Goal: Task Accomplishment & Management: Manage account settings

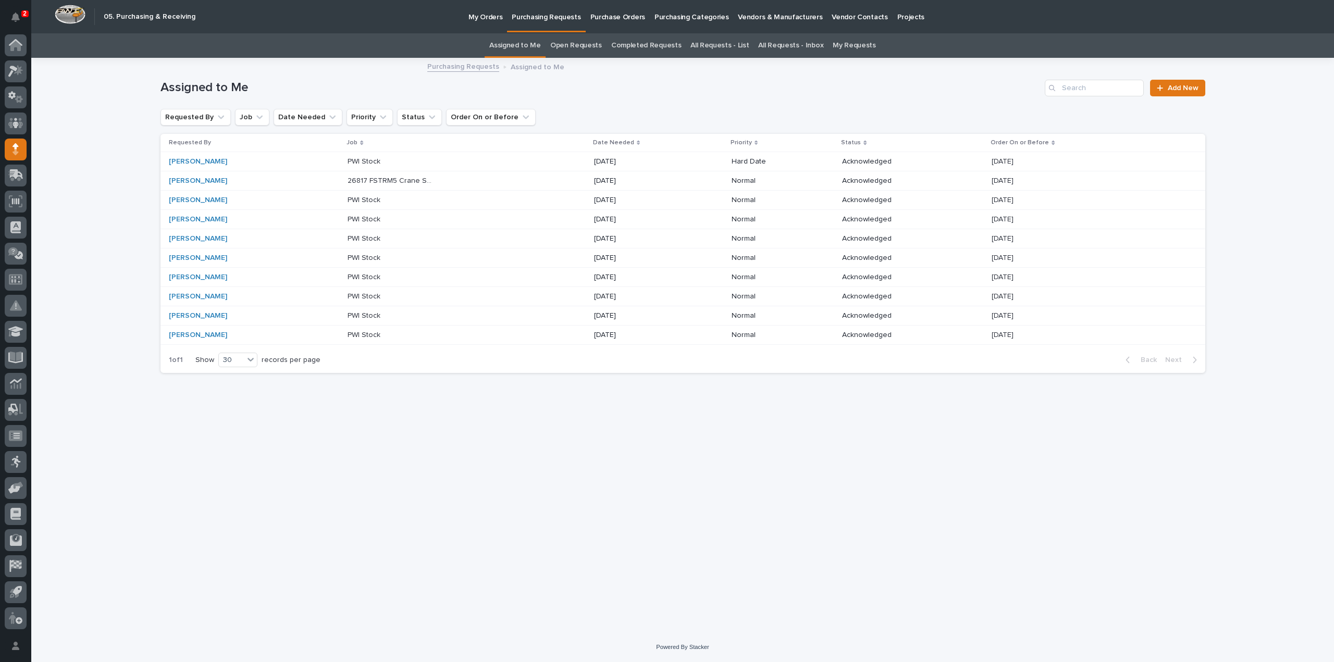
click at [365, 163] on p "PWI Stock" at bounding box center [364, 160] width 35 height 11
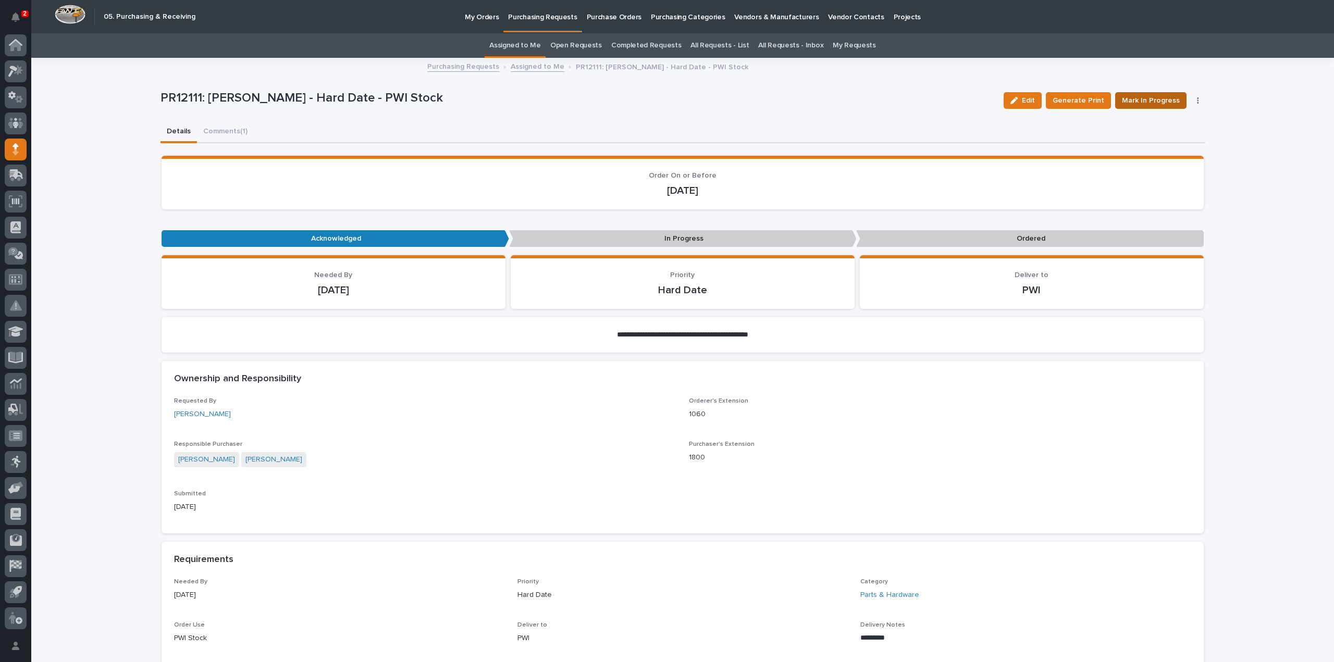
click at [1144, 102] on span "Mark In Progress" at bounding box center [1151, 100] width 58 height 13
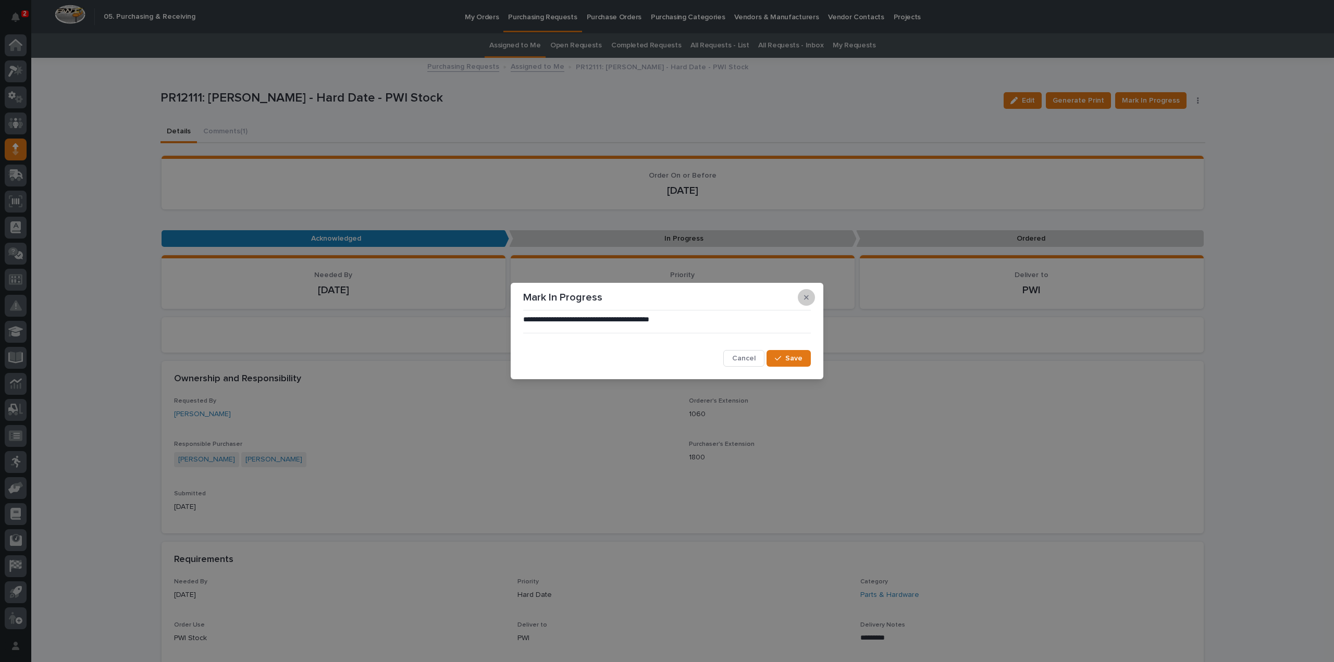
click at [810, 297] on button "button" at bounding box center [806, 297] width 17 height 17
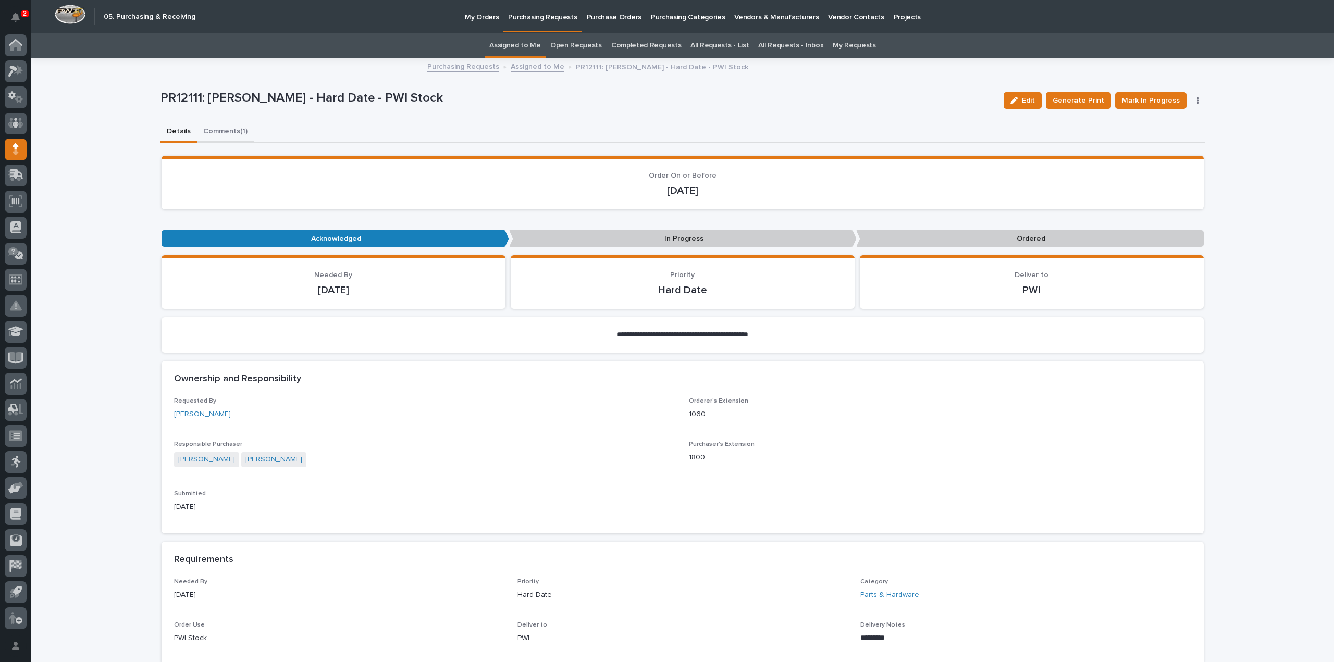
click at [219, 130] on button "Comments (1)" at bounding box center [225, 132] width 57 height 22
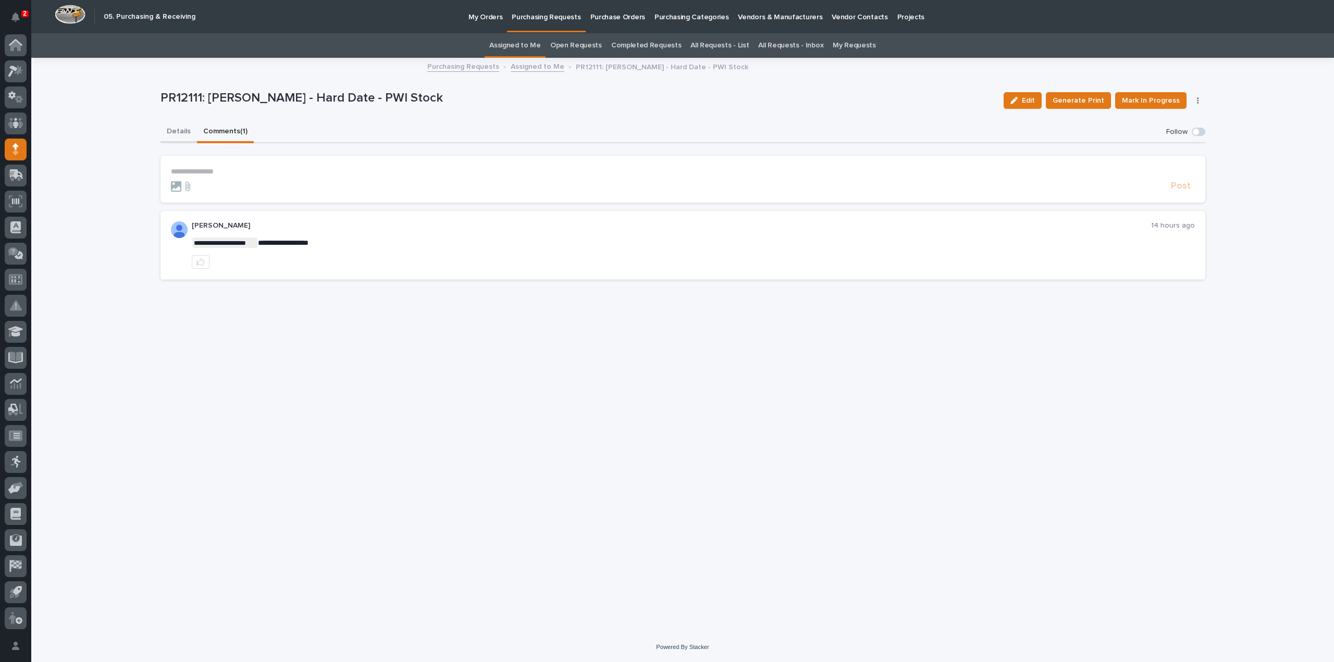
click at [187, 133] on button "Details" at bounding box center [178, 132] width 36 height 22
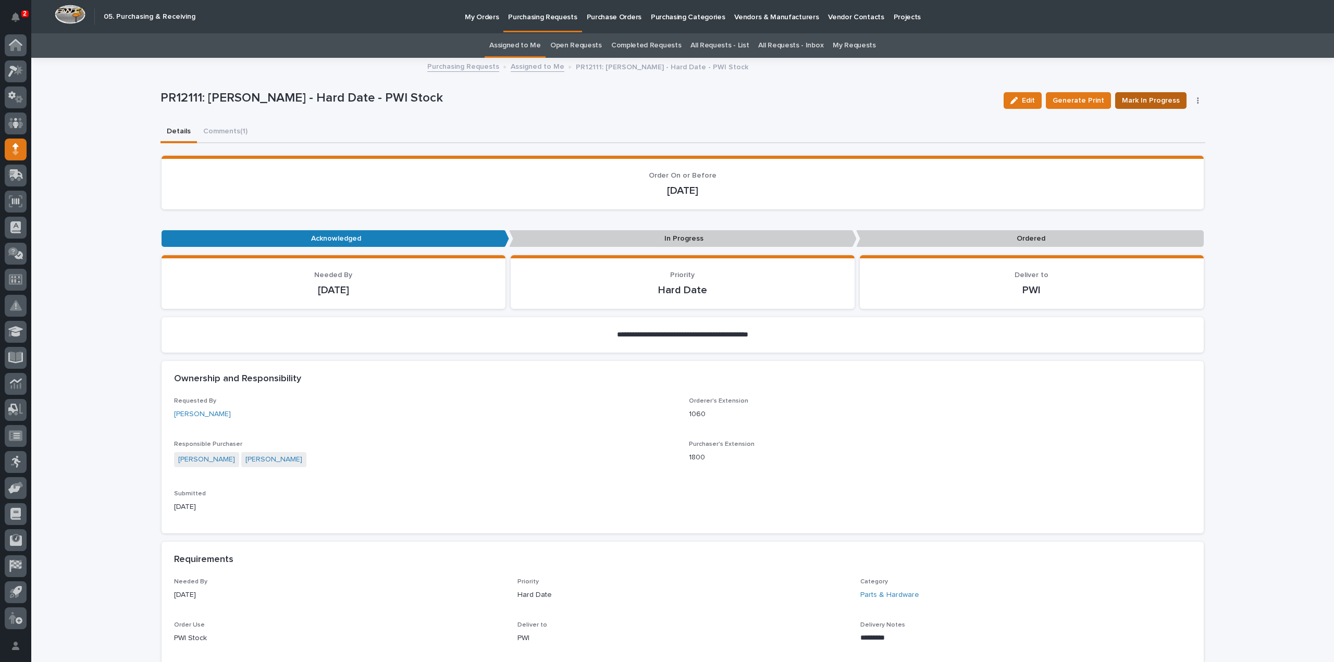
click at [1156, 104] on span "Mark In Progress" at bounding box center [1151, 100] width 58 height 13
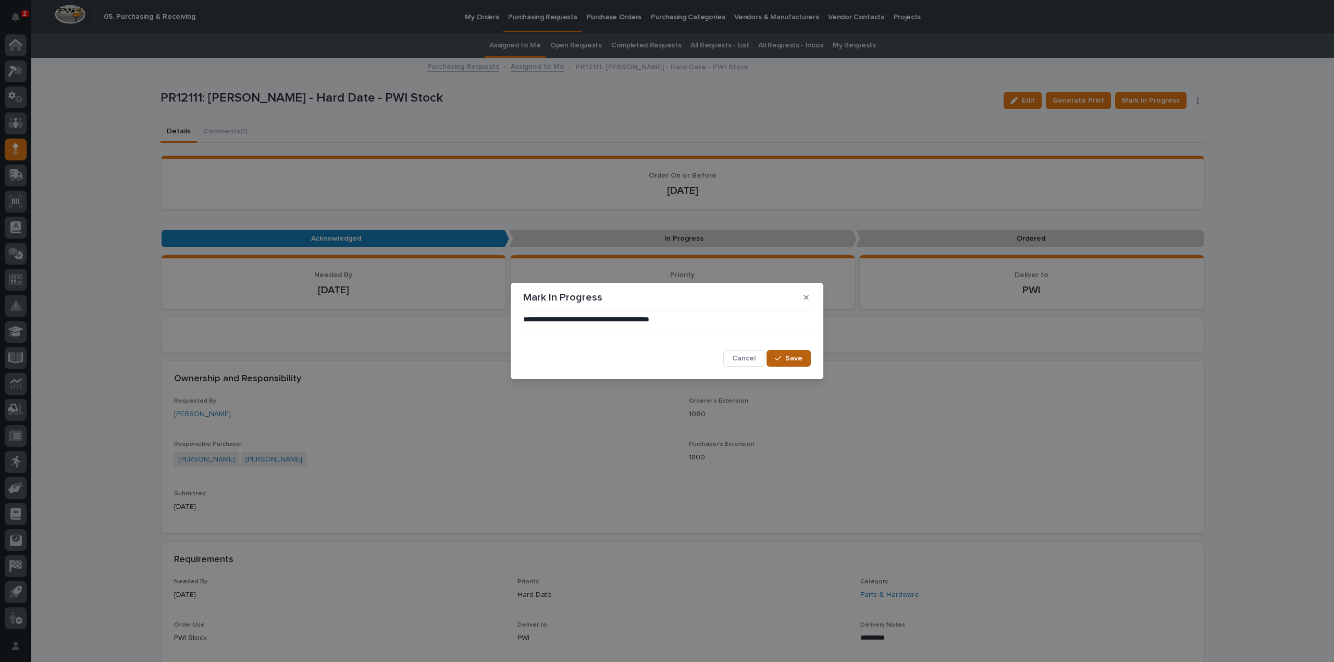
click at [801, 363] on span "Save" at bounding box center [793, 358] width 17 height 9
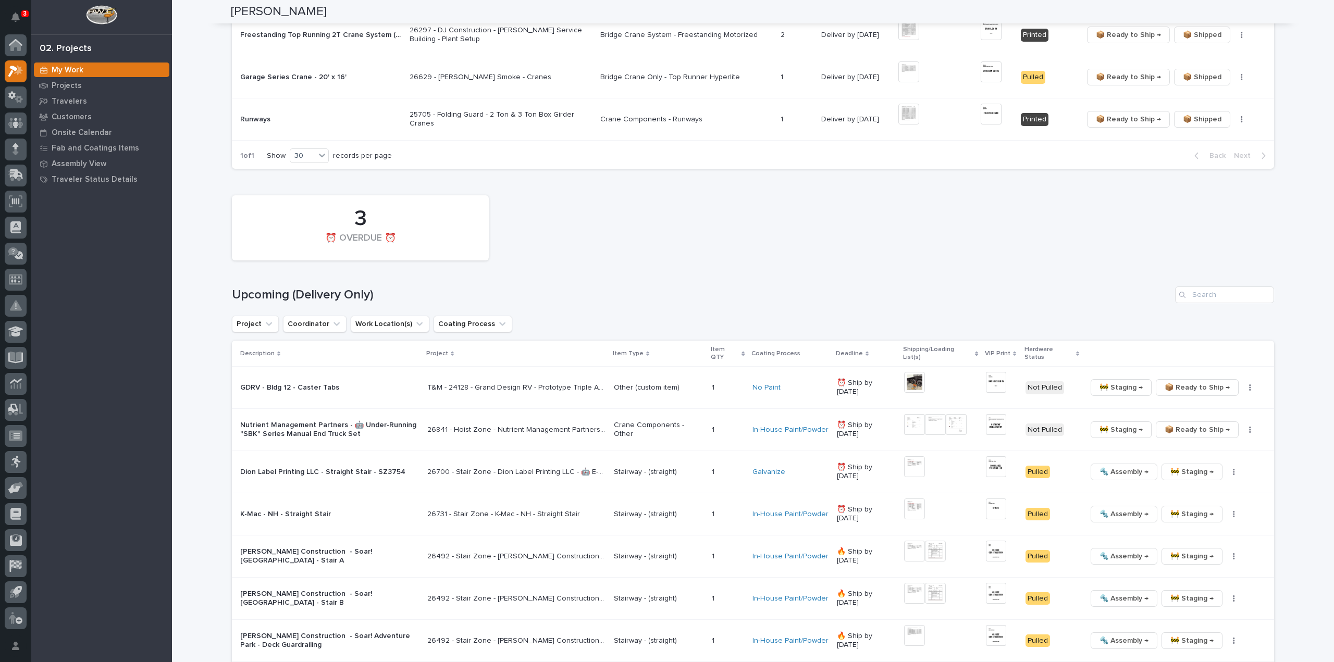
scroll to position [1146, 0]
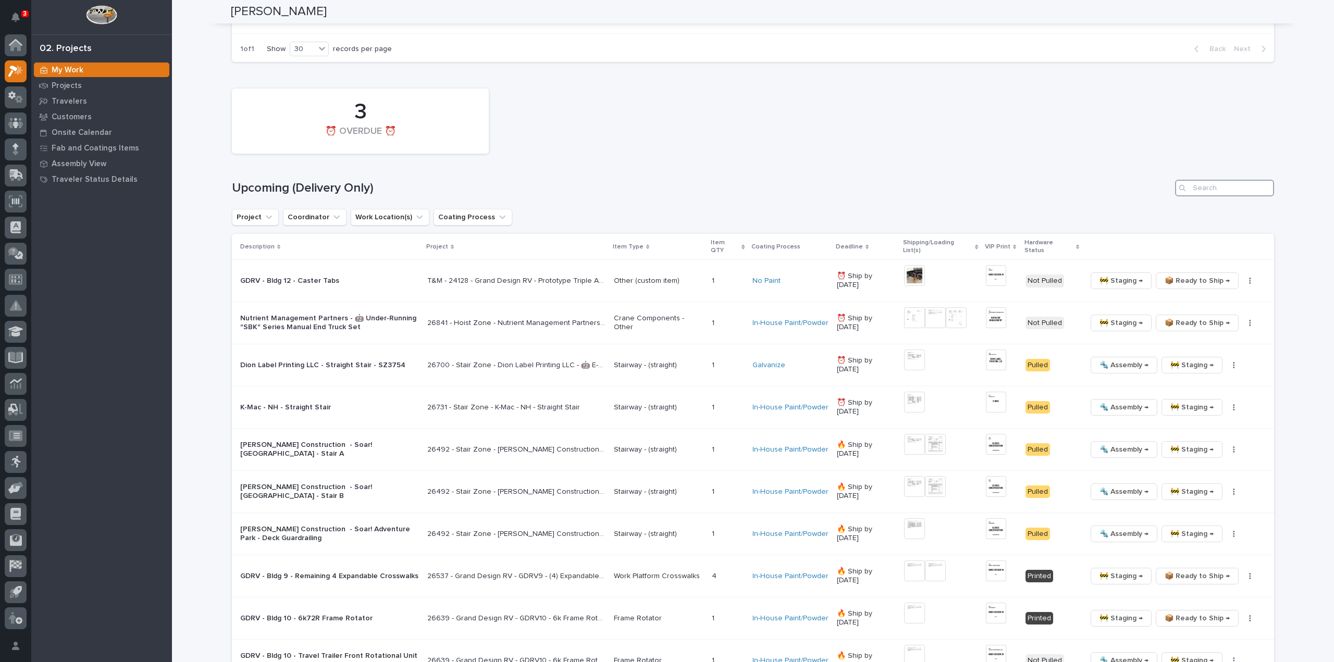
click at [1212, 180] on input "Search" at bounding box center [1224, 188] width 99 height 17
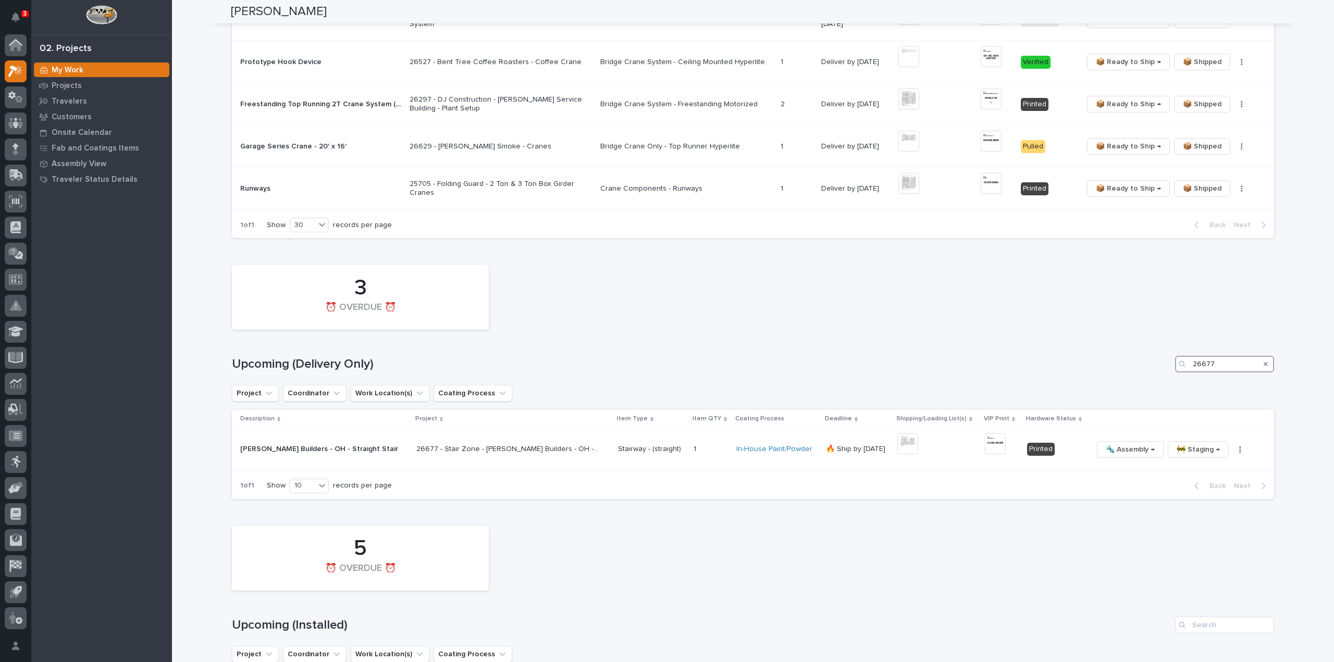
scroll to position [957, 0]
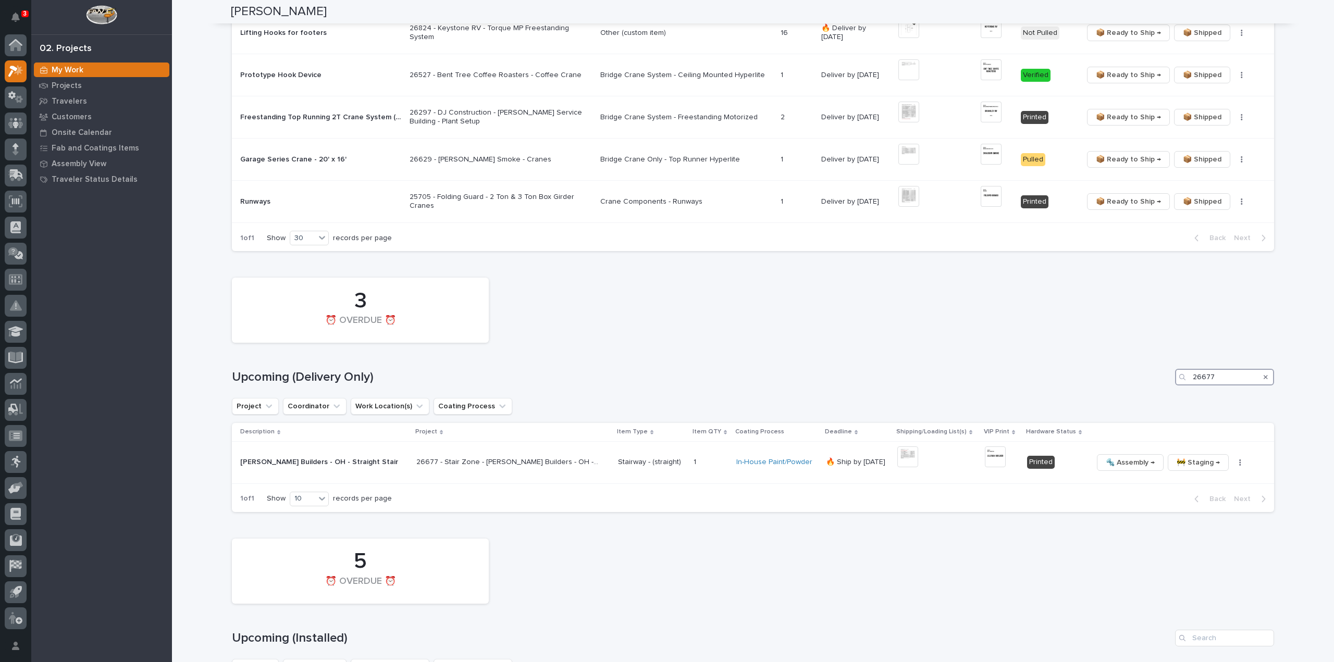
drag, startPoint x: 1220, startPoint y: 370, endPoint x: 1148, endPoint y: 375, distance: 72.1
click at [1149, 375] on div "Upcoming (Delivery Only) 26677" at bounding box center [753, 377] width 1042 height 17
drag, startPoint x: 1213, startPoint y: 369, endPoint x: 1163, endPoint y: 369, distance: 50.0
click at [1164, 369] on div "Upcoming (Delivery Only) 26731" at bounding box center [753, 377] width 1042 height 17
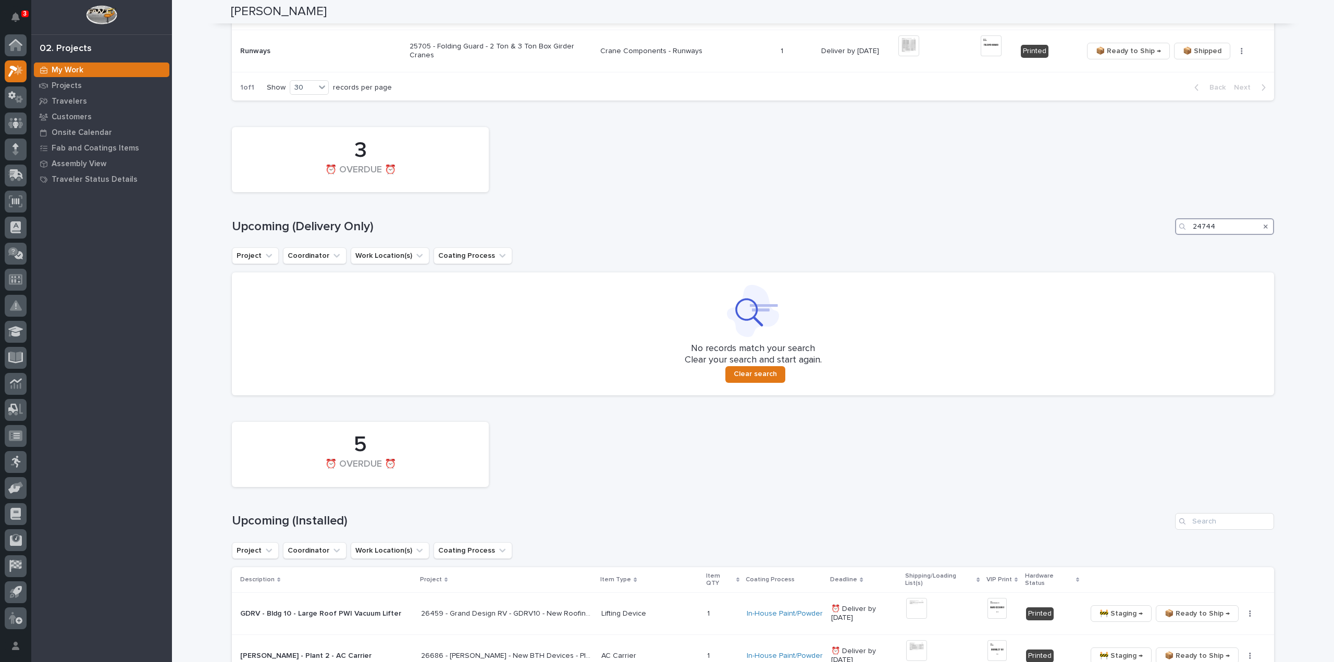
scroll to position [1287, 0]
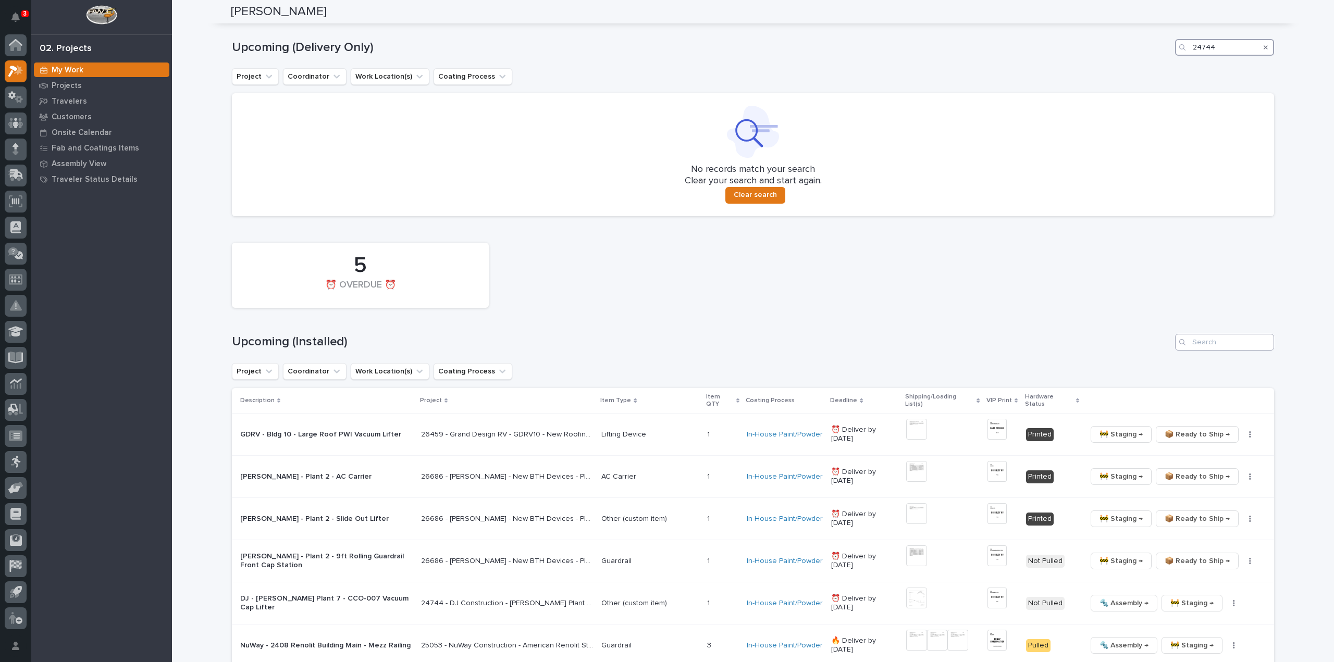
type input "24744"
click at [1202, 337] on input "Search" at bounding box center [1224, 342] width 99 height 17
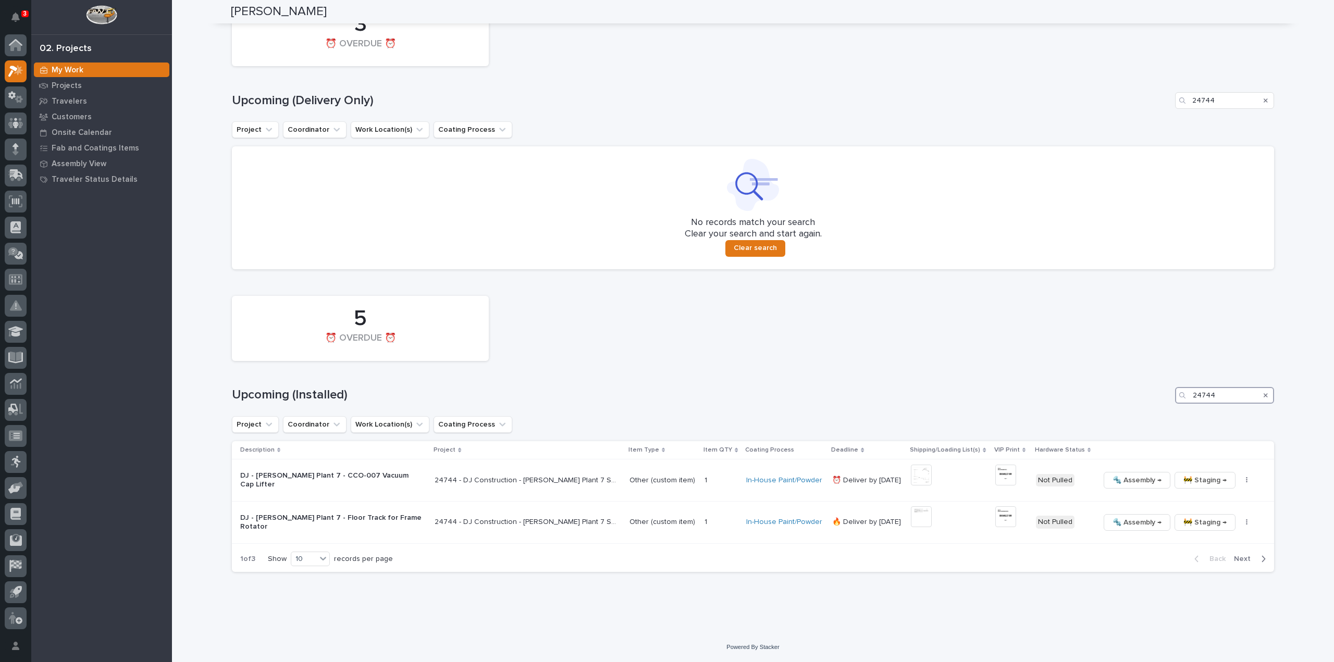
scroll to position [1223, 0]
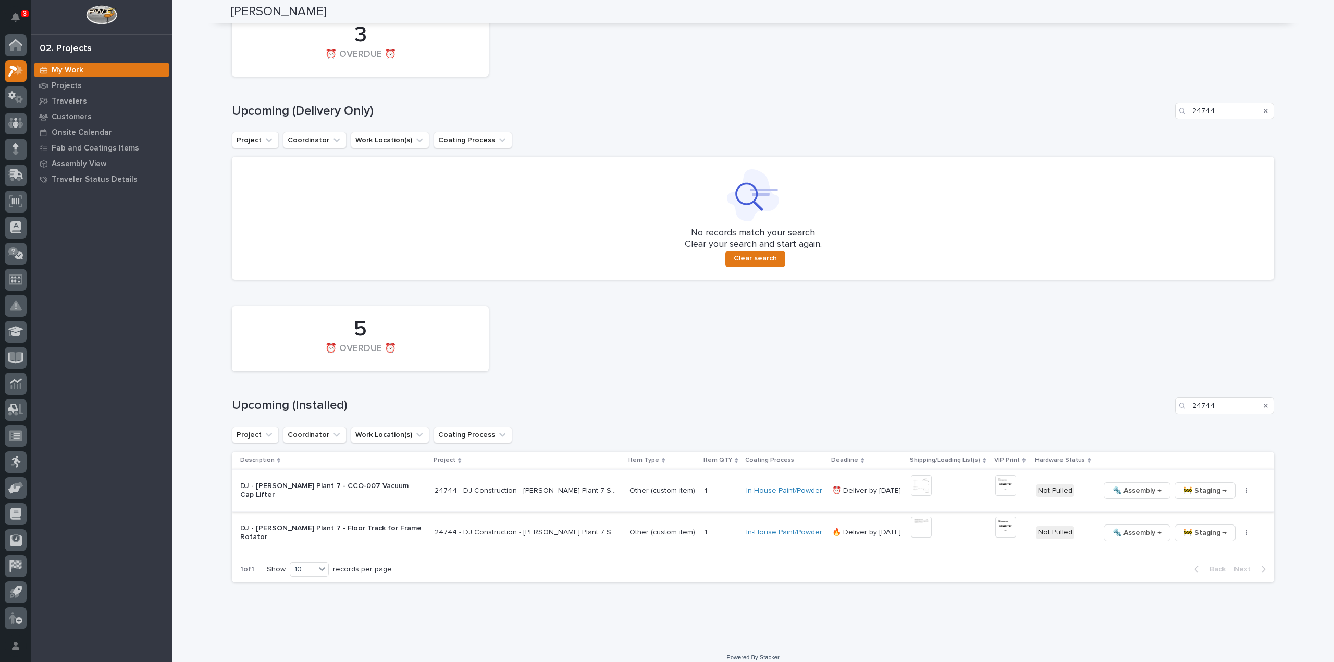
click at [911, 480] on img at bounding box center [921, 485] width 21 height 21
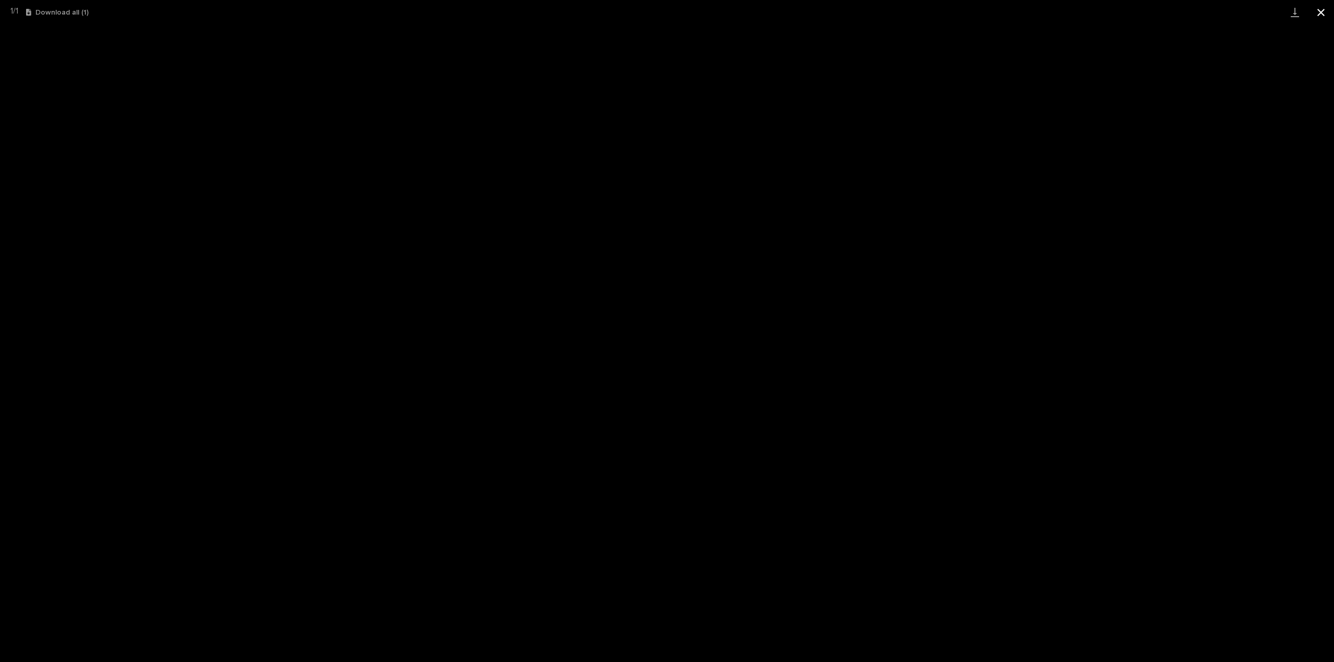
click at [1321, 16] on button "Close gallery" at bounding box center [1321, 12] width 26 height 24
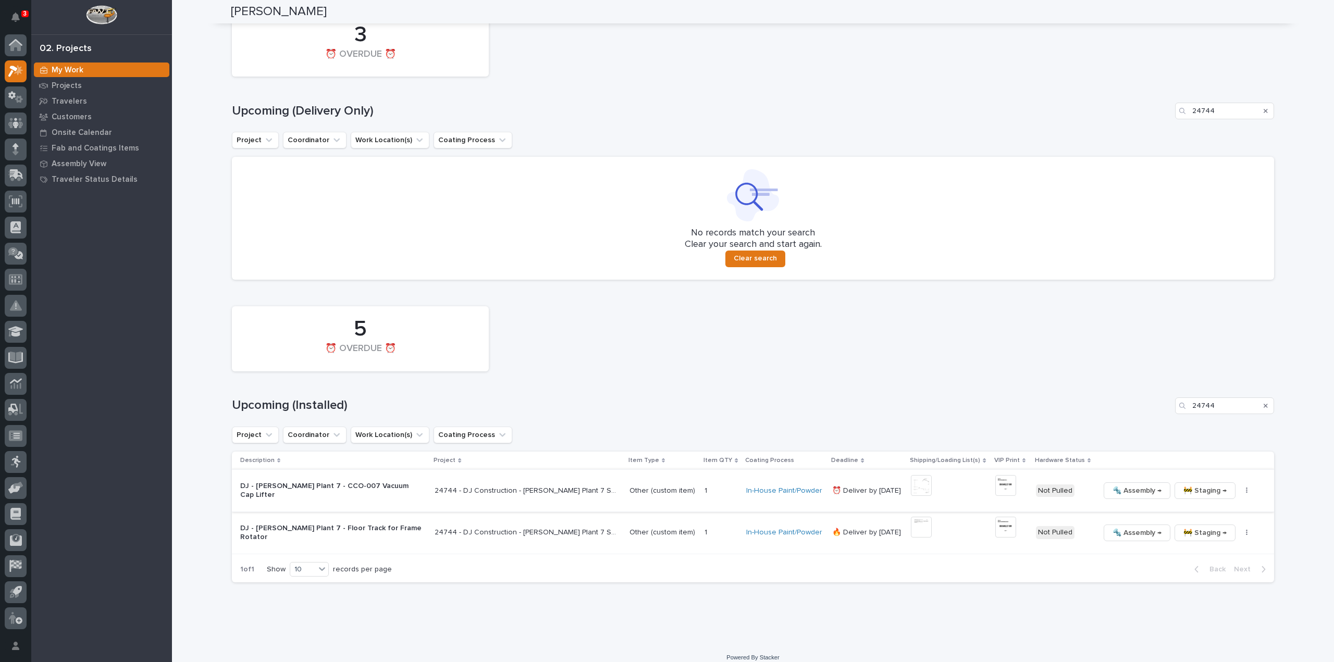
click at [995, 478] on img at bounding box center [1005, 485] width 21 height 21
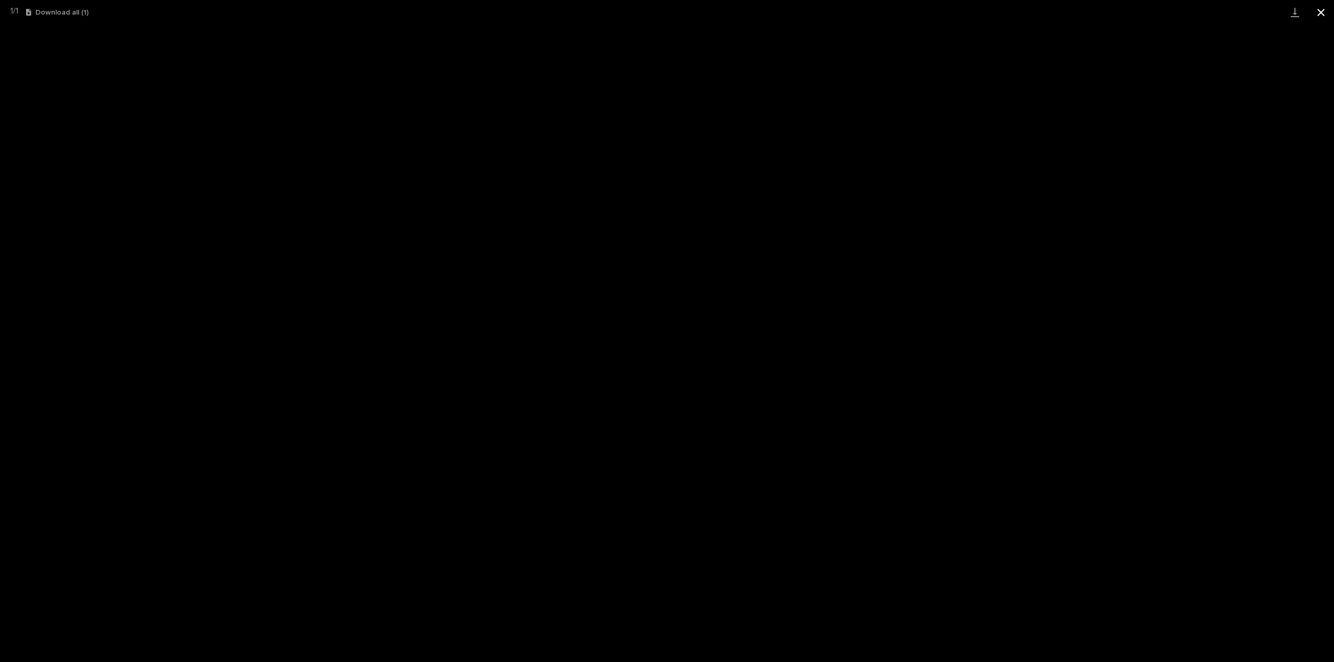
click at [1320, 15] on button "Close gallery" at bounding box center [1321, 12] width 26 height 24
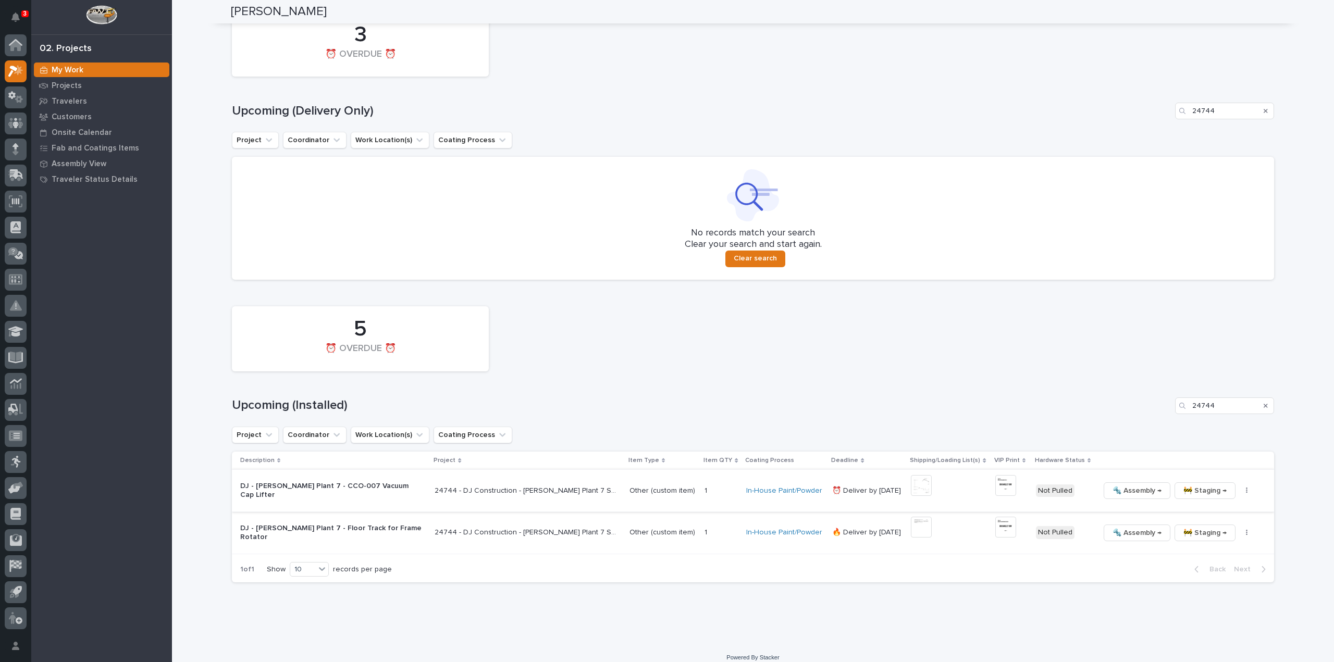
click at [1246, 487] on icon "button" at bounding box center [1247, 490] width 2 height 7
click at [1195, 555] on span "🔩 Hardware" at bounding box center [1189, 561] width 44 height 13
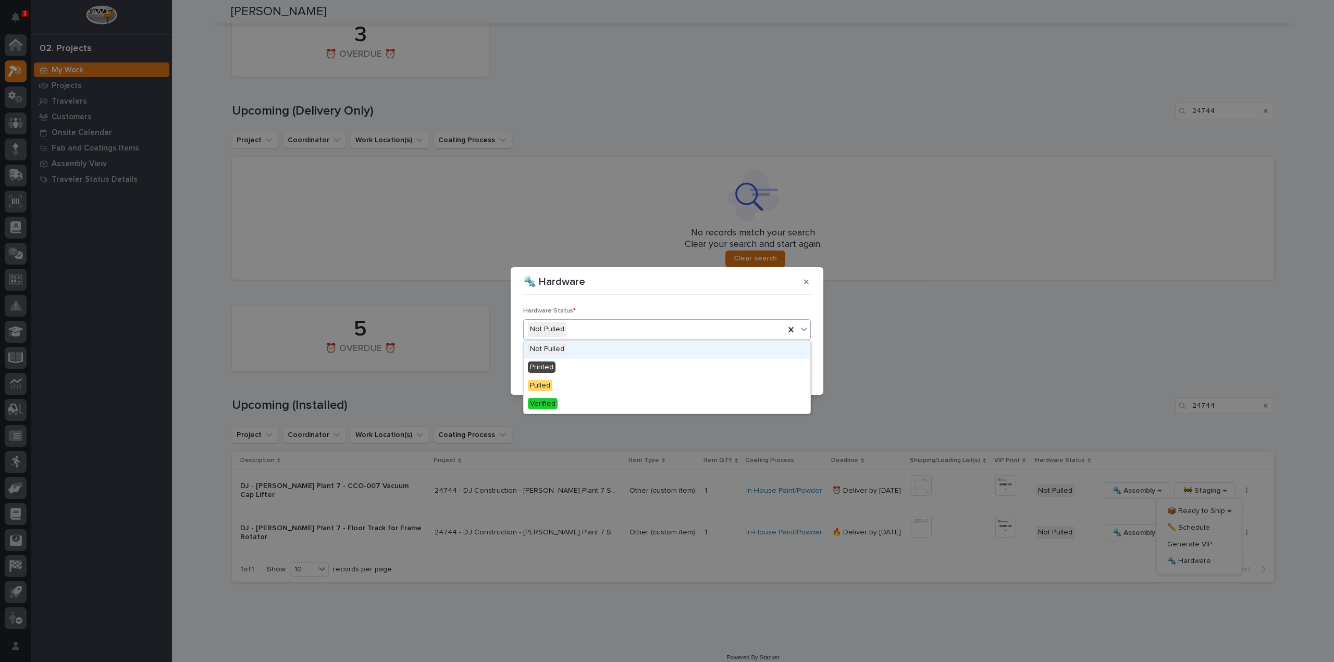
click at [597, 331] on div "Not Pulled" at bounding box center [654, 329] width 261 height 17
click at [578, 373] on div "Printed" at bounding box center [667, 368] width 287 height 18
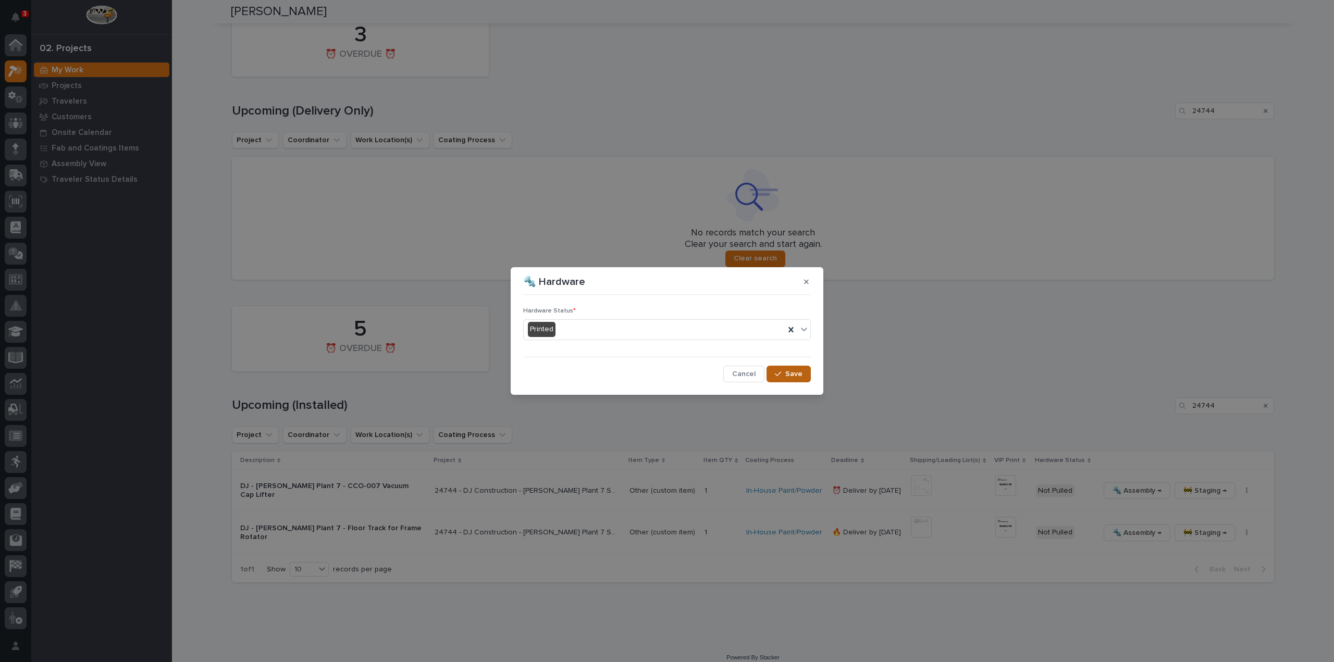
click at [799, 376] on span "Save" at bounding box center [793, 373] width 17 height 9
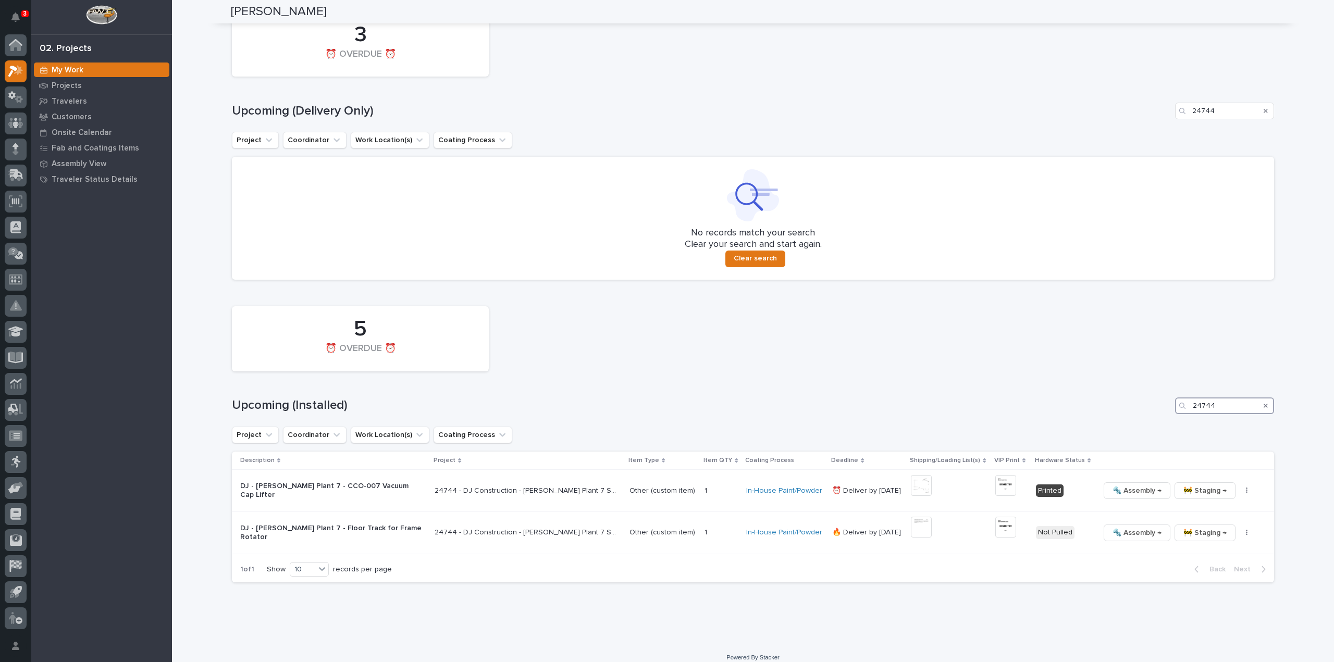
drag, startPoint x: 1214, startPoint y: 397, endPoint x: 1187, endPoint y: 399, distance: 27.6
click at [1187, 399] on div "24744" at bounding box center [1224, 405] width 99 height 17
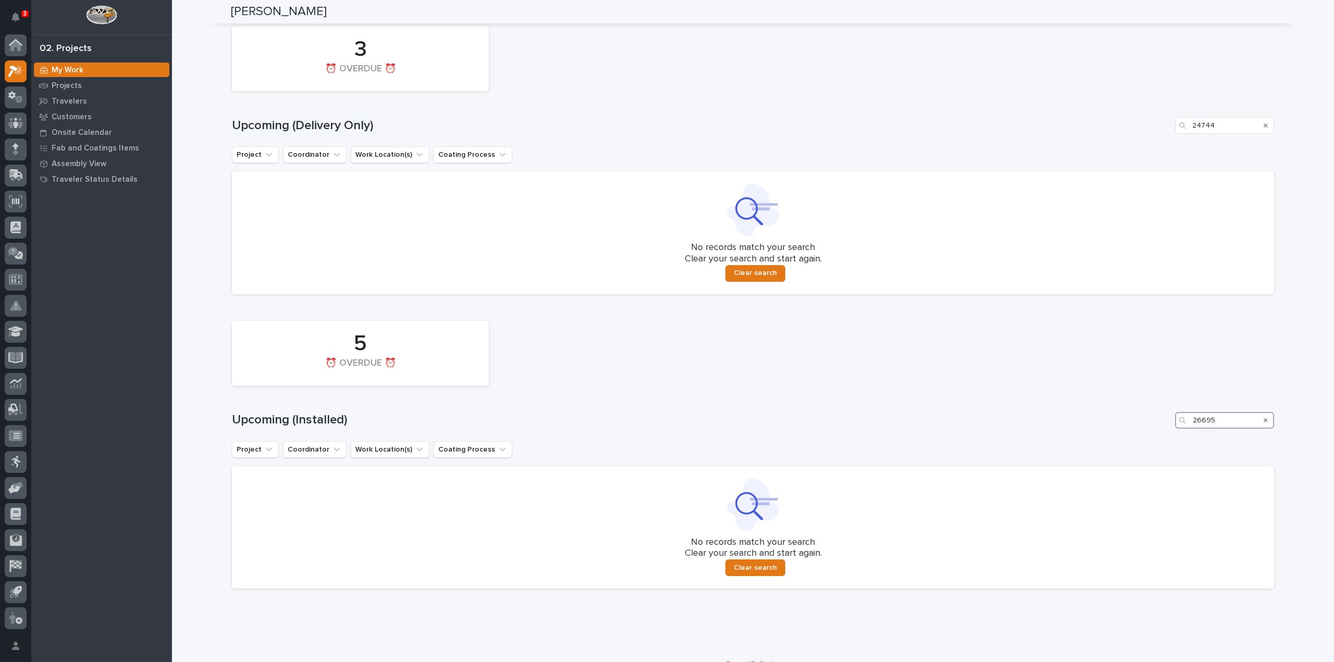
scroll to position [1215, 0]
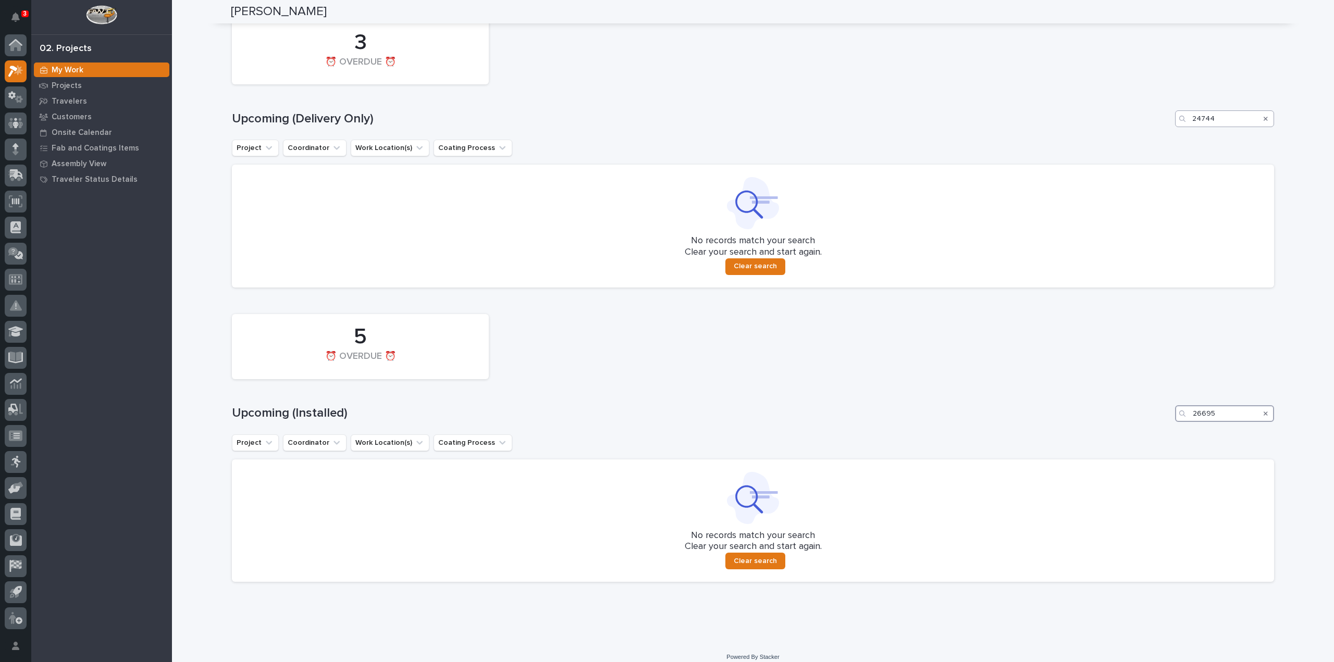
type input "26695"
drag, startPoint x: 1216, startPoint y: 110, endPoint x: 1159, endPoint y: 122, distance: 58.7
click at [1159, 122] on div "3 ⏰ OVERDUE ⏰ Upcoming (Delivery Only) 24744 Project Coordinator Work Location(…" at bounding box center [753, 150] width 1042 height 273
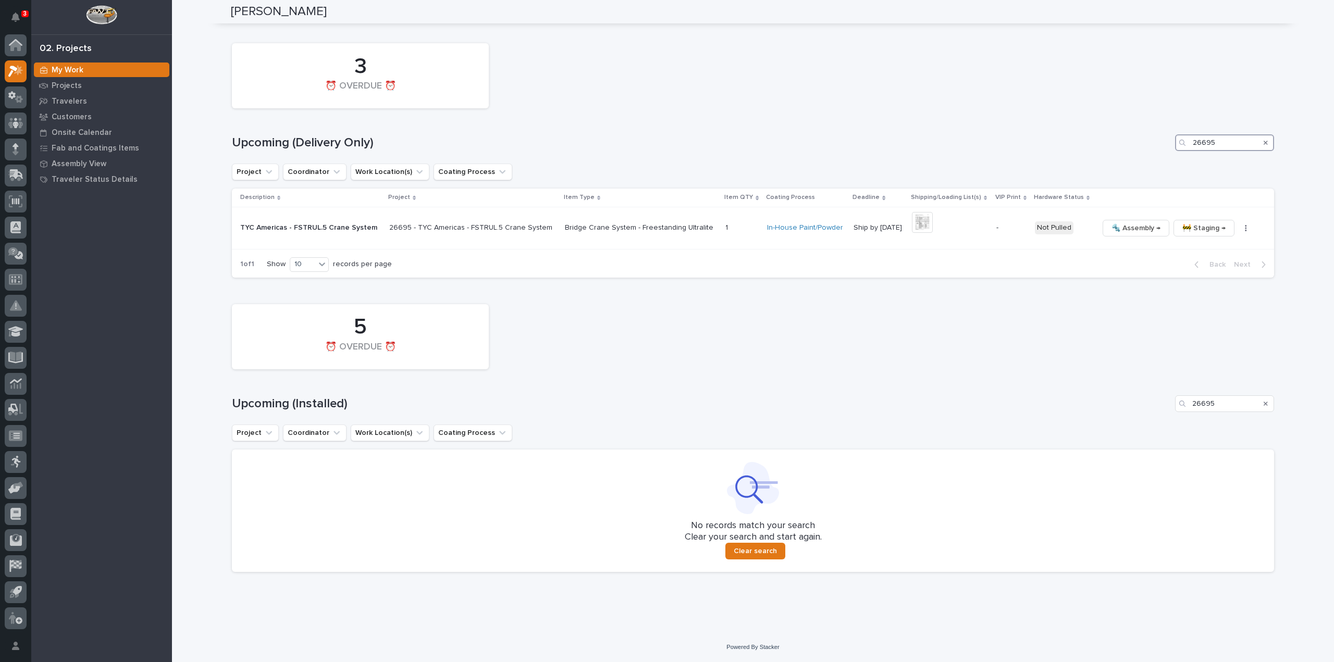
scroll to position [1181, 0]
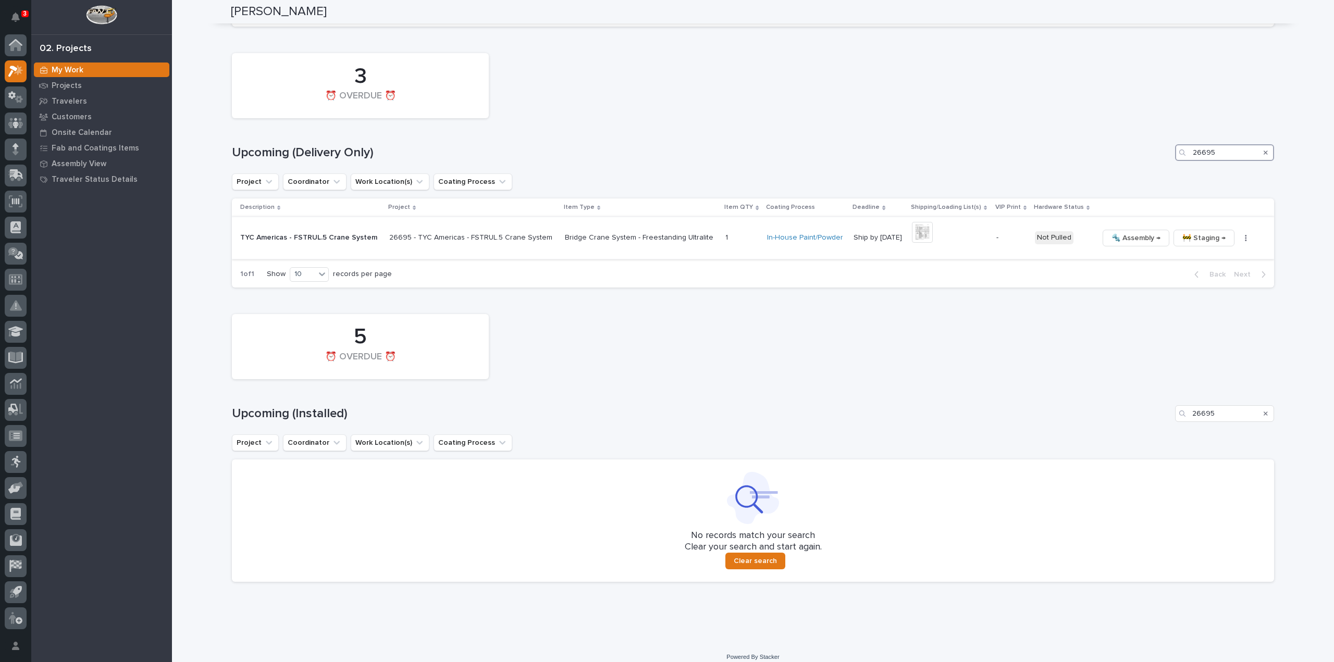
type input "26695"
click at [1245, 234] on icon "button" at bounding box center [1246, 237] width 2 height 7
click at [1198, 285] on span "Generate VIP" at bounding box center [1194, 291] width 45 height 13
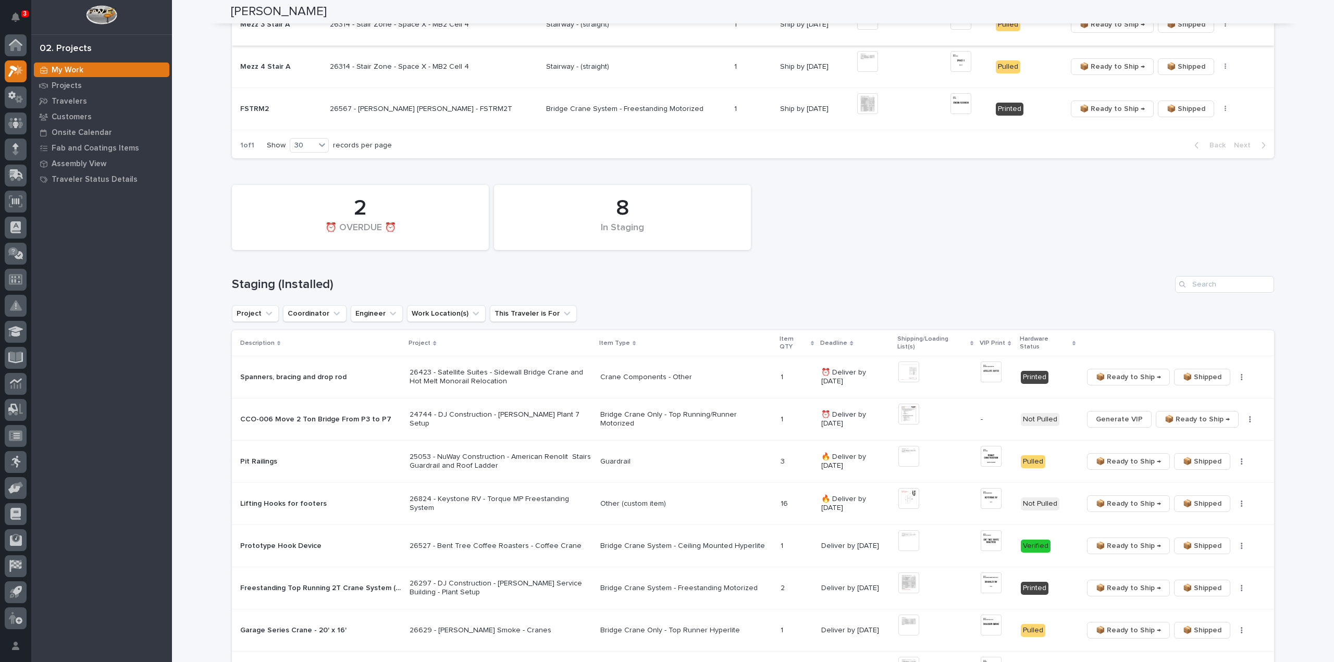
scroll to position [452, 0]
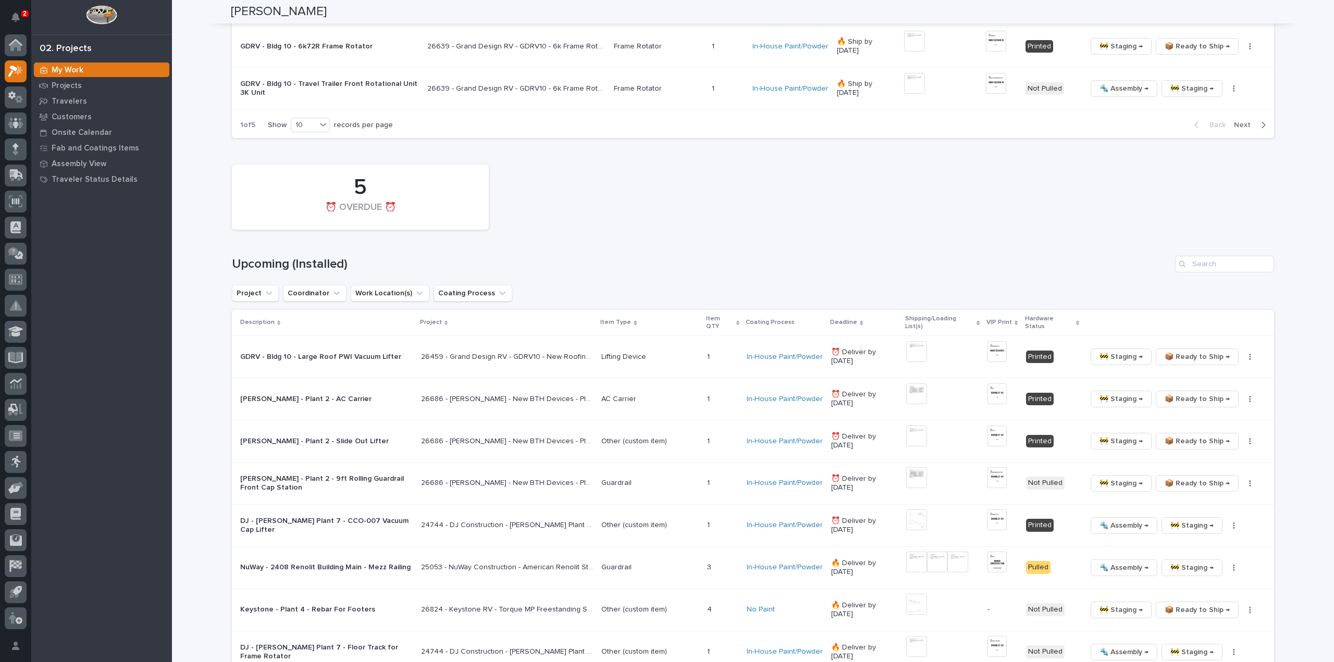
scroll to position [1875, 0]
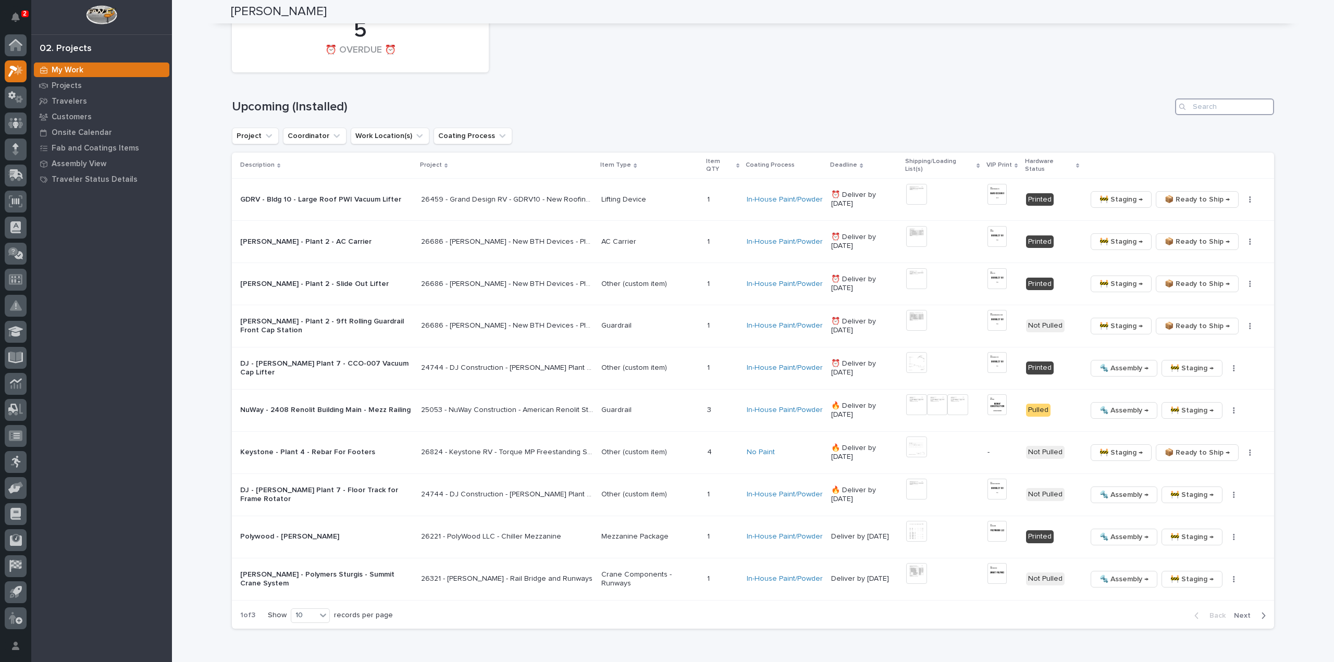
click at [1204, 98] on input "Search" at bounding box center [1224, 106] width 99 height 17
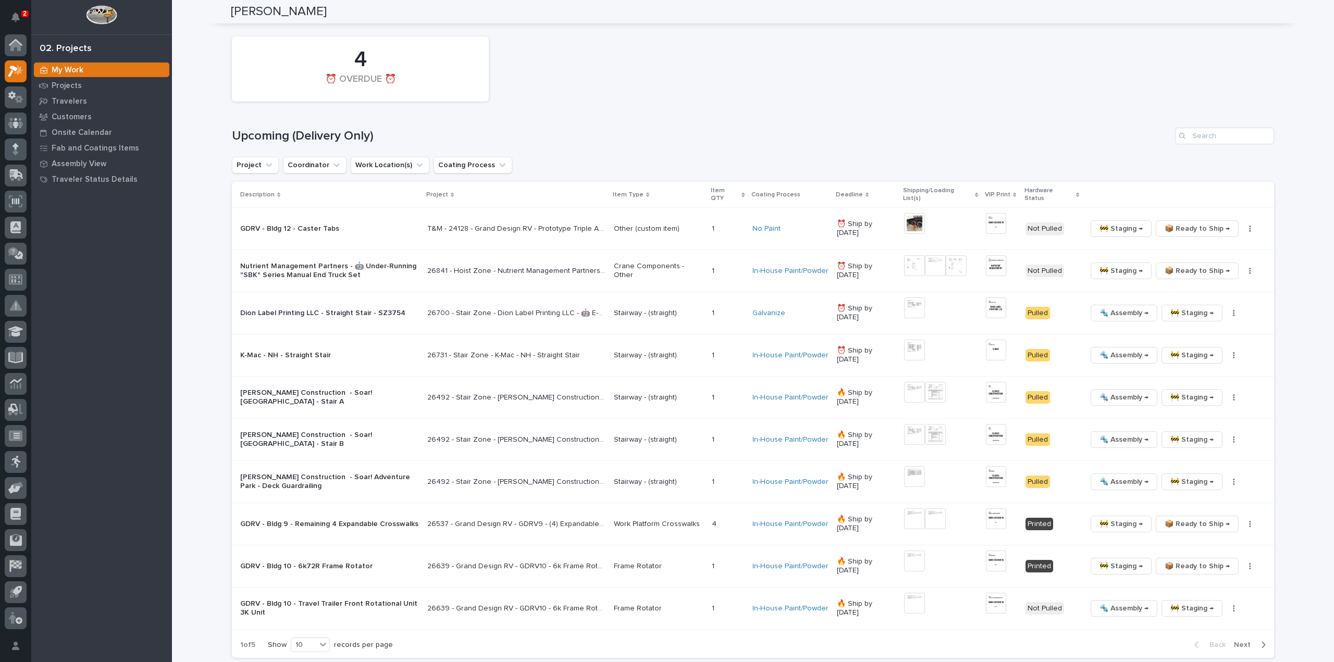
scroll to position [1039, 0]
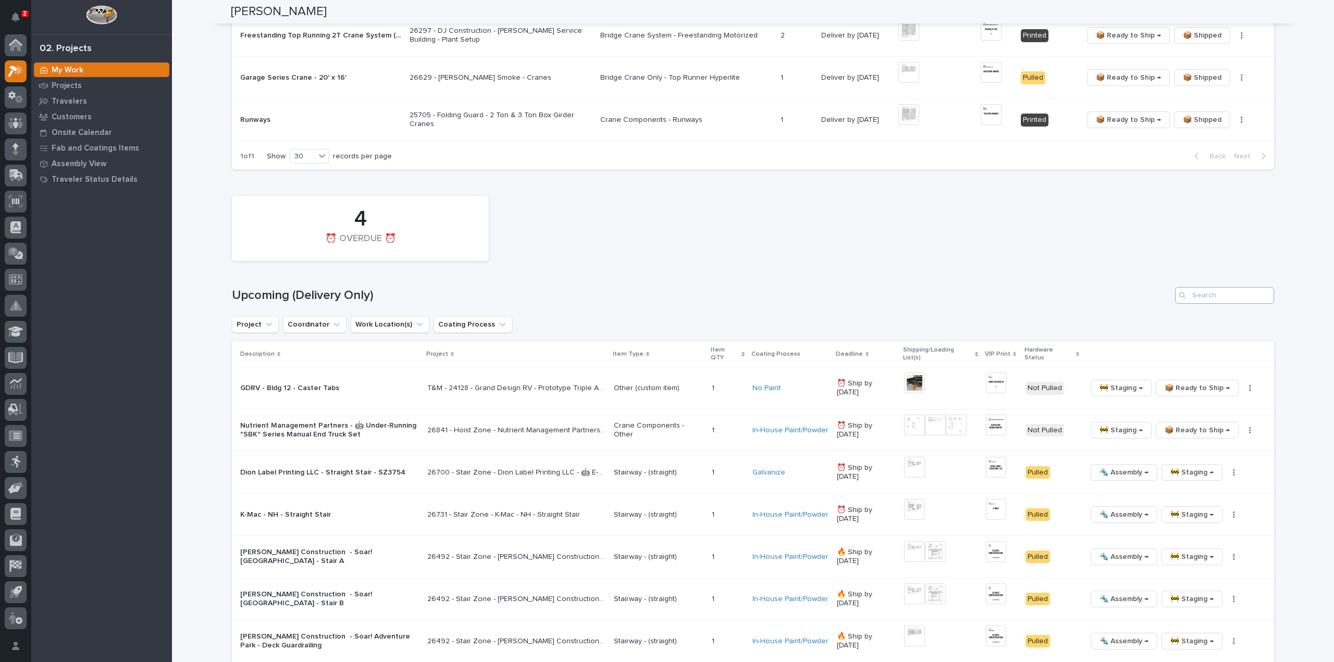
type input "26695"
click at [1196, 287] on input "Search" at bounding box center [1224, 295] width 99 height 17
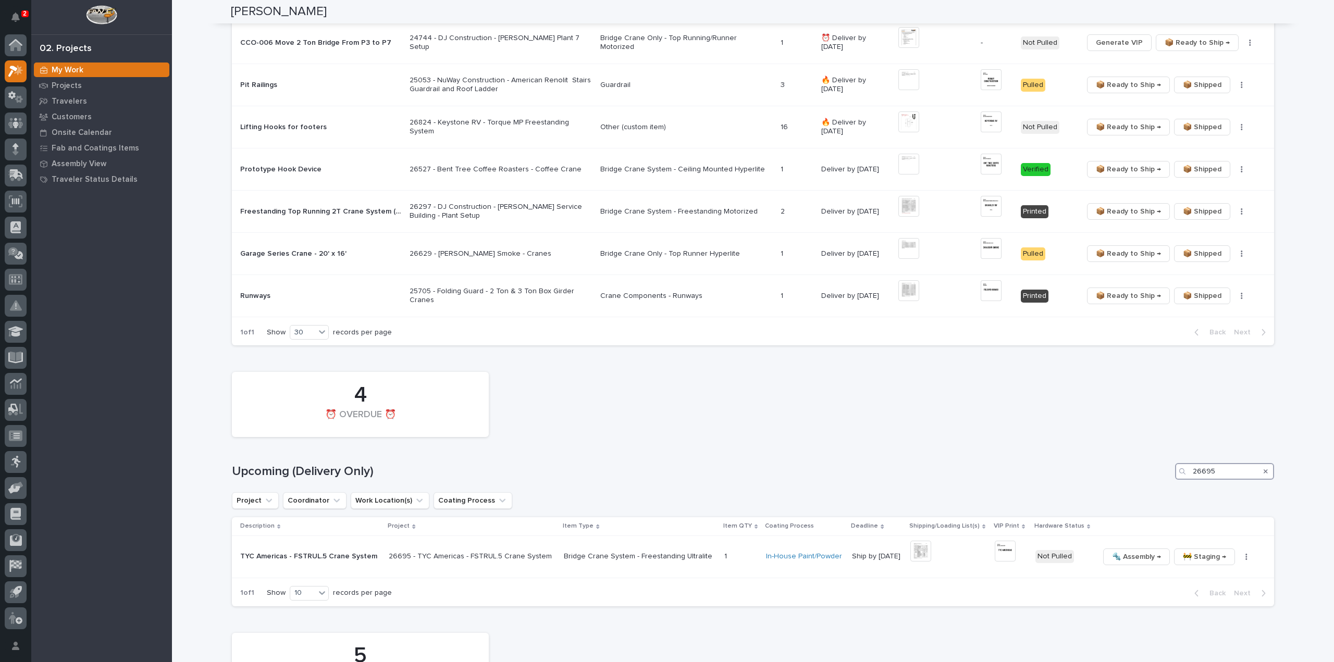
scroll to position [849, 0]
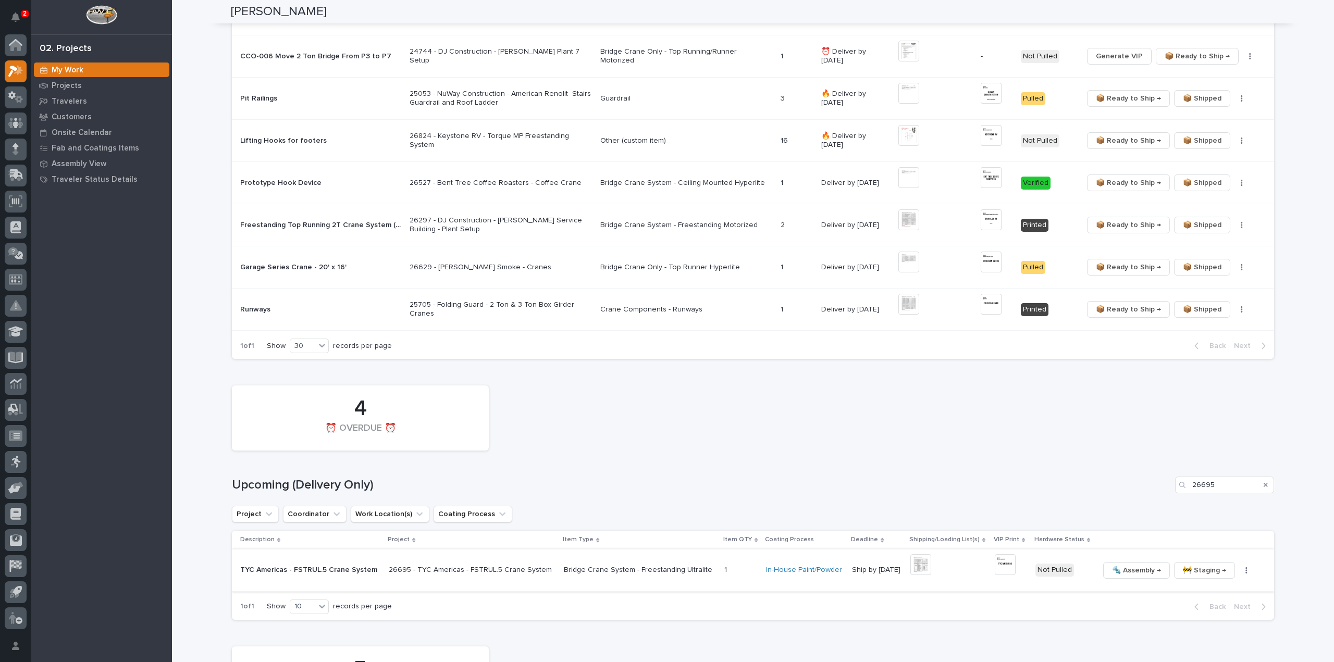
click at [910, 559] on img at bounding box center [920, 564] width 21 height 21
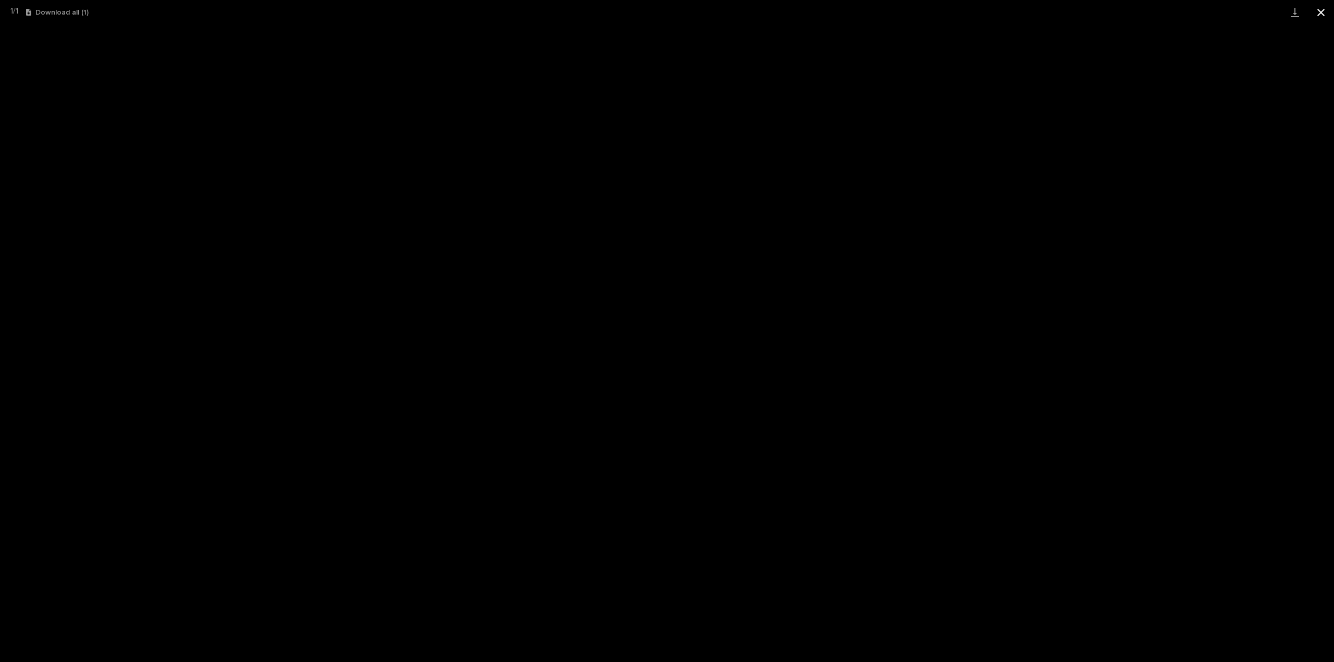
click at [1323, 17] on button "Close gallery" at bounding box center [1321, 12] width 26 height 24
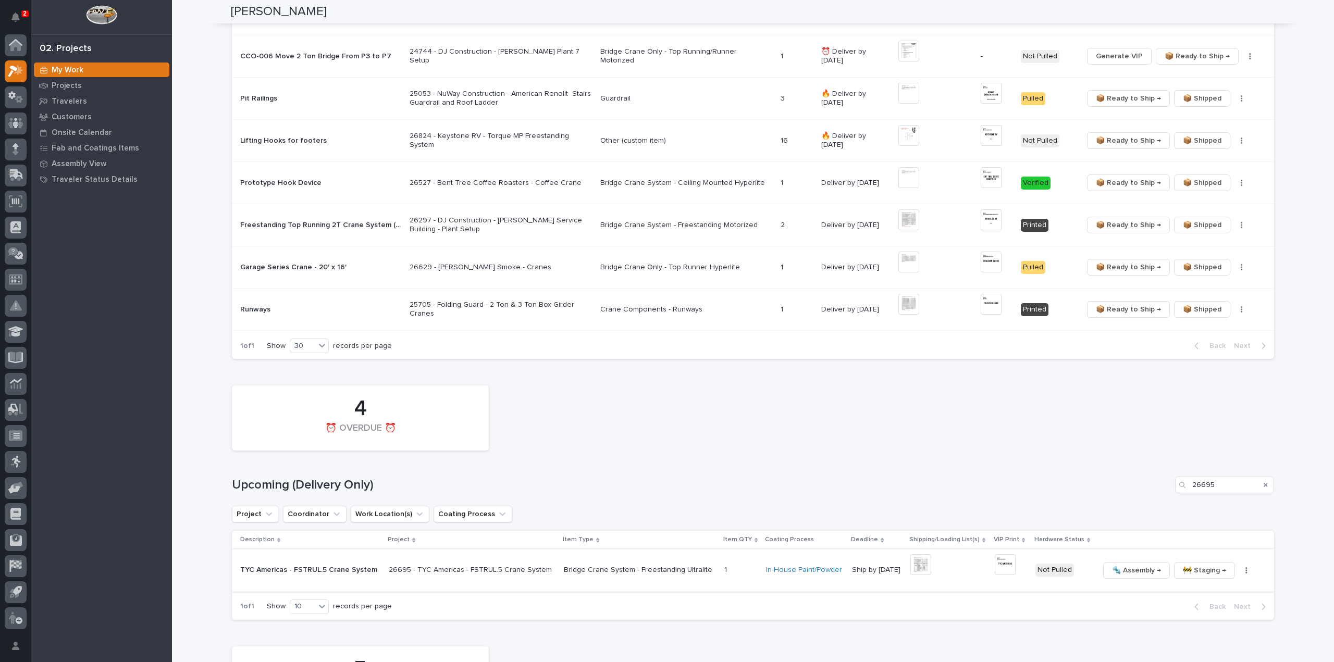
click at [998, 559] on img at bounding box center [1004, 564] width 21 height 21
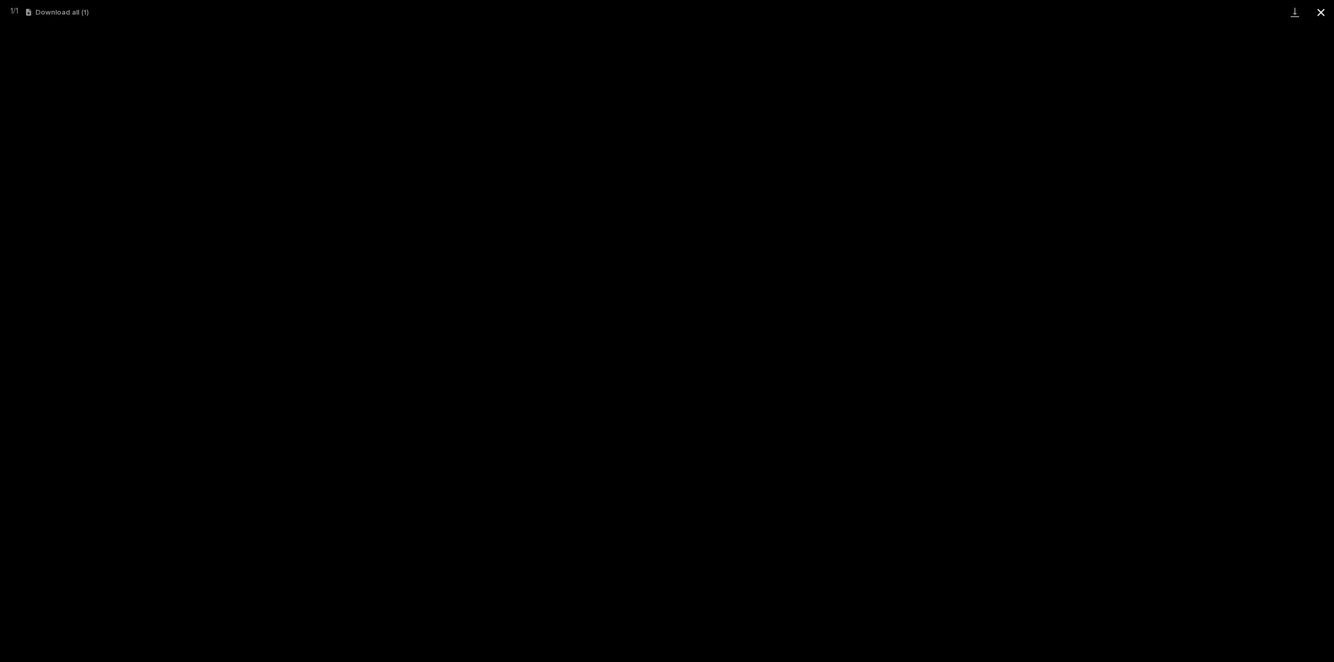
click at [1321, 13] on button "Close gallery" at bounding box center [1321, 12] width 26 height 24
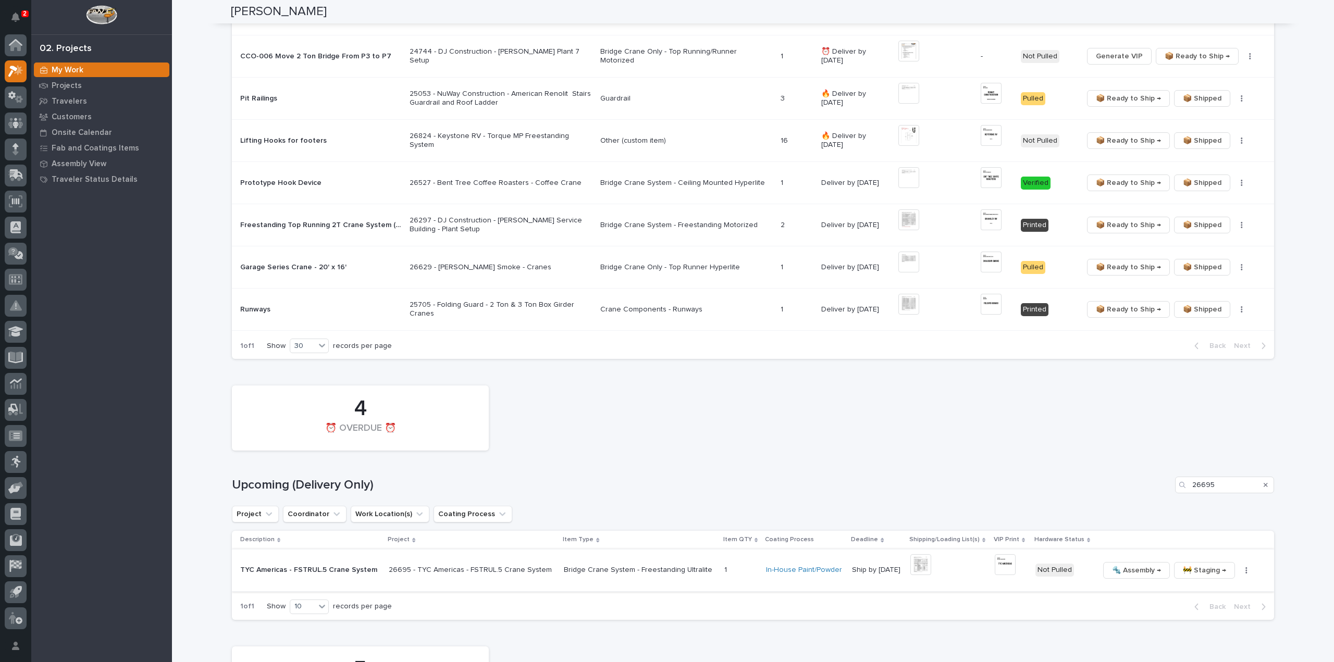
click at [1239, 567] on button "button" at bounding box center [1246, 570] width 15 height 7
click at [1212, 635] on span "🔩 Hardware" at bounding box center [1195, 641] width 44 height 13
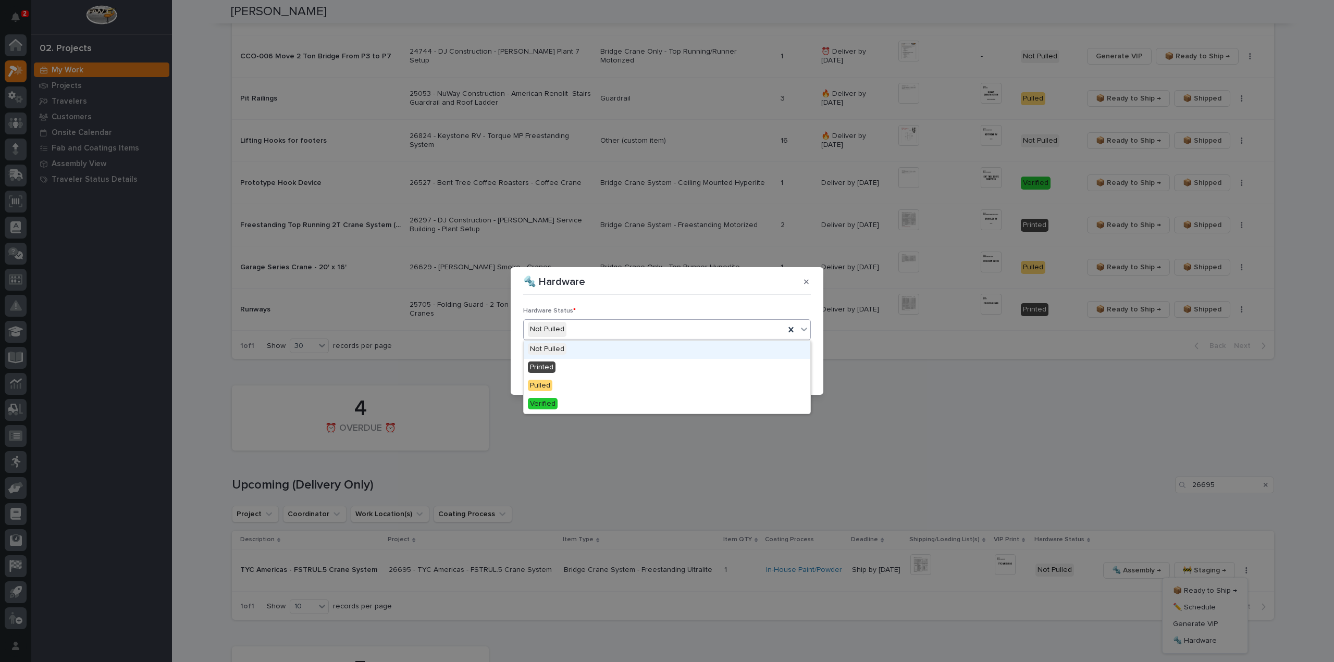
click at [581, 331] on div "Not Pulled" at bounding box center [654, 329] width 261 height 17
click at [570, 364] on div "Printed" at bounding box center [667, 368] width 287 height 18
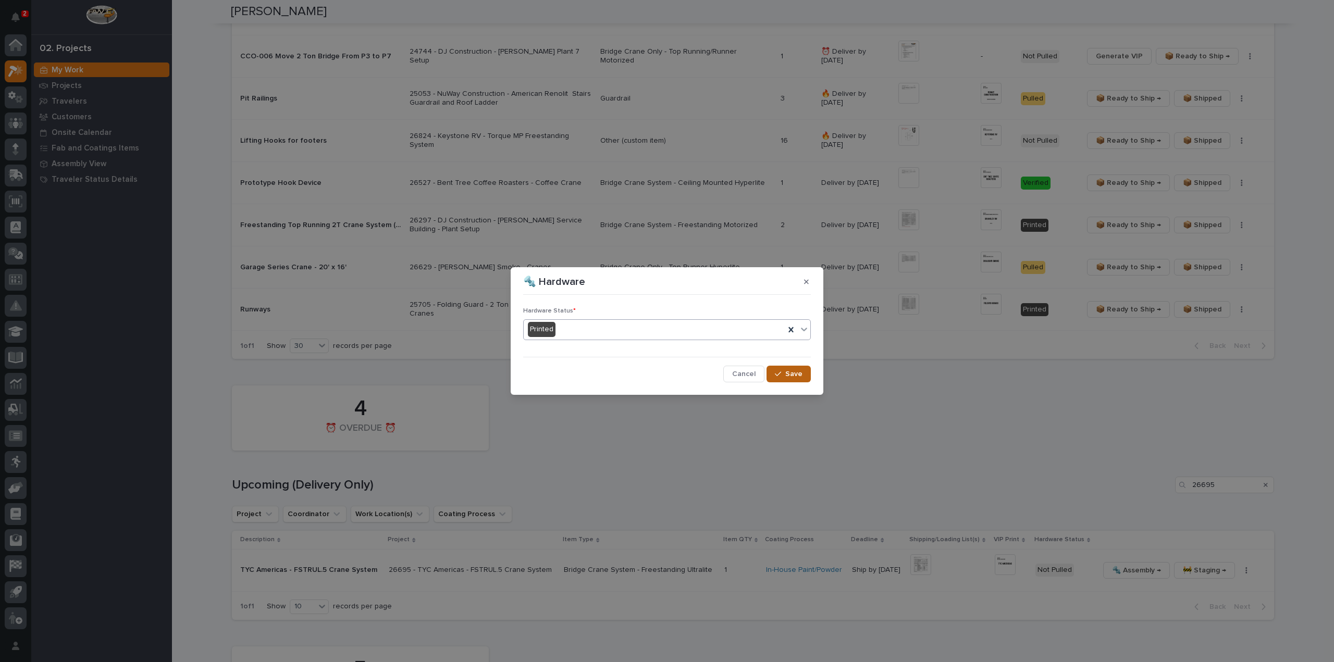
click at [780, 375] on icon "button" at bounding box center [778, 373] width 6 height 7
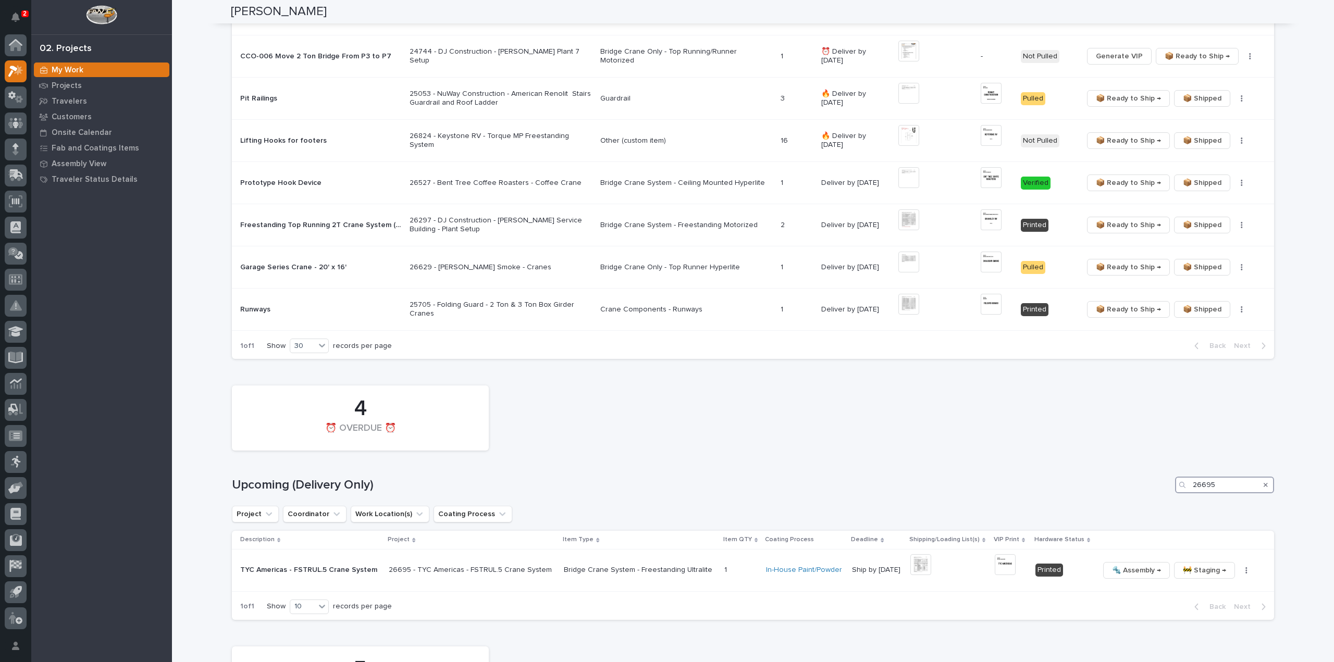
drag, startPoint x: 1243, startPoint y: 479, endPoint x: 1094, endPoint y: 498, distance: 150.2
click at [1094, 498] on div "4 ⏰ OVERDUE ⏰ Upcoming (Delivery Only) 26695 Project Coordinator Work Location(…" at bounding box center [753, 500] width 1042 height 240
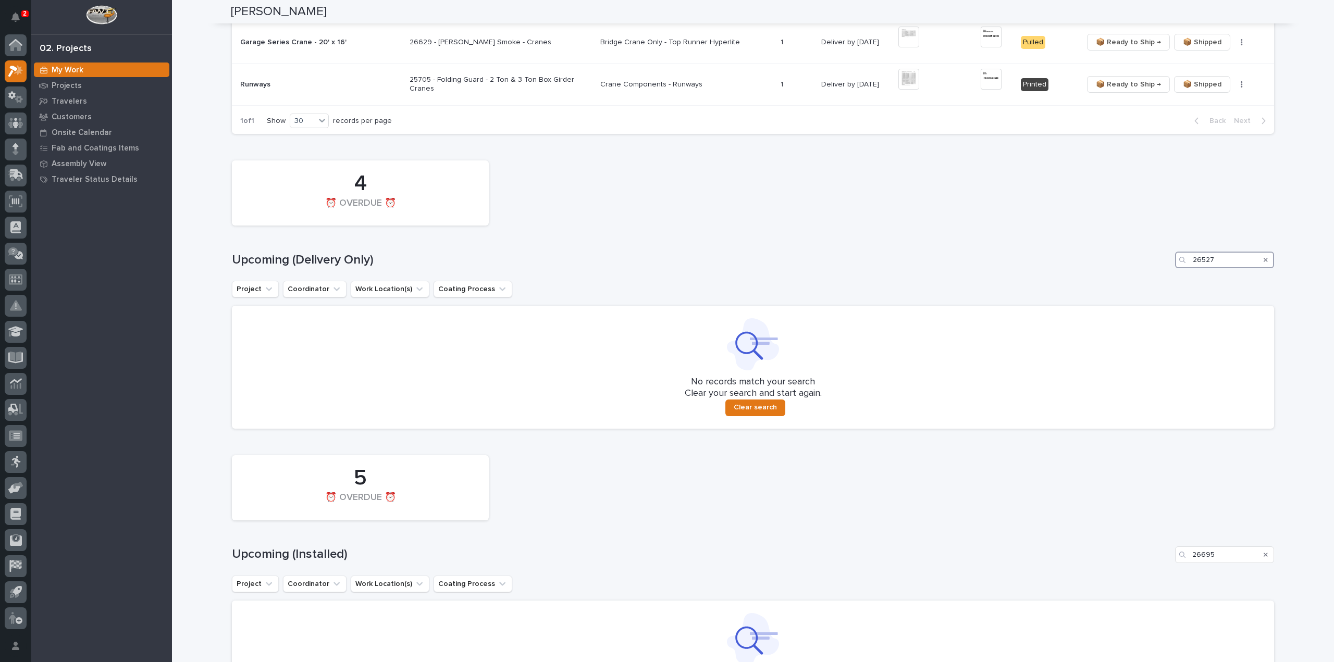
scroll to position [1179, 0]
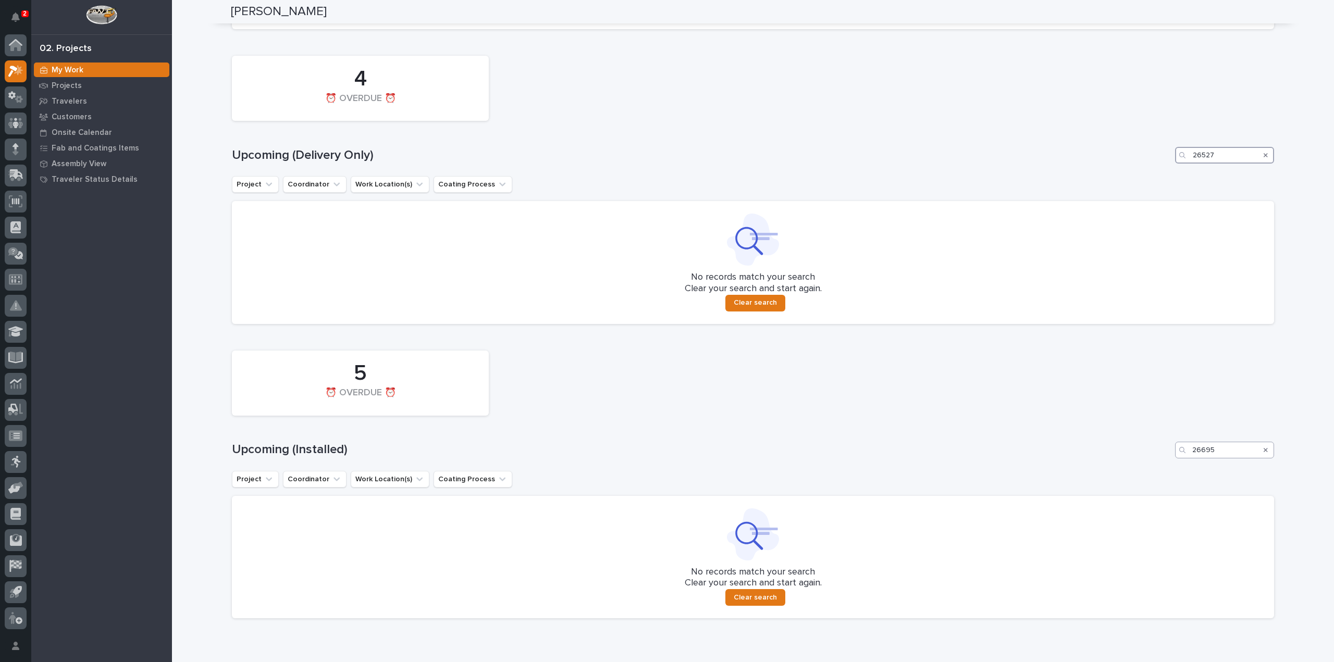
type input "26527"
drag, startPoint x: 1241, startPoint y: 447, endPoint x: 1170, endPoint y: 455, distance: 71.2
click at [1170, 455] on div "5 ⏰ OVERDUE ⏰ Upcoming (Installed) 26695 Project Coordinator Work Location(s) C…" at bounding box center [753, 481] width 1042 height 273
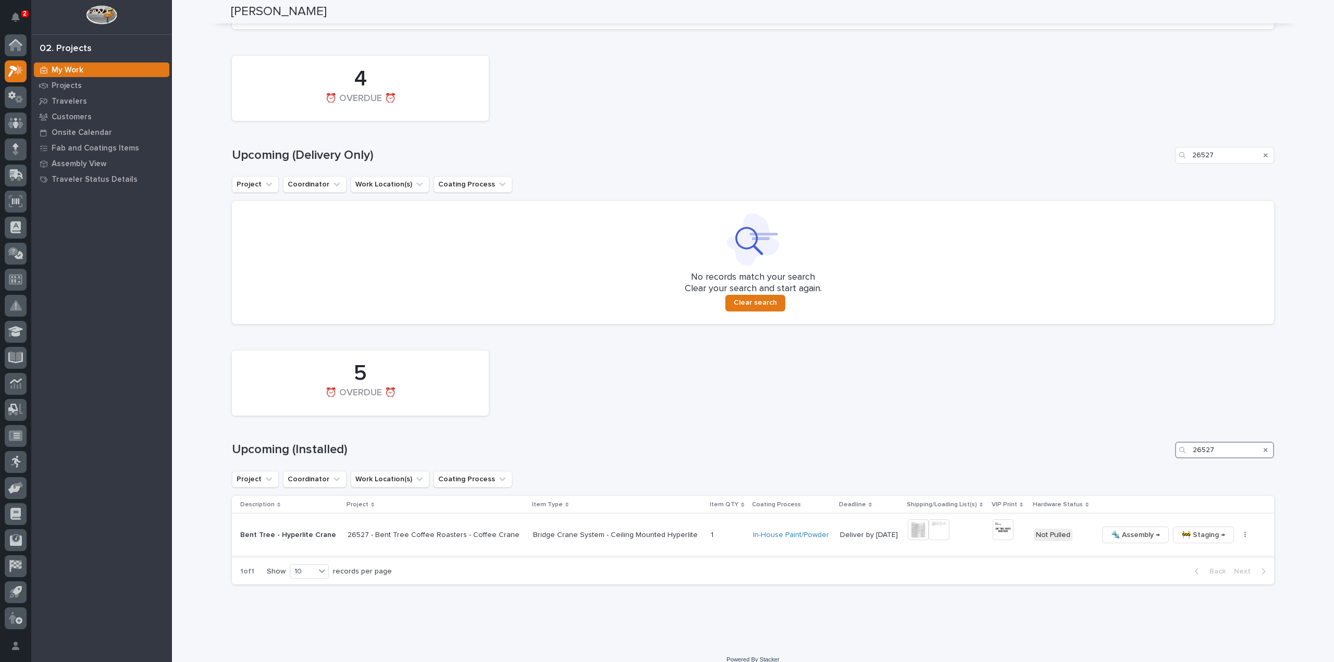
type input "26527"
click at [908, 521] on img at bounding box center [917, 529] width 21 height 21
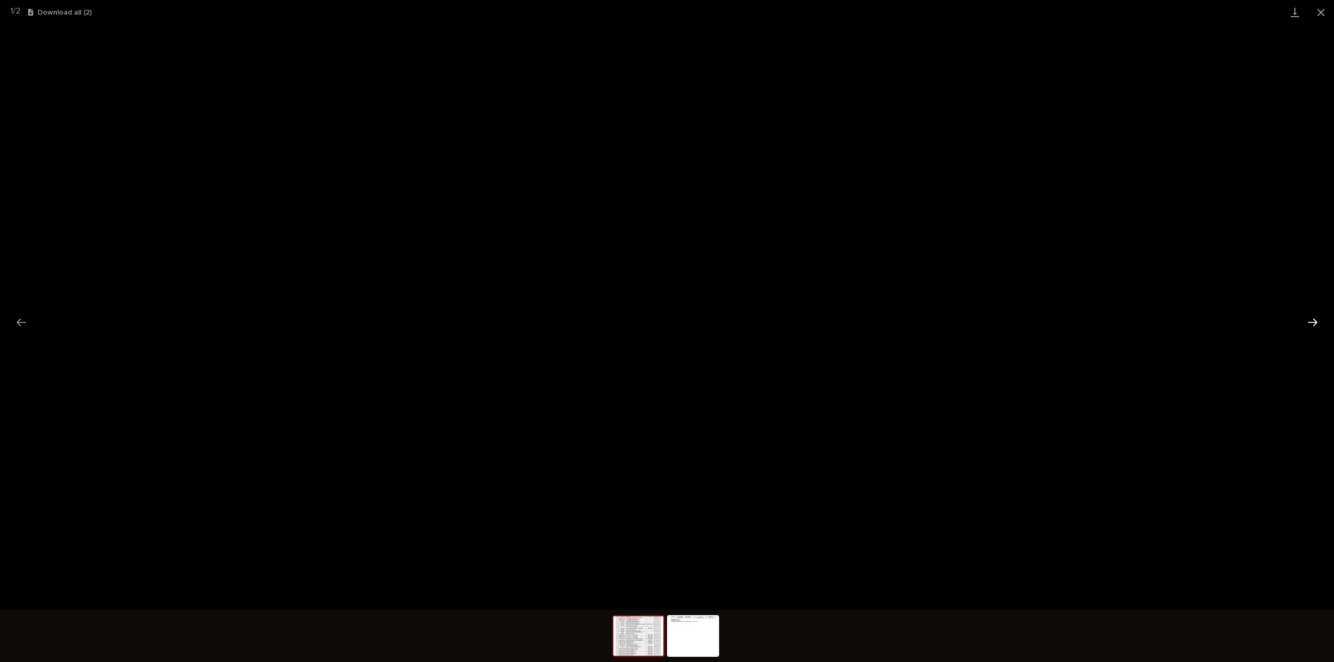
click at [1315, 322] on button "Next slide" at bounding box center [1312, 322] width 22 height 20
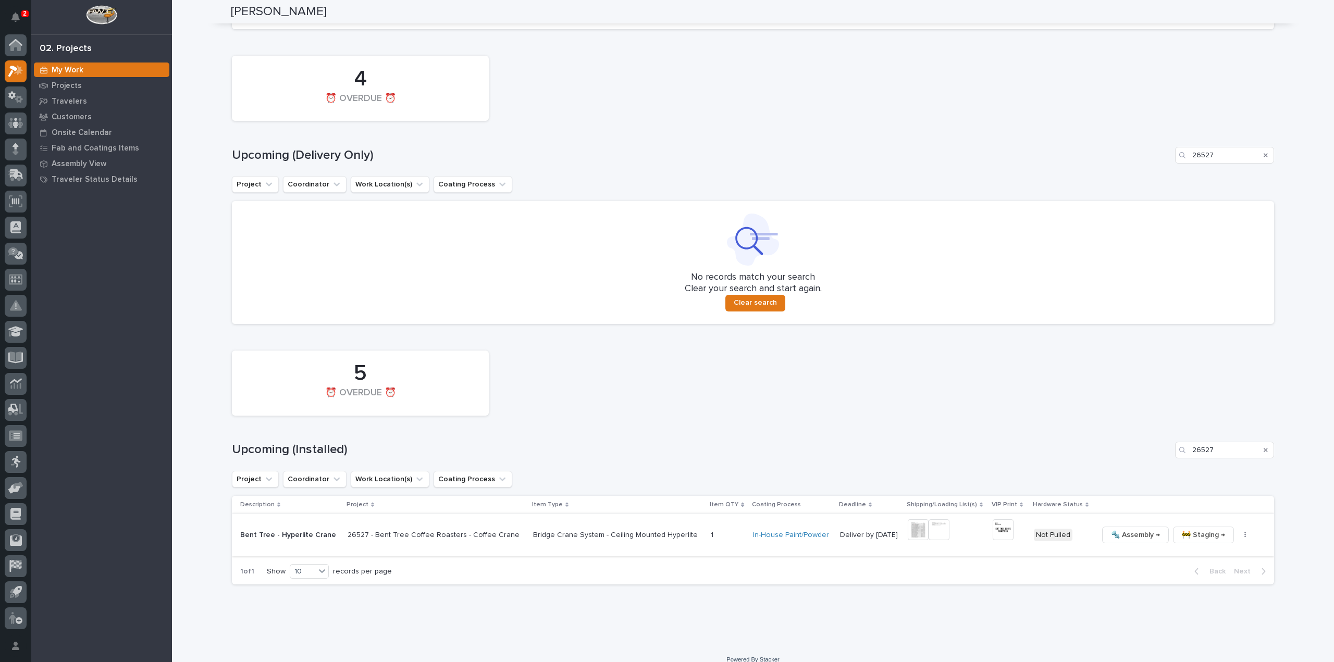
click at [992, 521] on img at bounding box center [1002, 529] width 21 height 21
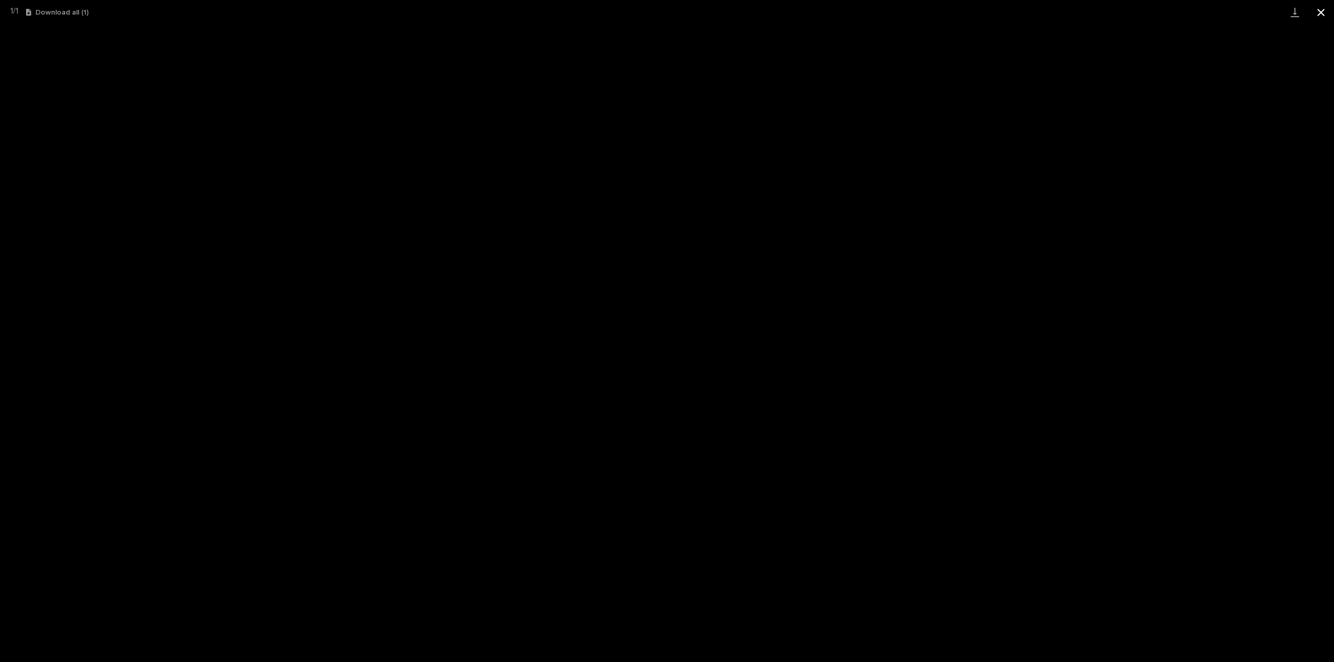
click at [1320, 15] on button "Close gallery" at bounding box center [1321, 12] width 26 height 24
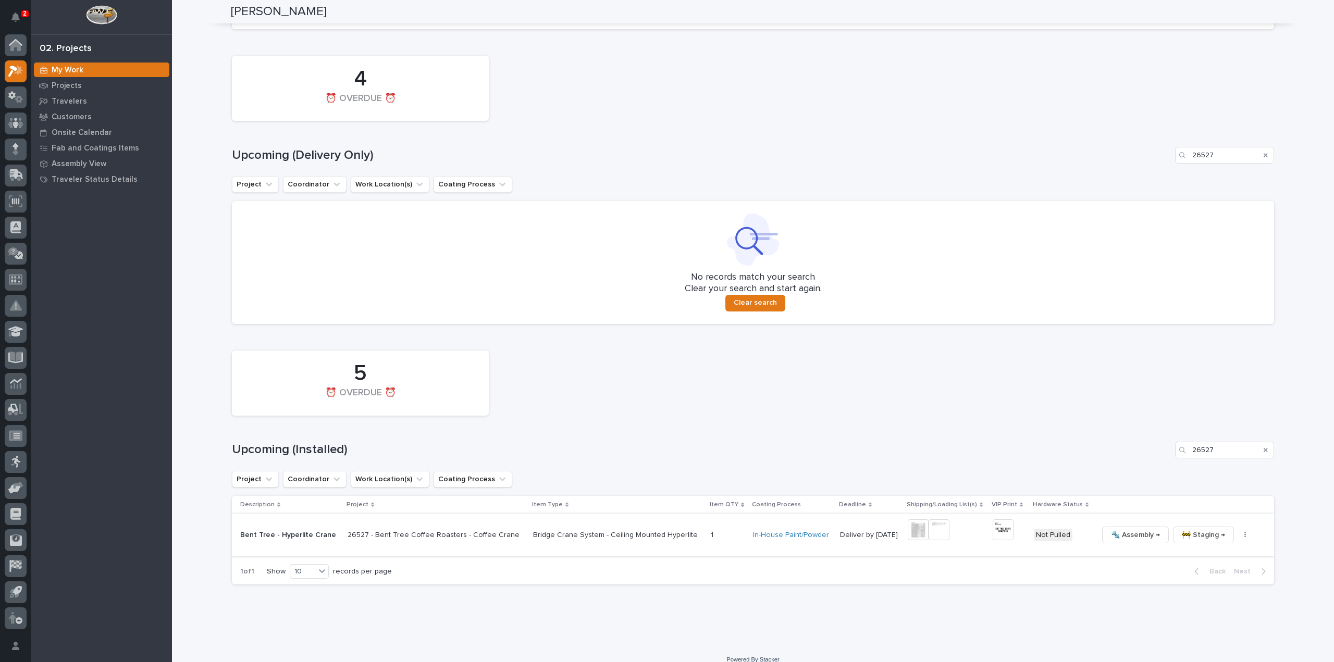
click at [907, 521] on img at bounding box center [917, 529] width 21 height 21
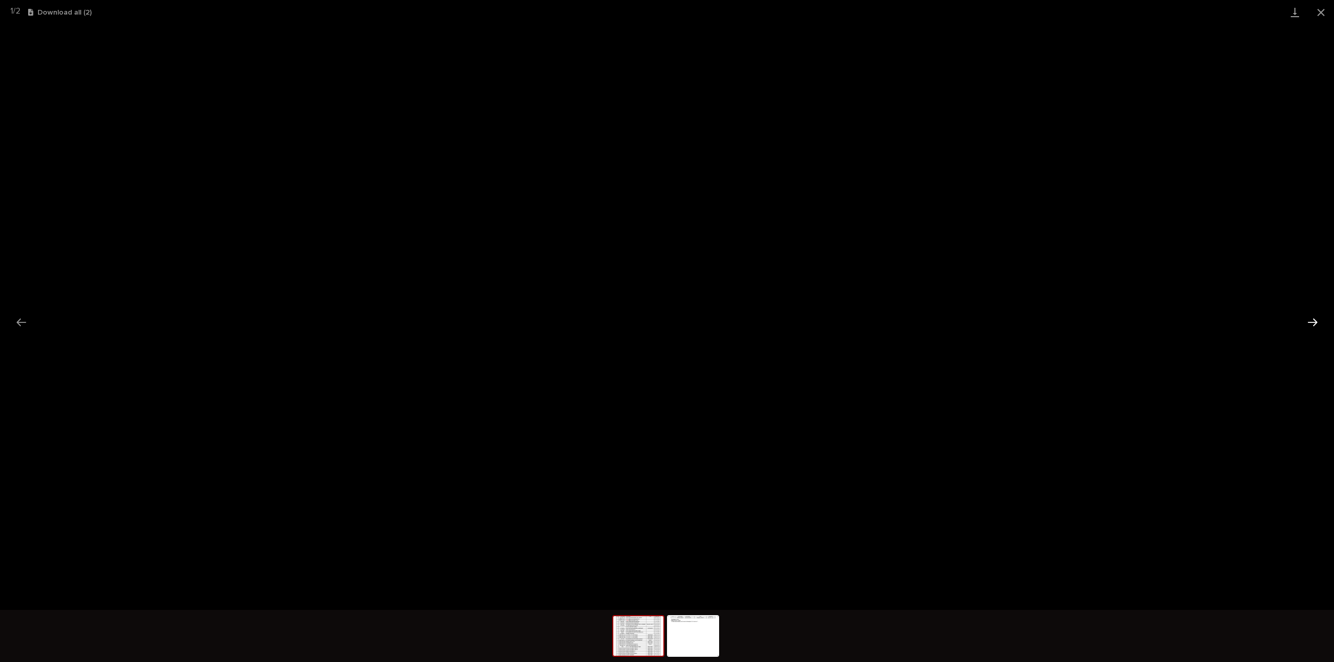
click at [1308, 326] on button "Next slide" at bounding box center [1312, 322] width 22 height 20
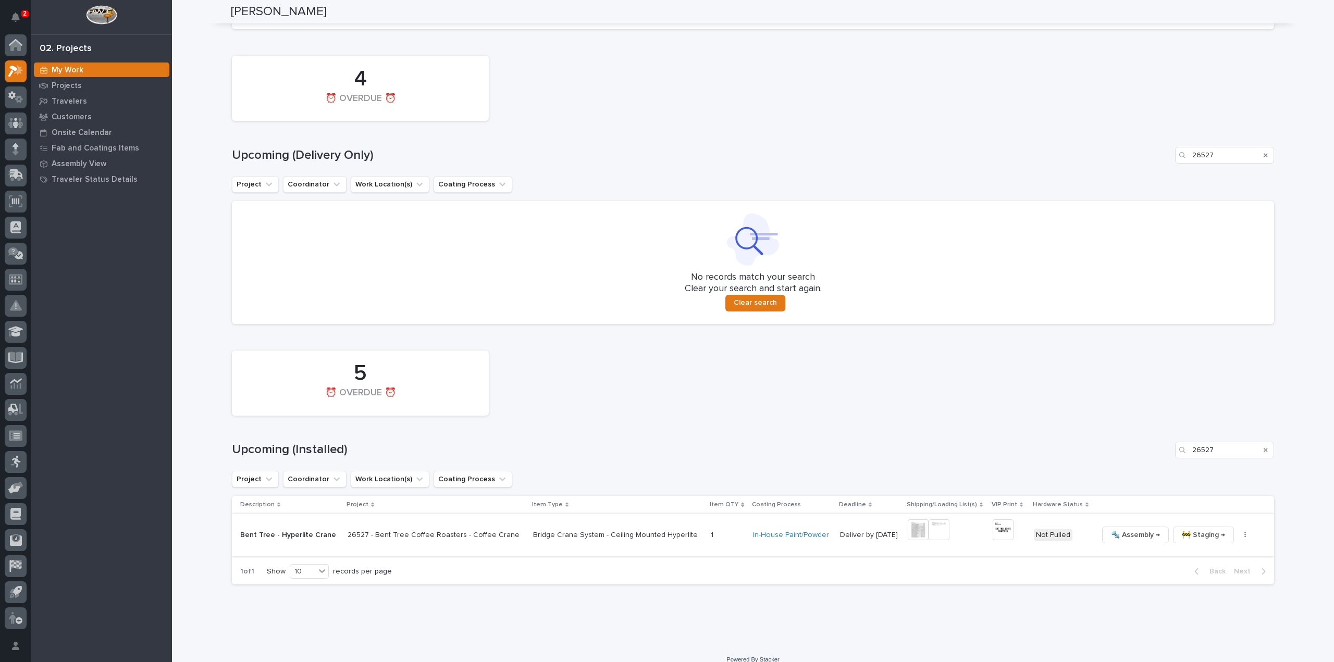
click at [1244, 531] on icon "button" at bounding box center [1245, 534] width 2 height 7
click at [1192, 599] on span "🔩 Hardware" at bounding box center [1191, 605] width 44 height 13
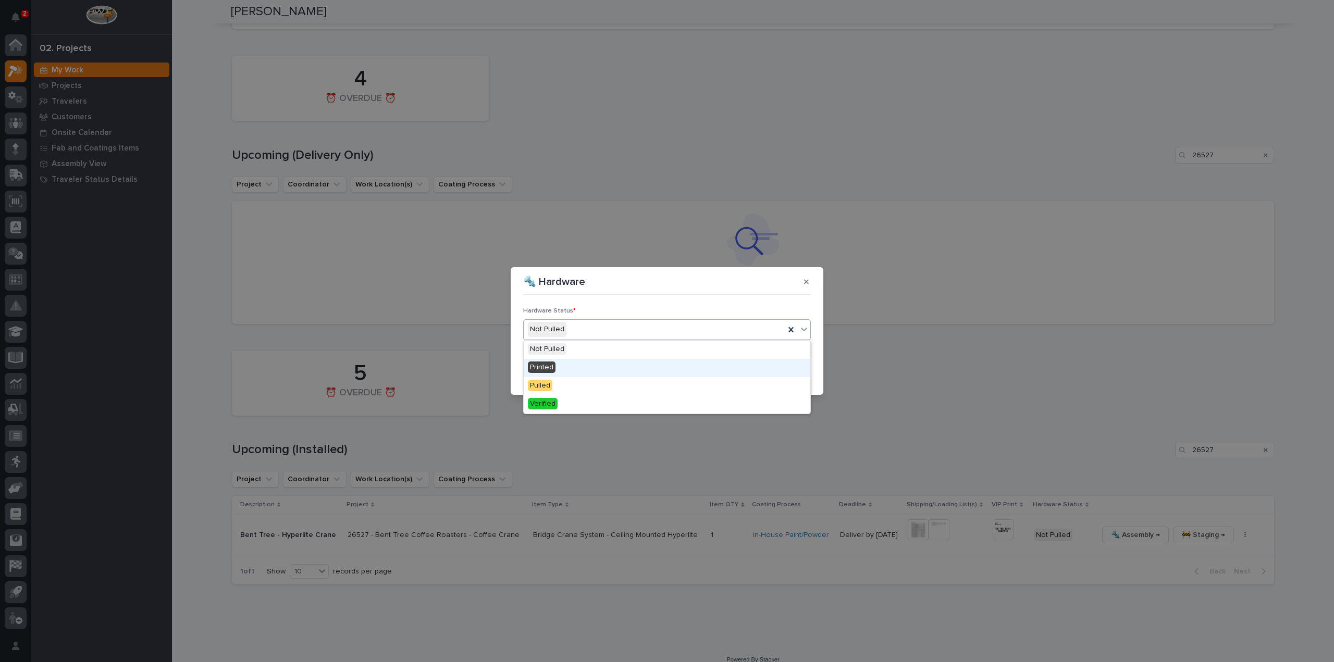
click at [562, 370] on div "Printed" at bounding box center [667, 368] width 287 height 18
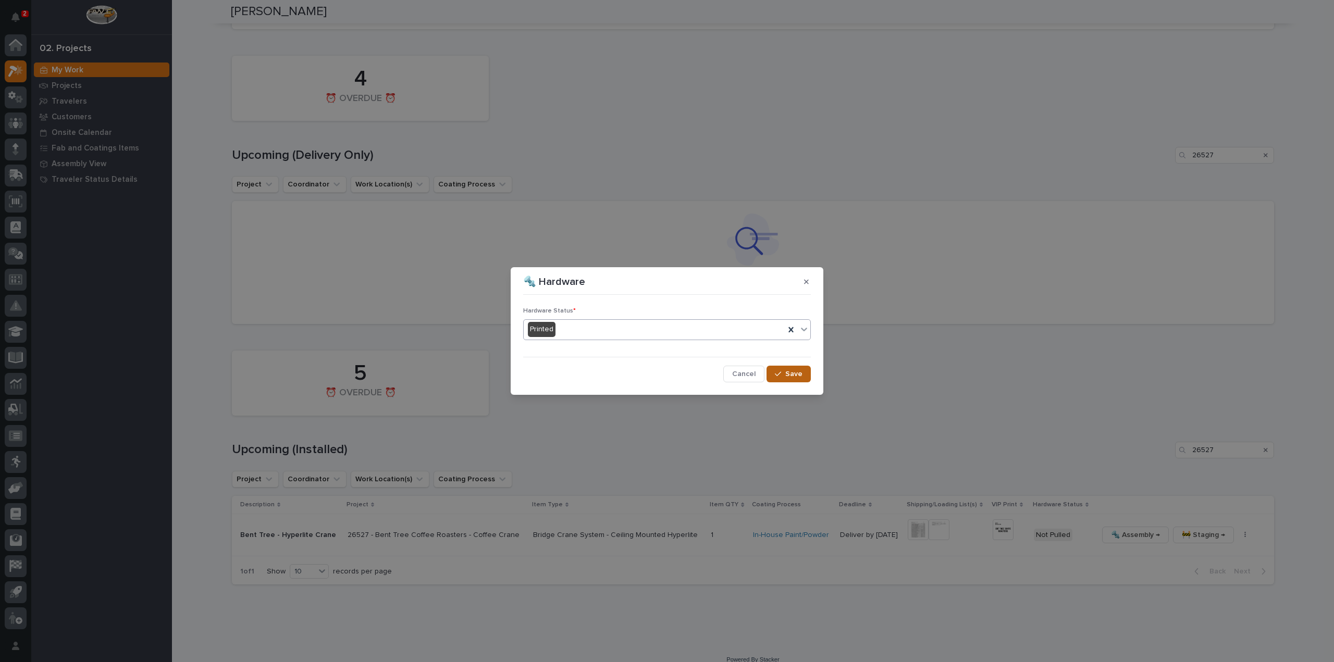
click at [786, 377] on button "Save" at bounding box center [788, 374] width 44 height 17
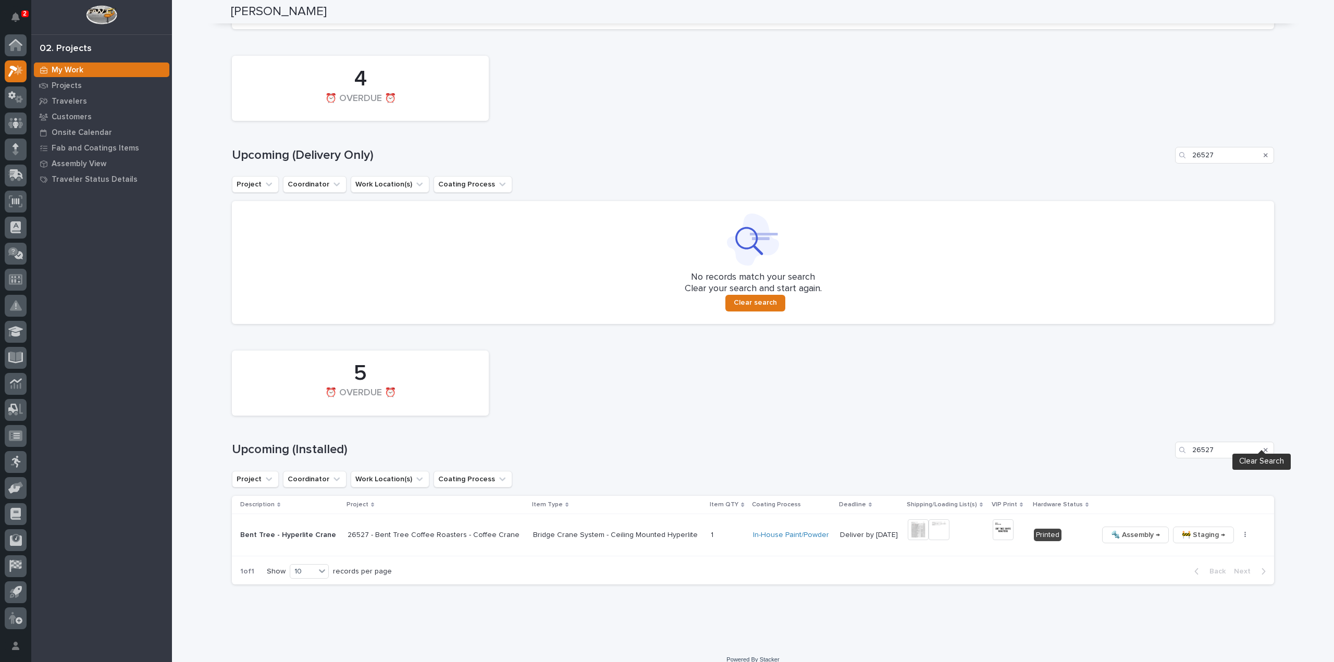
click at [1263, 447] on icon "Search" at bounding box center [1265, 450] width 4 height 6
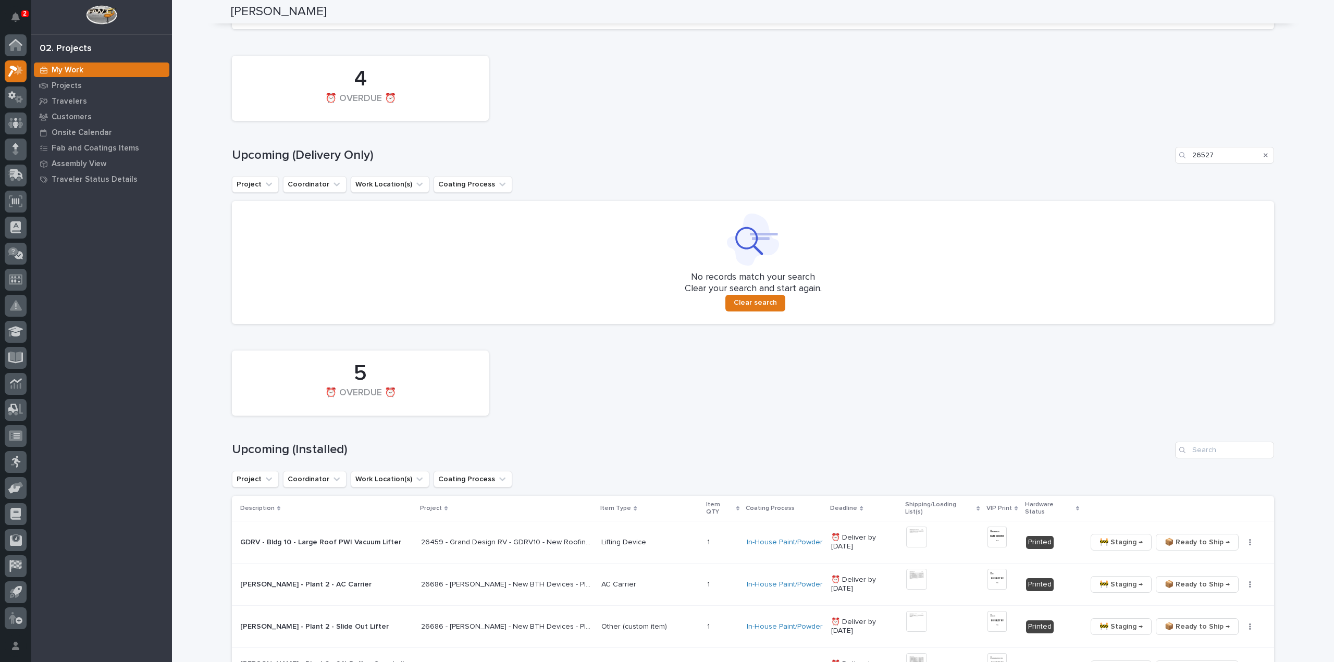
click at [1263, 152] on icon "Search" at bounding box center [1265, 155] width 4 height 6
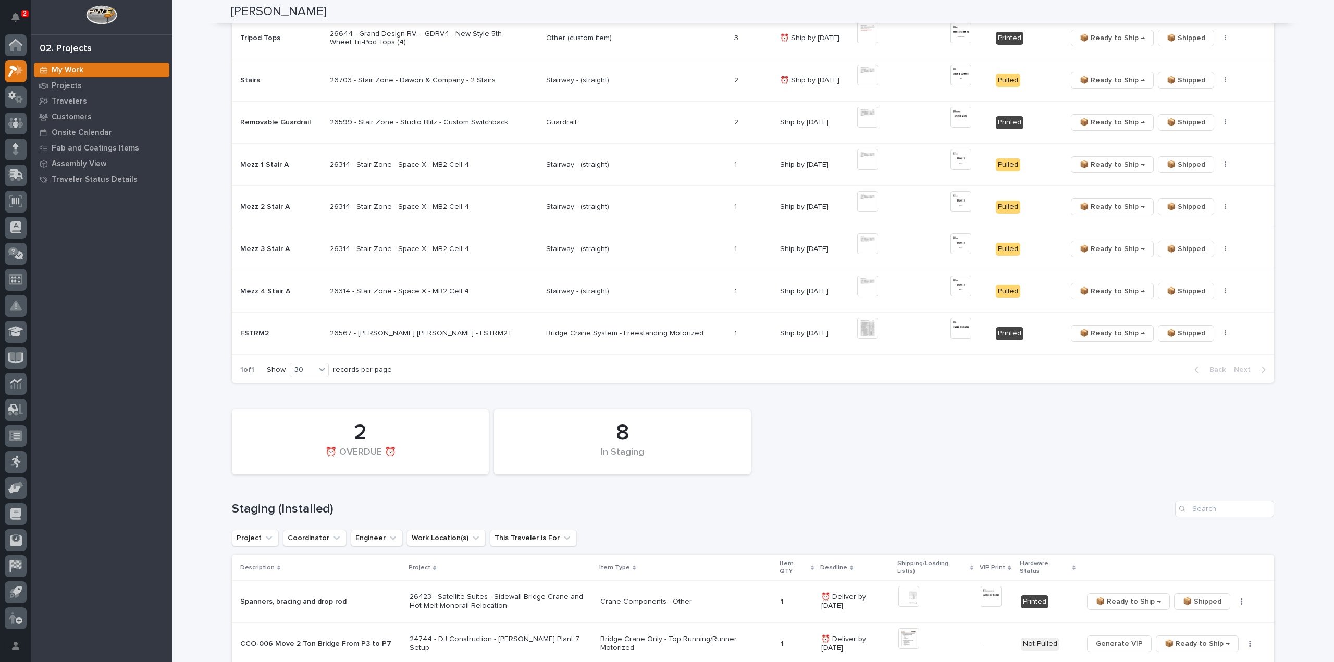
scroll to position [0, 0]
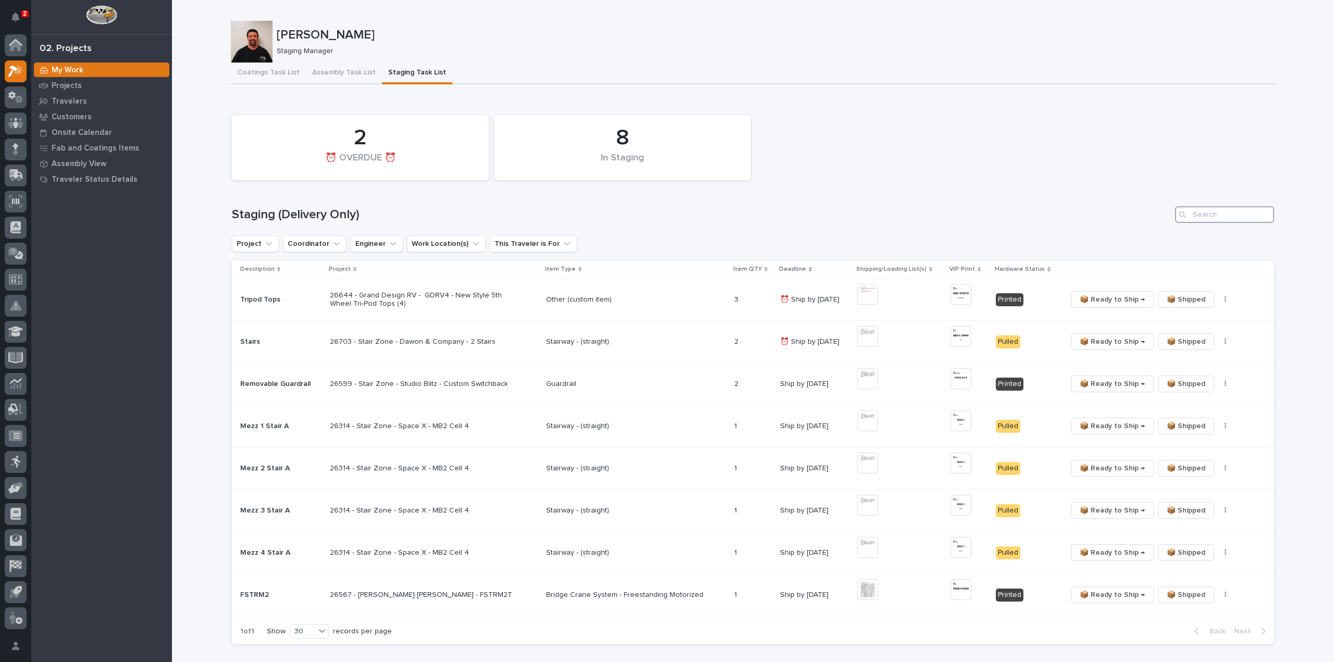
click at [1223, 218] on input "Search" at bounding box center [1224, 214] width 99 height 17
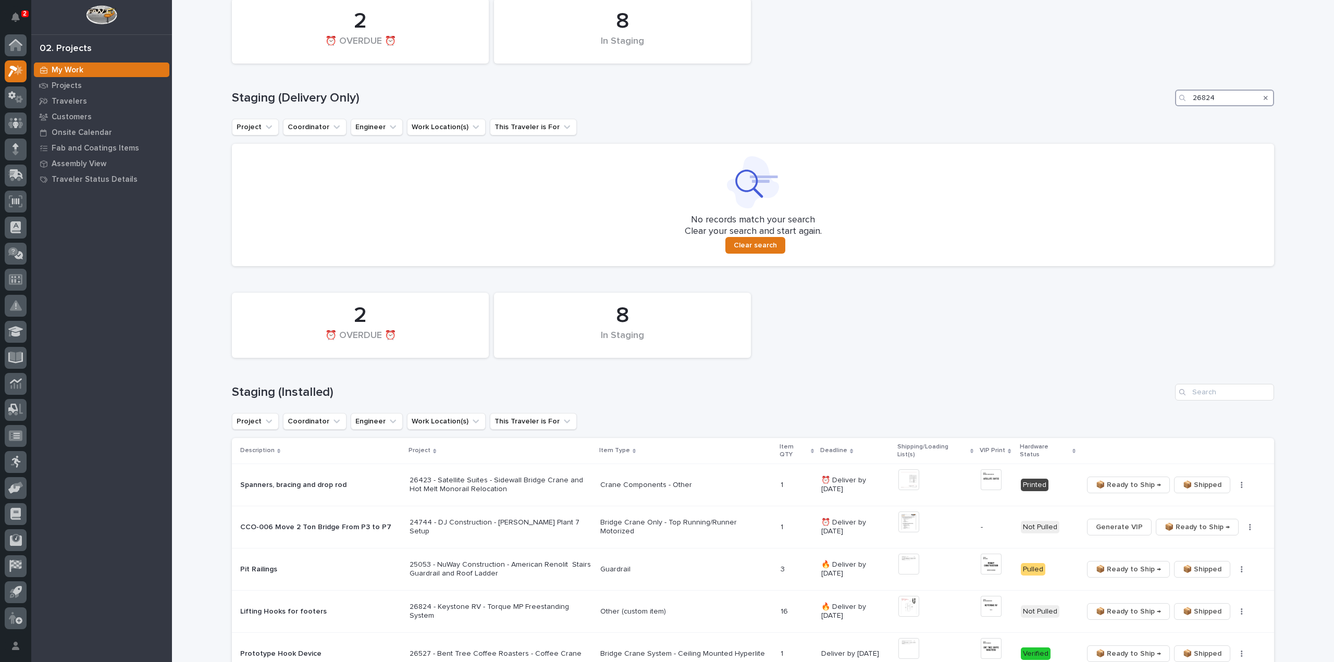
scroll to position [208, 0]
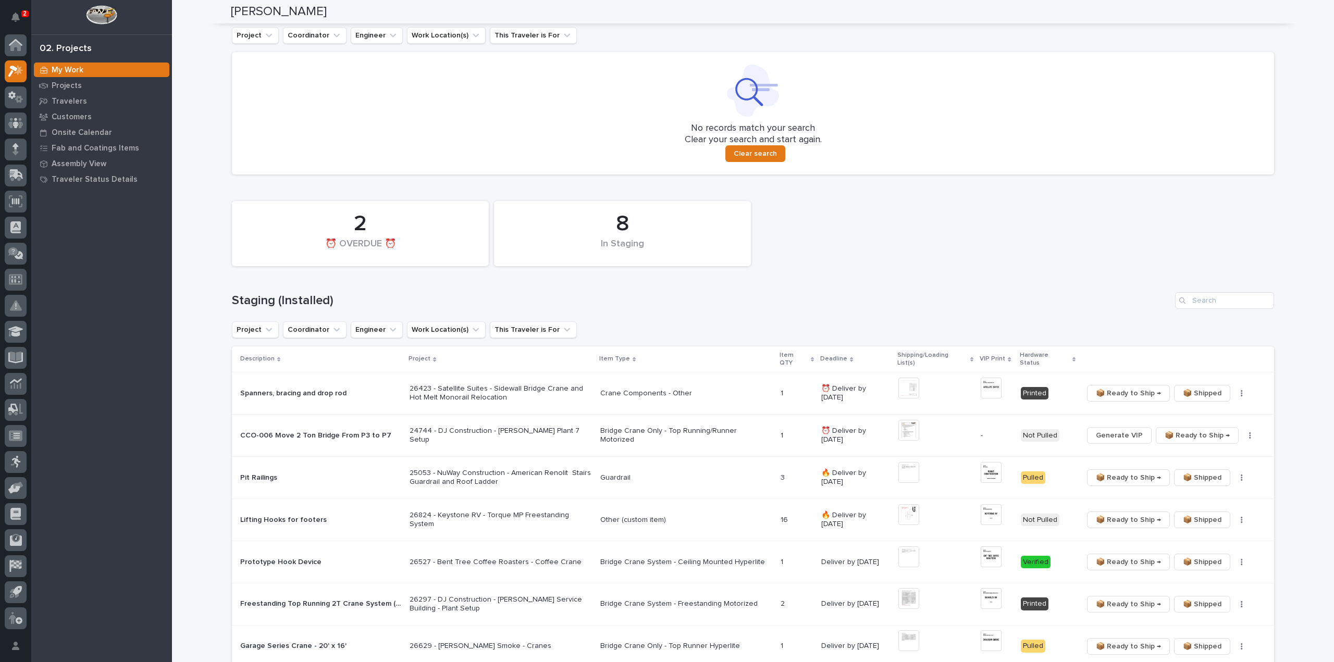
type input "26824"
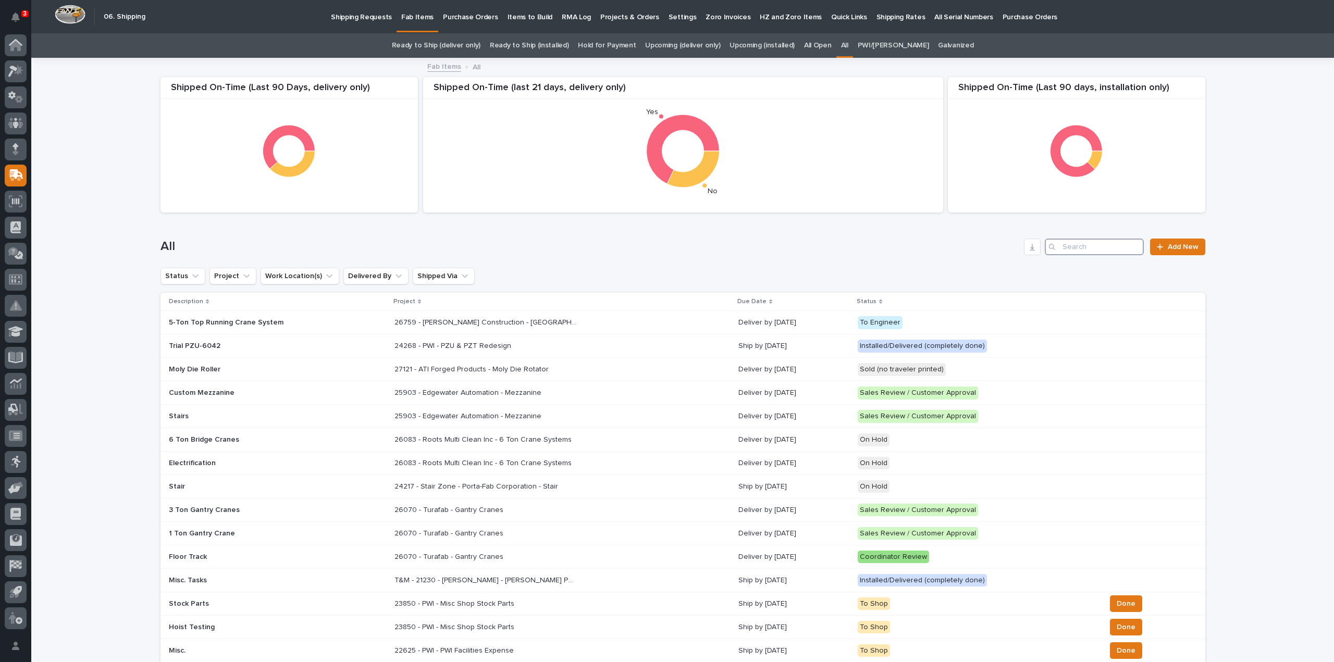
click at [1124, 250] on input "Search" at bounding box center [1093, 247] width 99 height 17
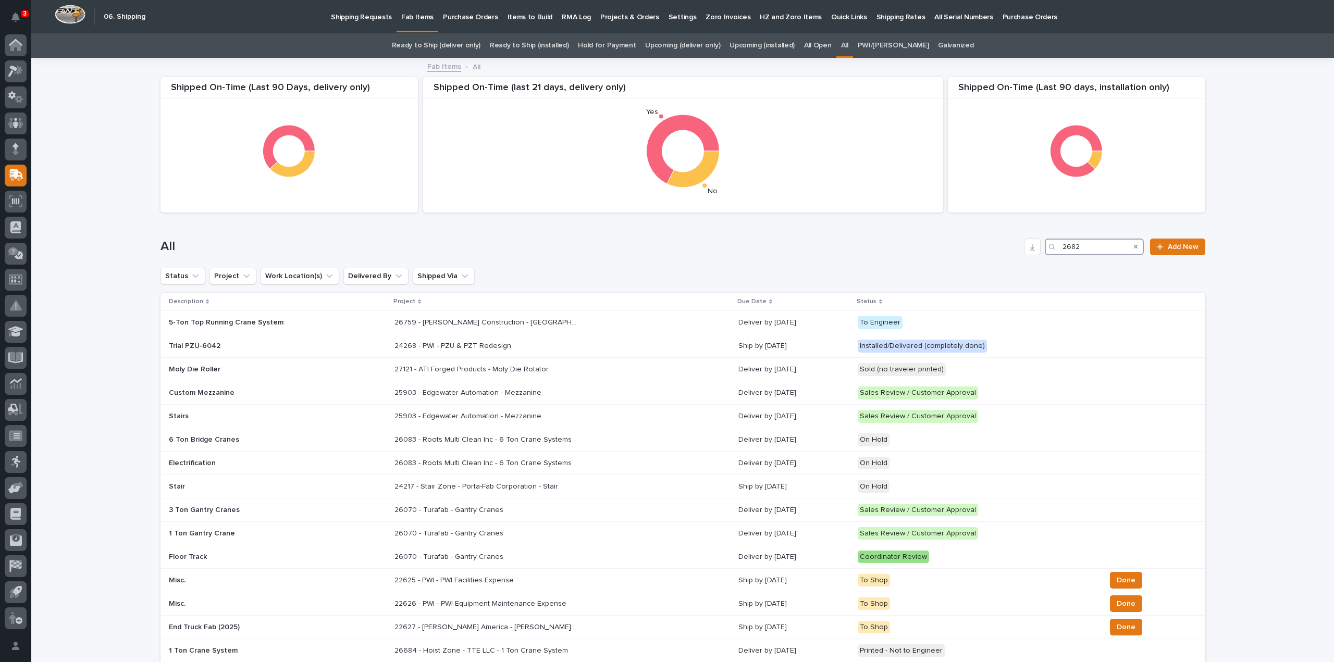
type input "26824"
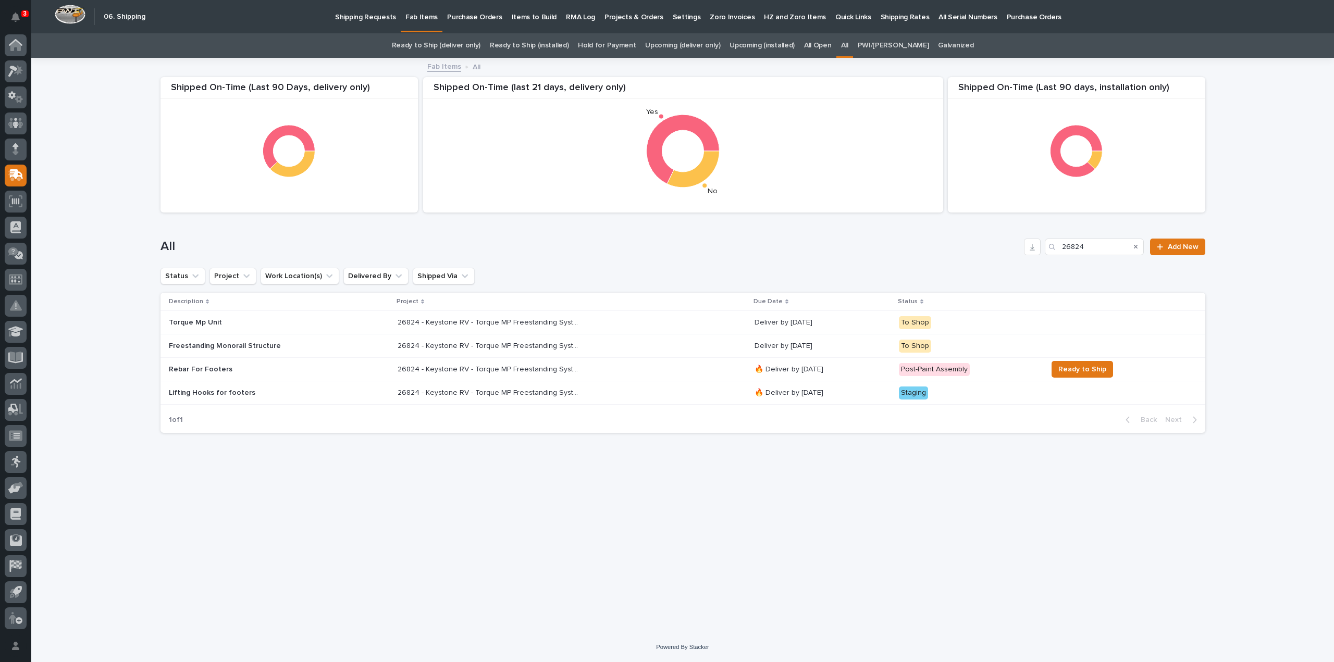
click at [426, 322] on p "26824 - Keystone RV - Torque MP Freestanding System" at bounding box center [489, 321] width 184 height 11
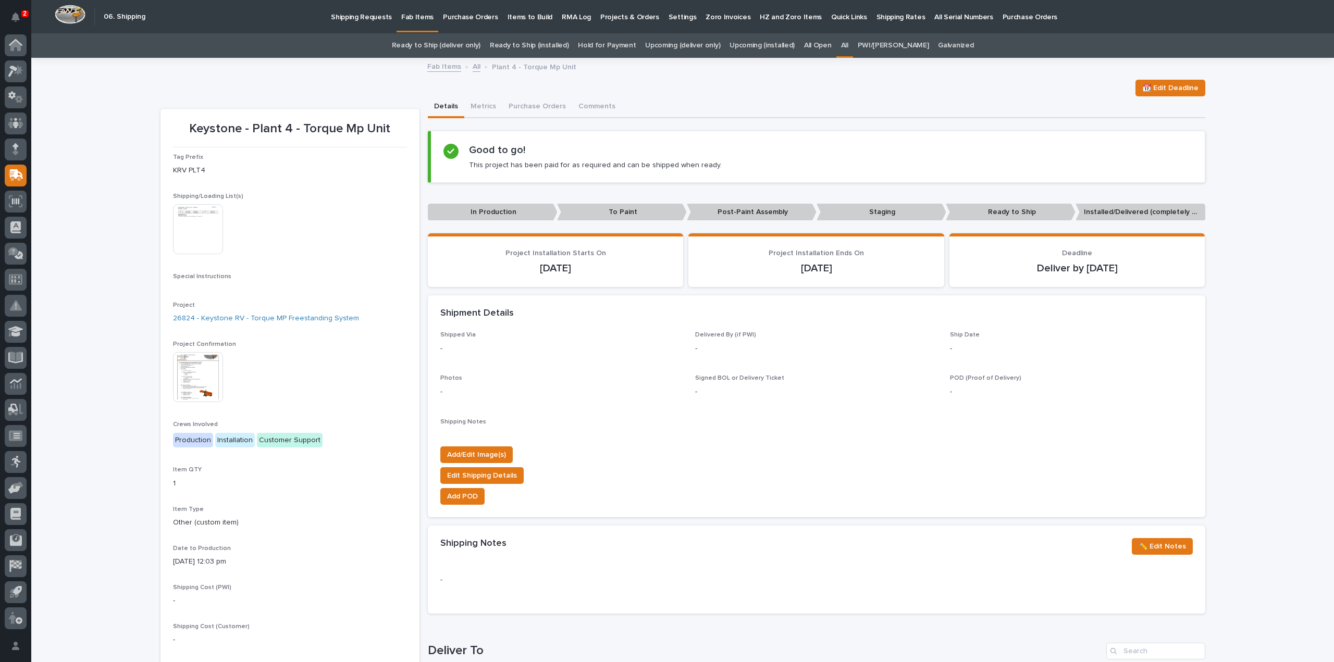
click at [1103, 214] on p "Installed/Delivered (completely done)" at bounding box center [1140, 212] width 130 height 17
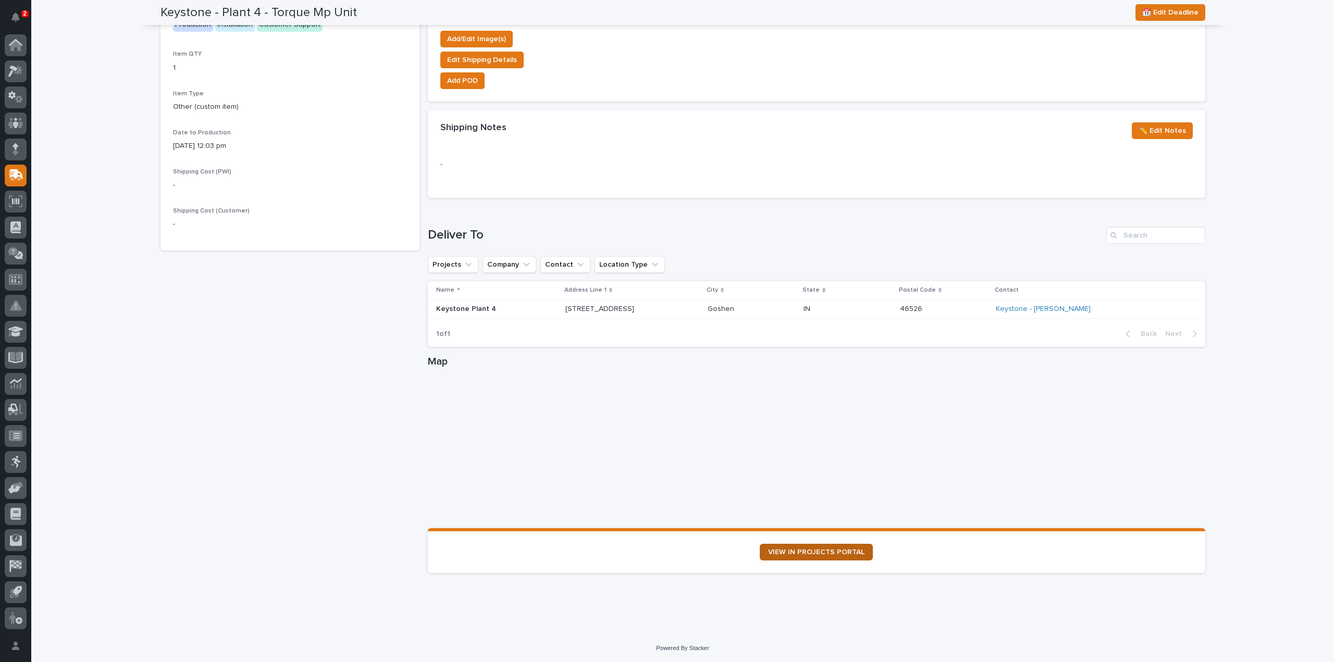
click at [831, 555] on link "VIEW IN PROJECTS PORTAL" at bounding box center [816, 552] width 113 height 17
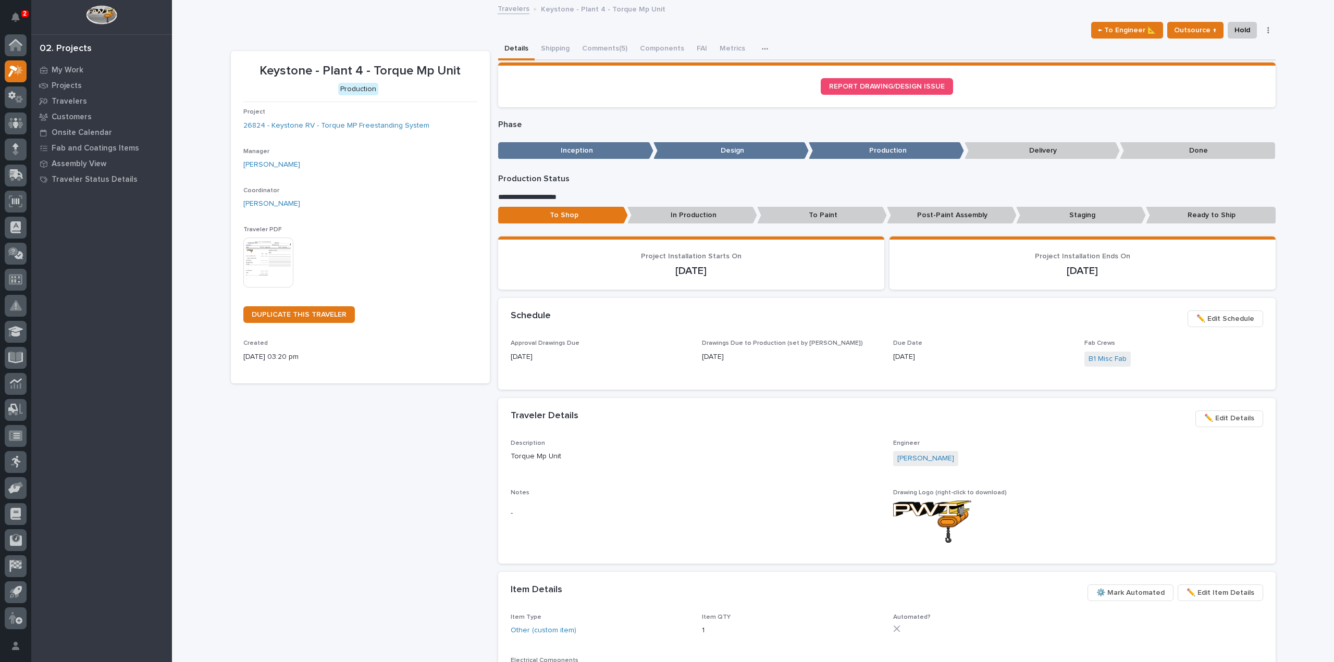
click at [1209, 217] on p "Ready to Ship" at bounding box center [1211, 215] width 130 height 17
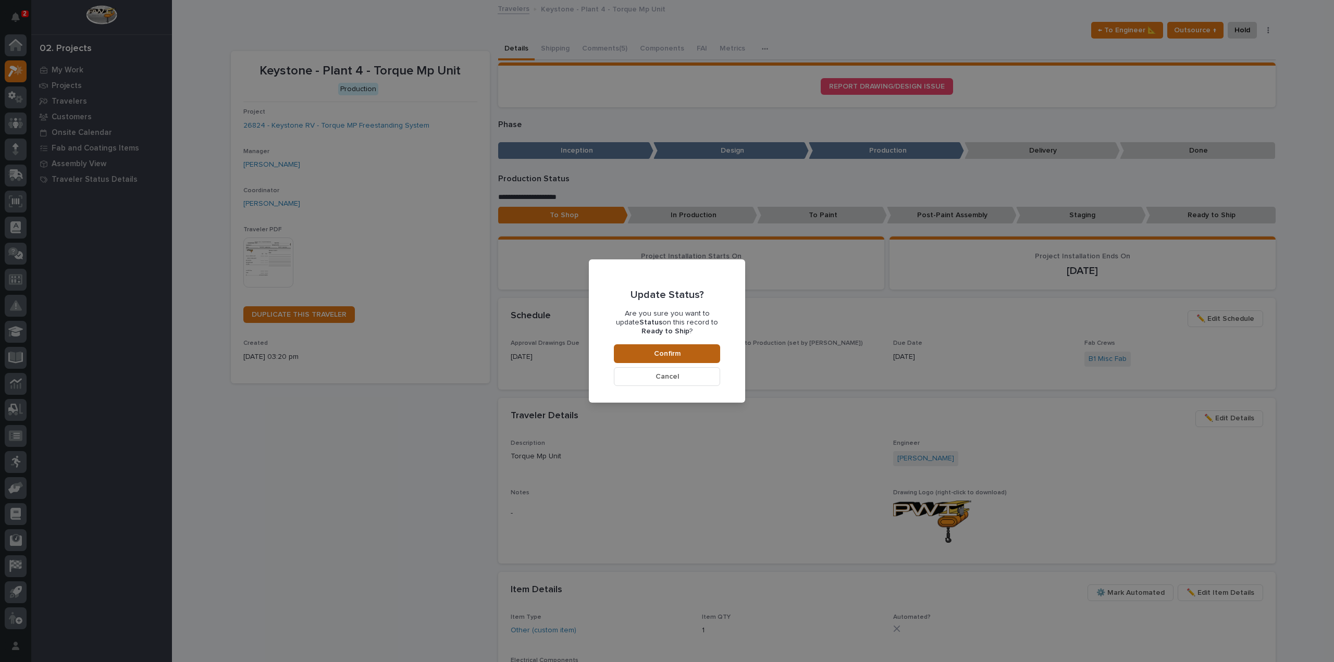
click at [685, 354] on button "Confirm" at bounding box center [667, 353] width 106 height 19
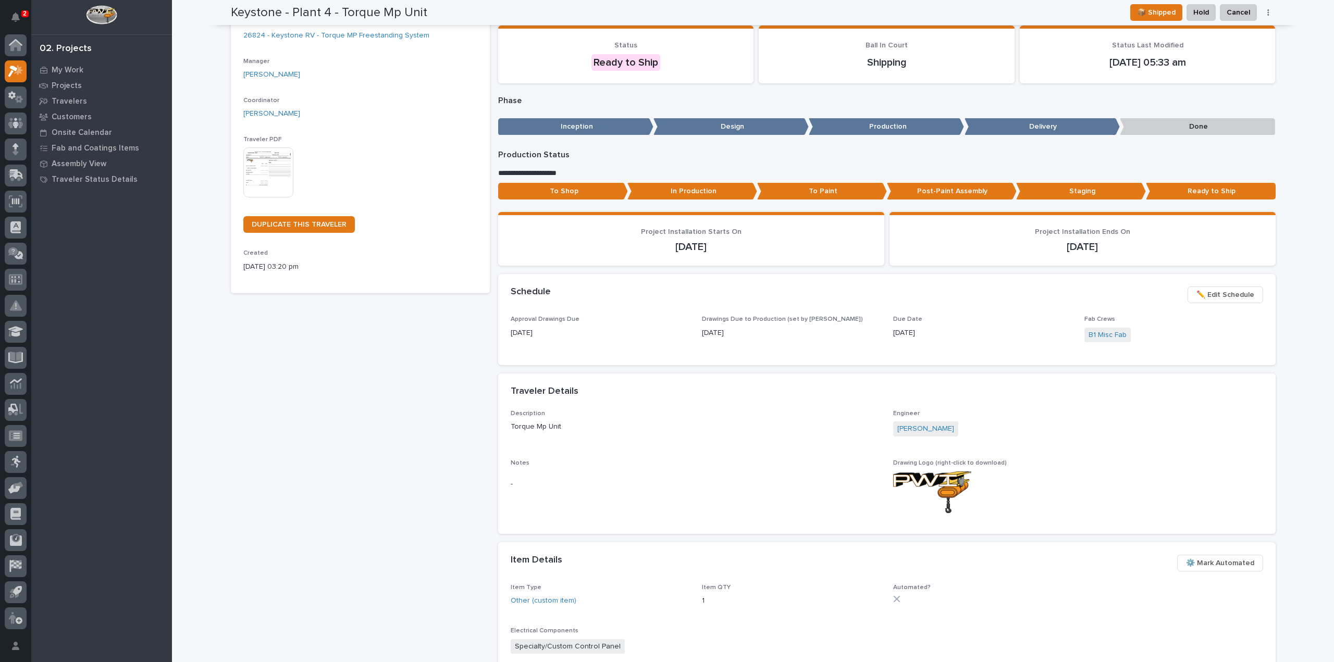
scroll to position [88, 0]
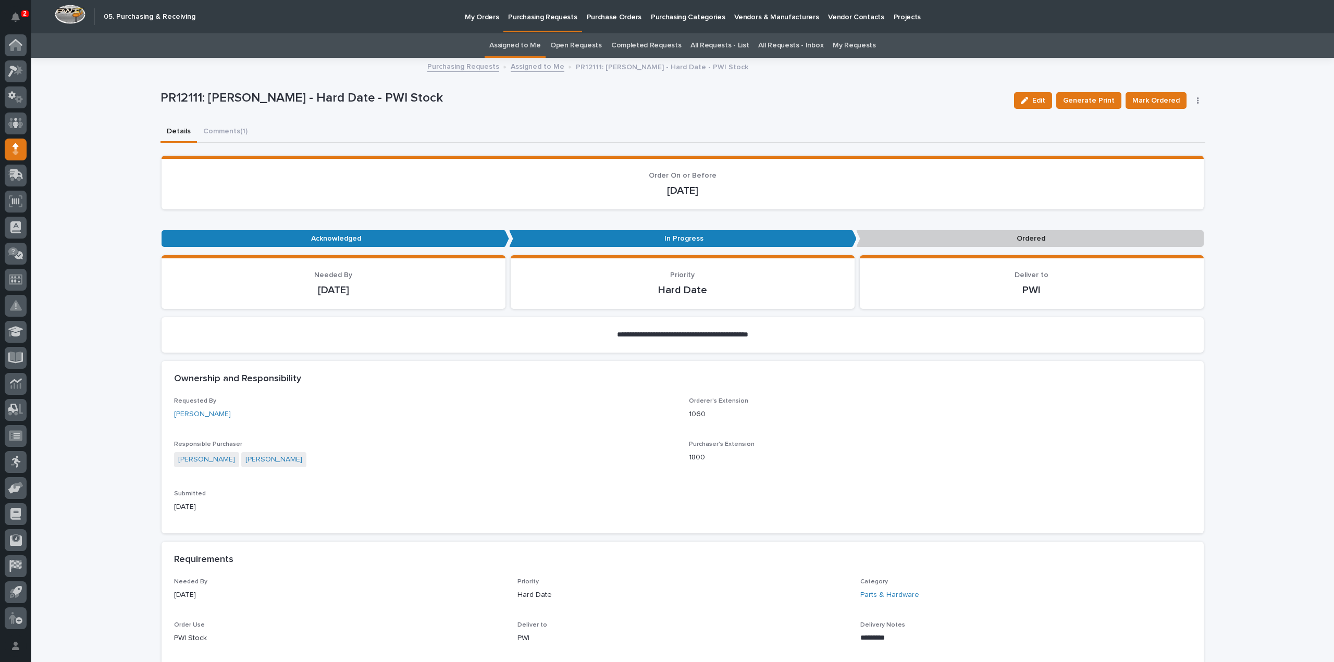
scroll to position [625, 0]
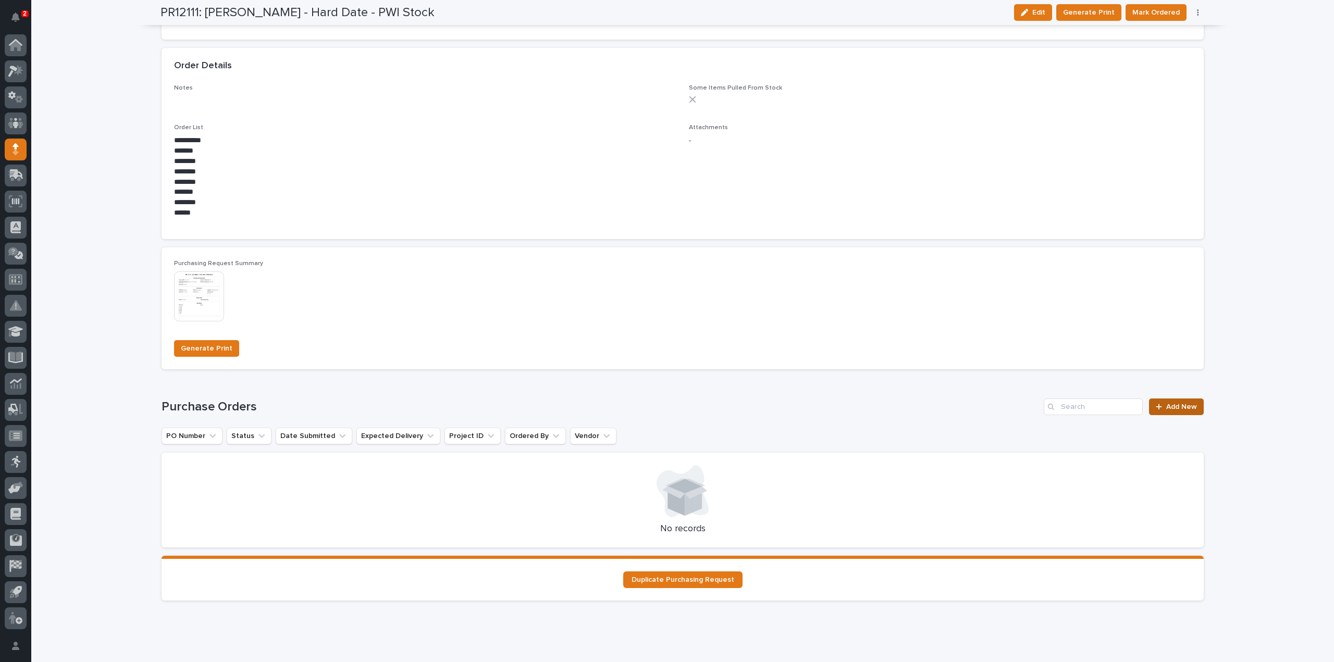
click at [1166, 407] on span "Add New" at bounding box center [1181, 406] width 31 height 7
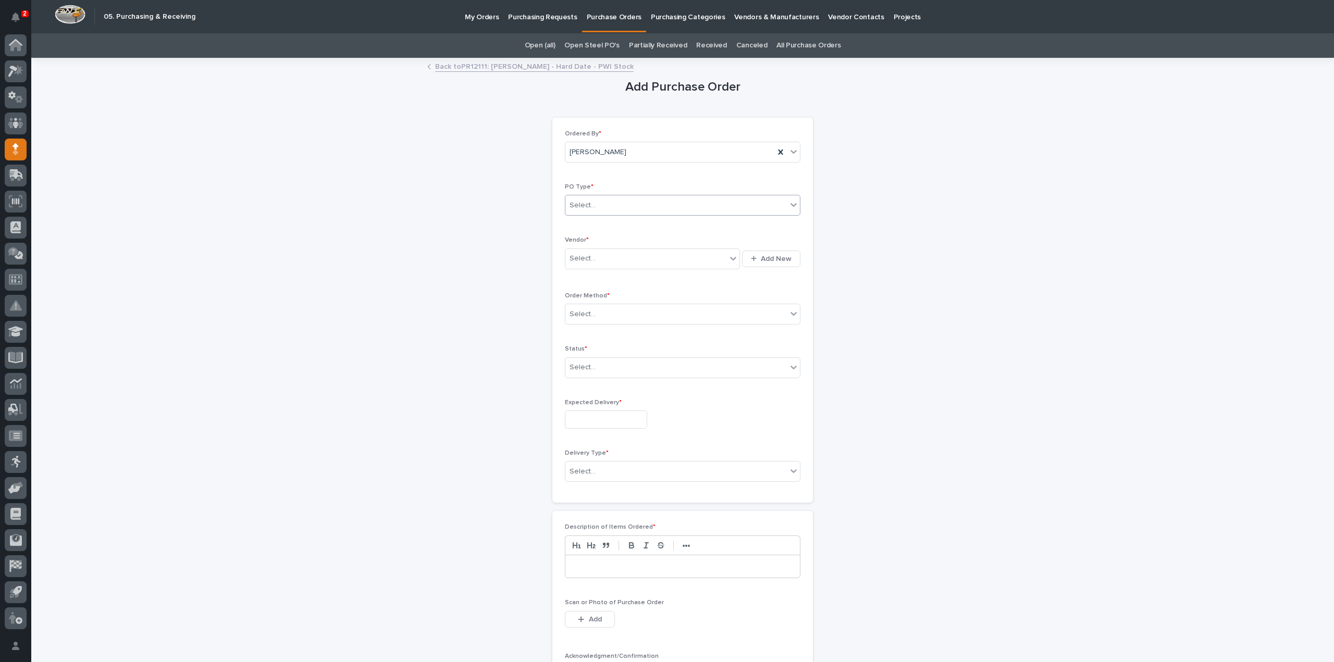
click at [596, 201] on input "text" at bounding box center [596, 205] width 1 height 9
click at [589, 220] on div "Quickbooks" at bounding box center [678, 225] width 234 height 18
click at [582, 260] on div "Select..." at bounding box center [582, 258] width 26 height 11
type input "****"
click at [582, 279] on div "EPCO Sales" at bounding box center [648, 277] width 175 height 18
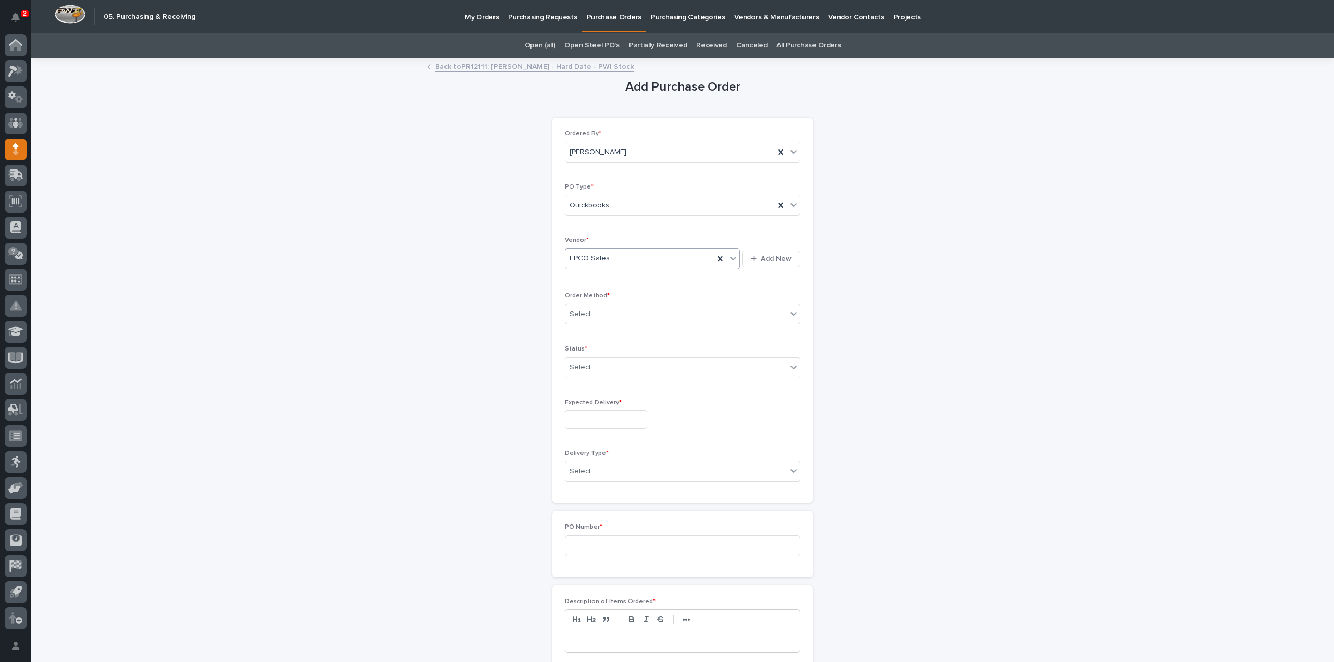
click at [583, 309] on div "Select..." at bounding box center [582, 314] width 26 height 11
drag, startPoint x: 584, startPoint y: 339, endPoint x: 581, endPoint y: 350, distance: 11.2
click at [581, 350] on div "Email" at bounding box center [678, 351] width 234 height 18
click at [582, 365] on div "Select..." at bounding box center [582, 367] width 26 height 11
click at [576, 401] on div "Submitted" at bounding box center [678, 404] width 234 height 18
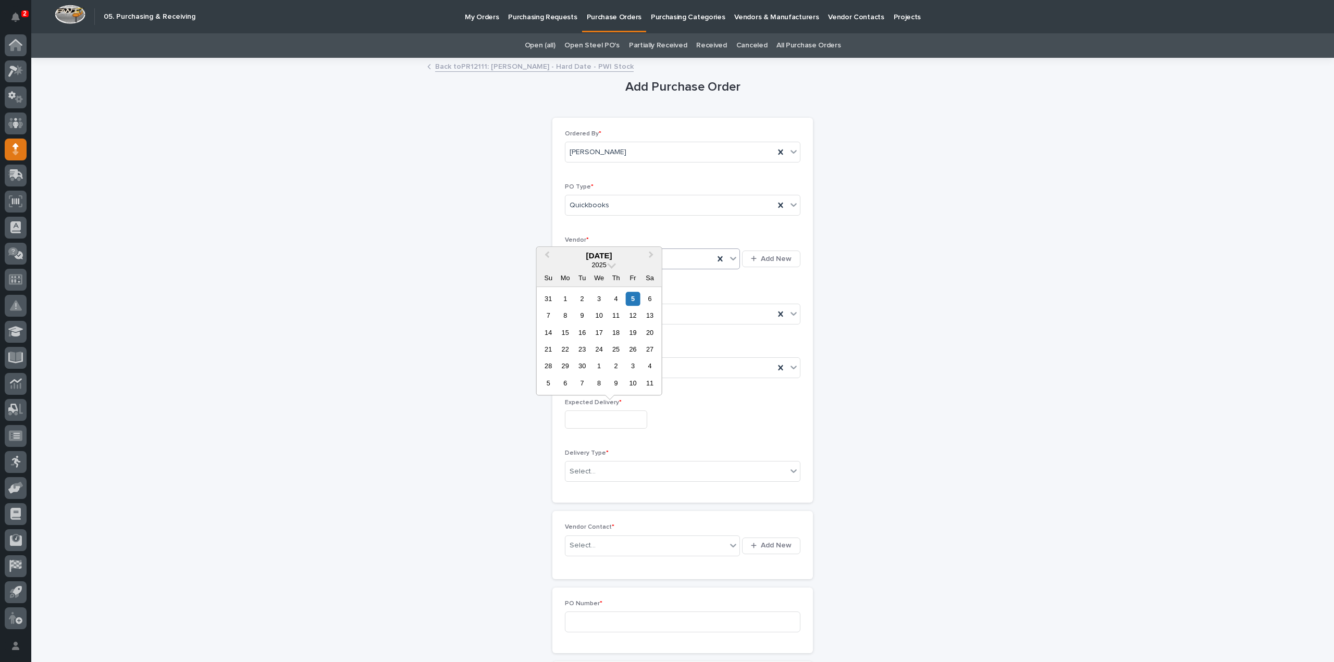
click at [584, 419] on input "text" at bounding box center [606, 420] width 82 height 18
click at [566, 318] on div "8" at bounding box center [565, 315] width 14 height 14
click at [611, 422] on input "**********" at bounding box center [606, 420] width 82 height 18
click at [633, 315] on div "12" at bounding box center [633, 315] width 14 height 14
click at [581, 470] on div "Select..." at bounding box center [582, 471] width 26 height 11
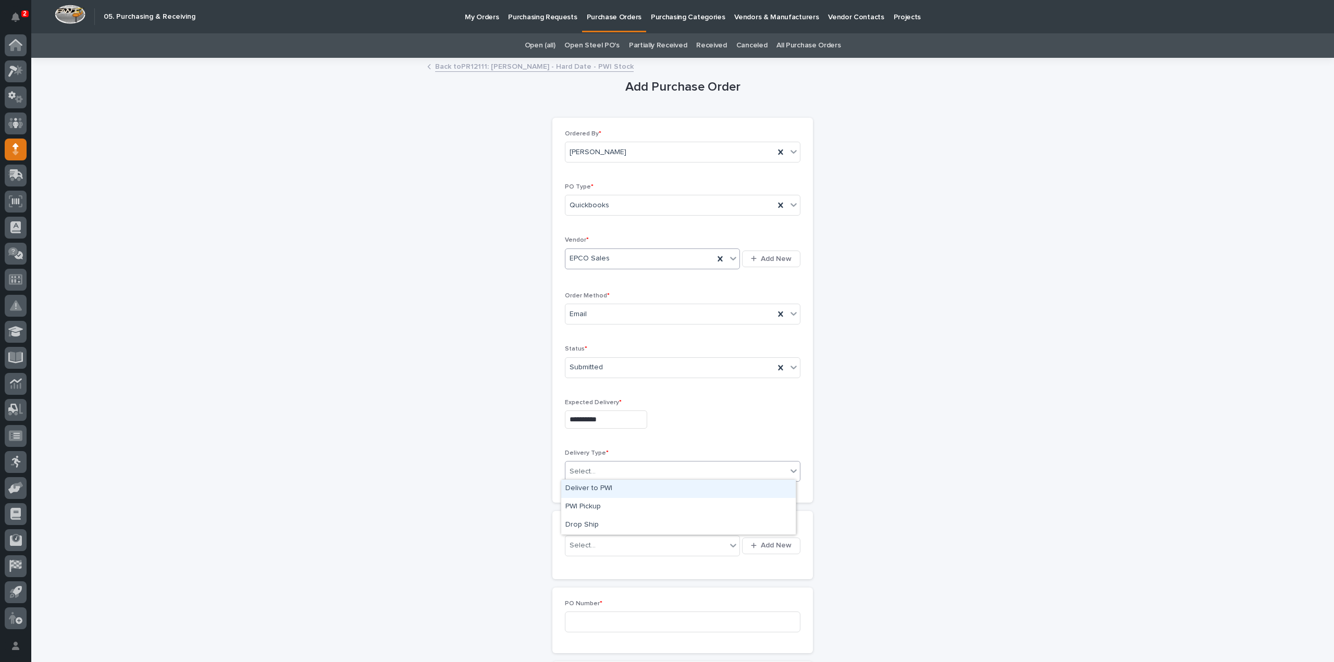
click at [612, 421] on input "**********" at bounding box center [606, 420] width 82 height 18
click at [566, 318] on div "8" at bounding box center [565, 315] width 14 height 14
type input "**********"
click at [584, 474] on div "Select..." at bounding box center [582, 471] width 26 height 11
click at [585, 490] on div "Deliver to PWI" at bounding box center [678, 489] width 234 height 18
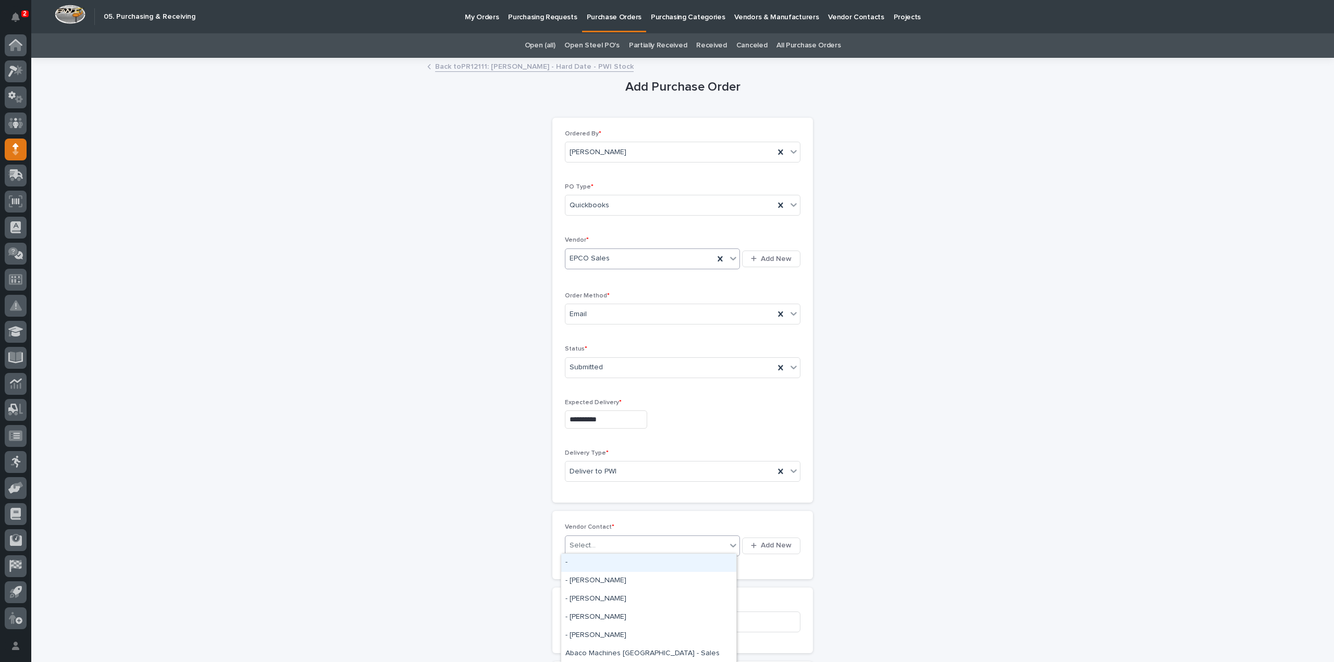
click at [586, 543] on div "Select..." at bounding box center [582, 545] width 26 height 11
type input "***"
click at [584, 564] on div "EPCO Sales - Keith Schrock" at bounding box center [648, 563] width 175 height 18
click at [586, 617] on input at bounding box center [682, 622] width 235 height 21
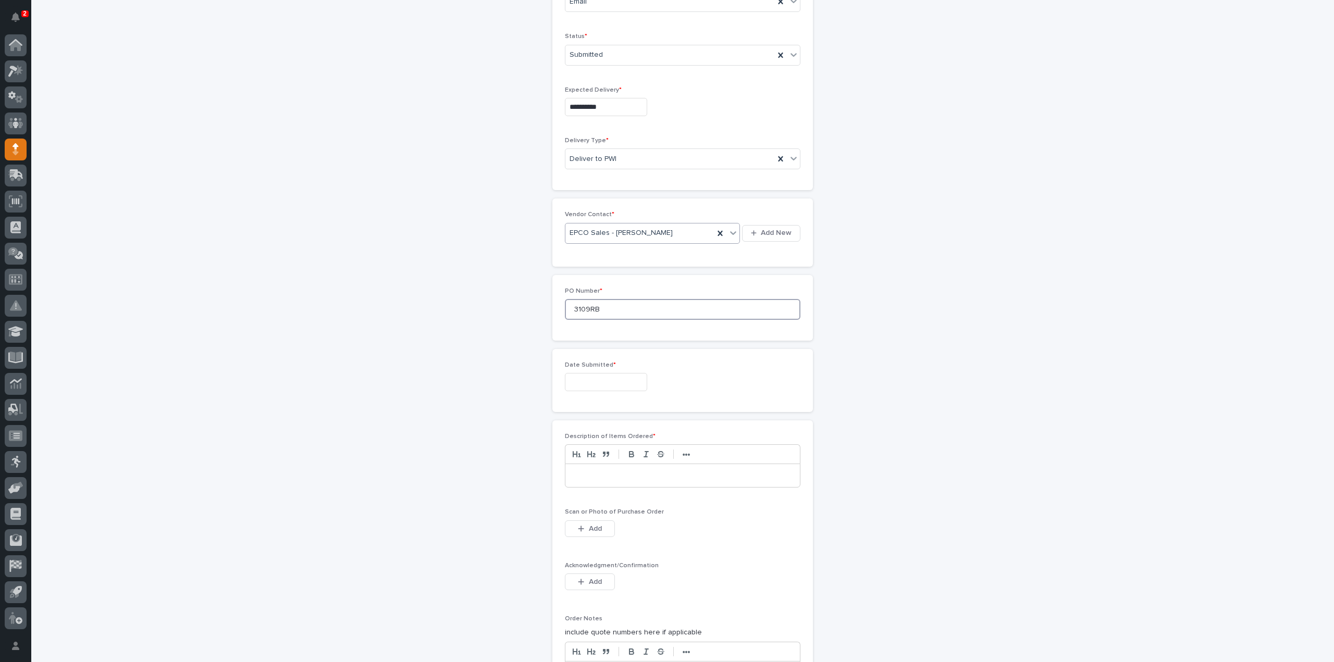
type input "3109RB"
click at [608, 383] on input "text" at bounding box center [606, 382] width 82 height 18
click at [633, 262] on div "5" at bounding box center [633, 261] width 14 height 14
type input "**********"
click at [605, 477] on p at bounding box center [682, 475] width 219 height 10
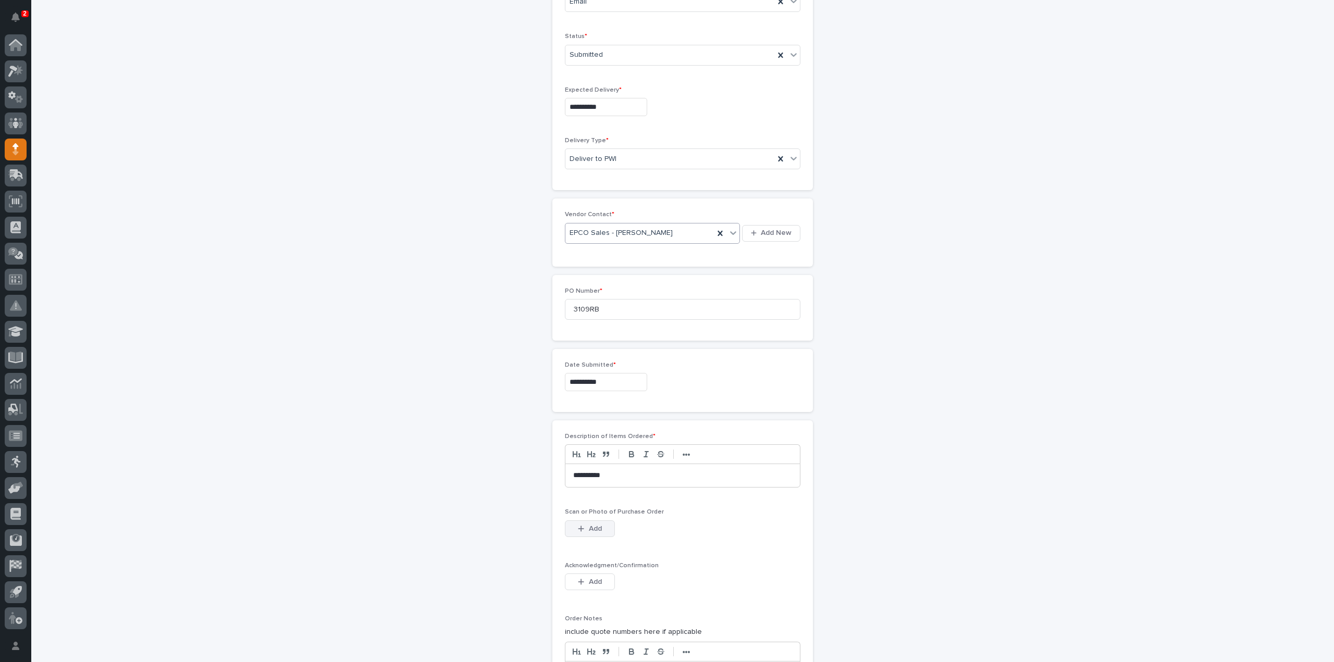
click at [592, 527] on span "Add" at bounding box center [595, 528] width 13 height 9
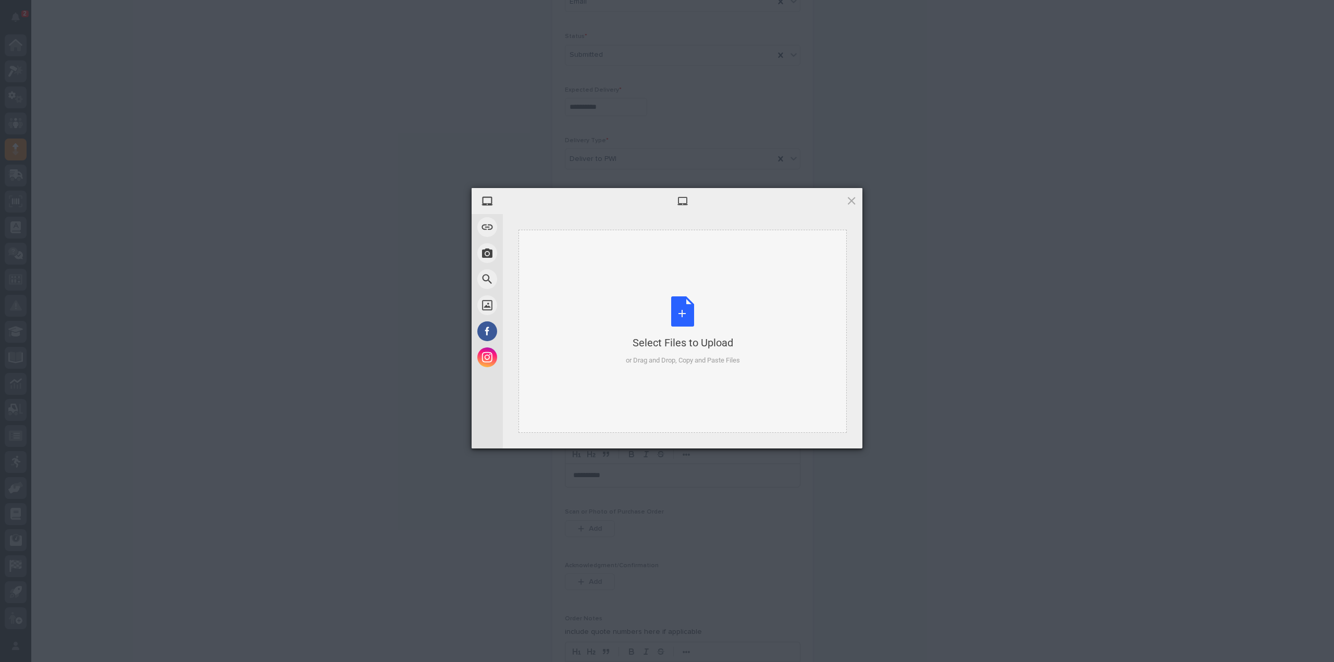
click at [674, 328] on div "Select Files to Upload or Drag and Drop, Copy and Paste Files" at bounding box center [683, 330] width 114 height 69
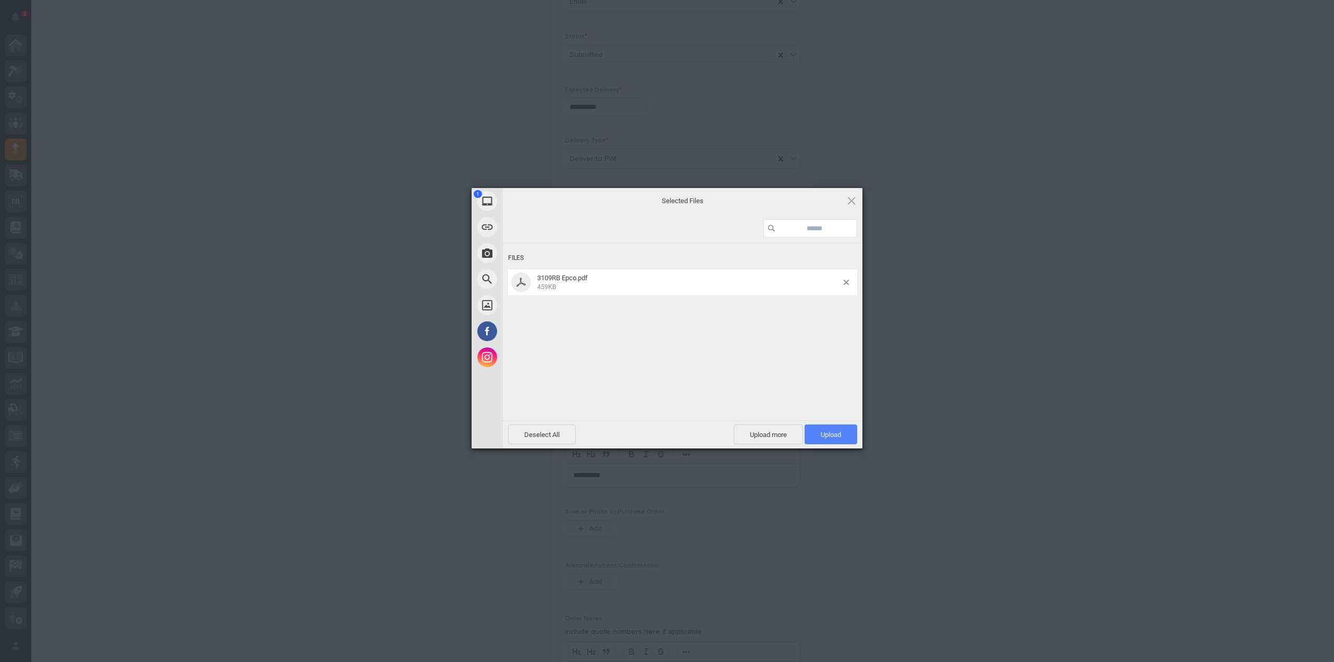
click at [839, 438] on span "Upload 1" at bounding box center [830, 435] width 20 height 8
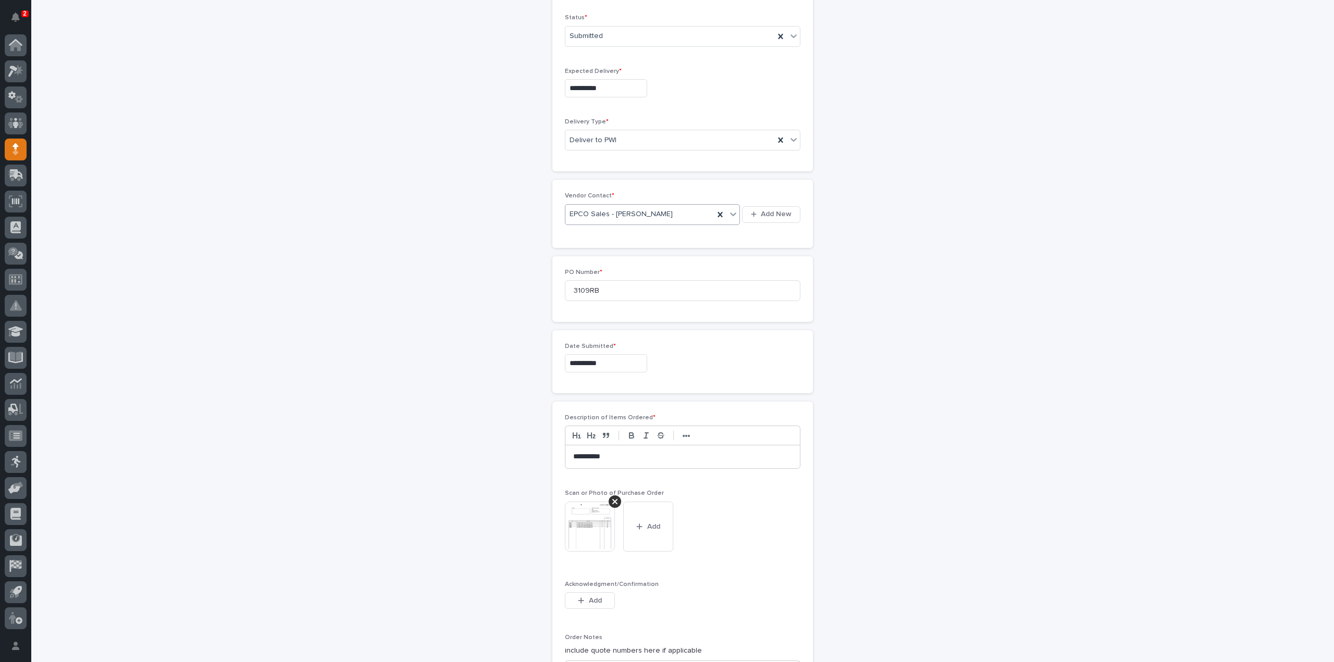
scroll to position [623, 0]
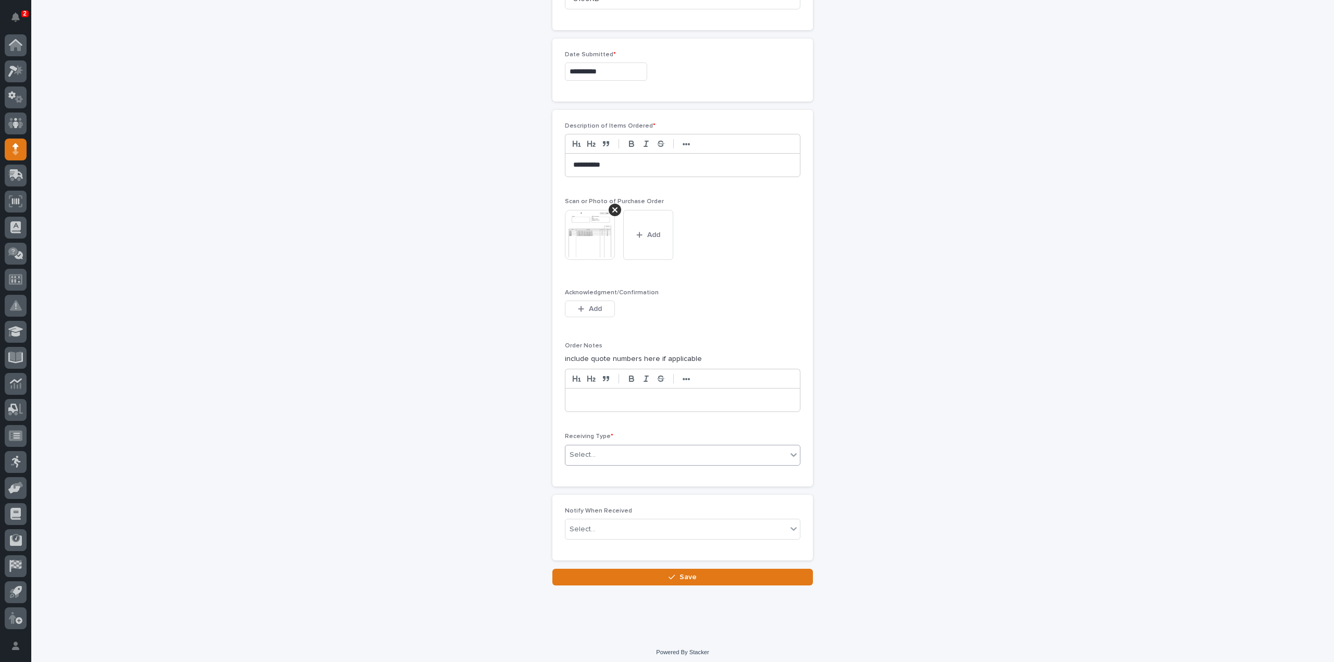
click at [625, 457] on div "Select..." at bounding box center [675, 454] width 221 height 17
click at [591, 528] on div "Deliver to" at bounding box center [678, 525] width 234 height 18
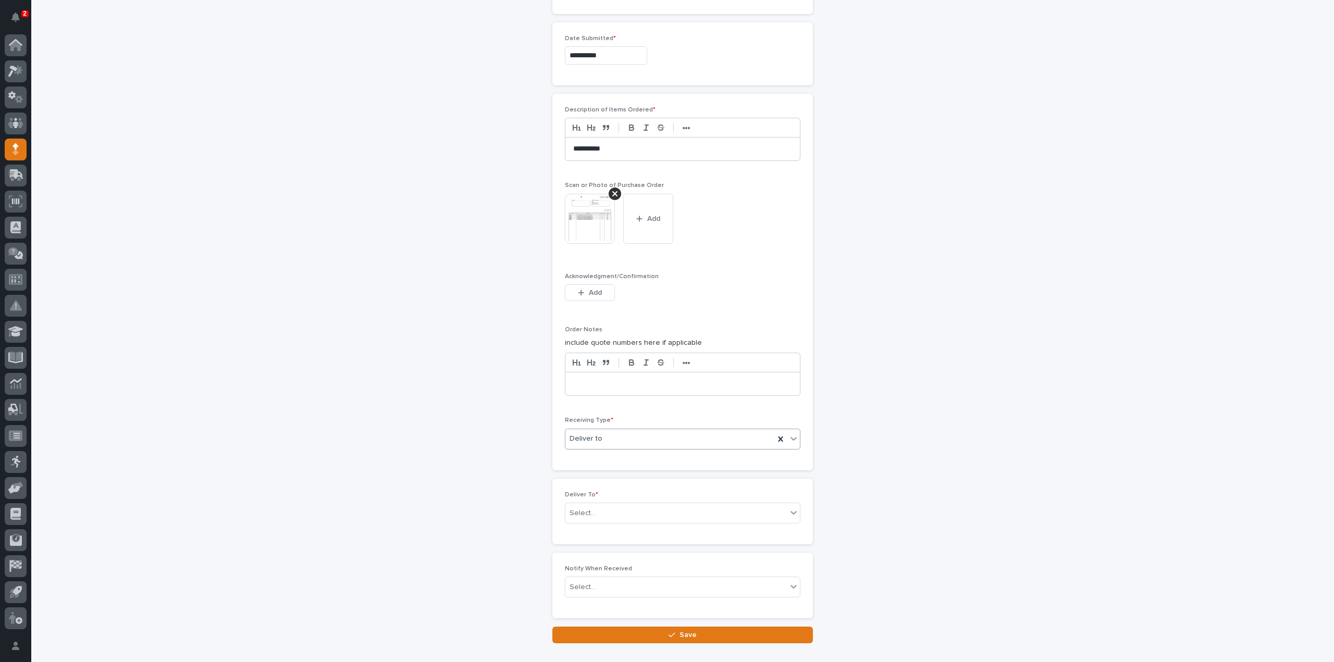
scroll to position [660, 0]
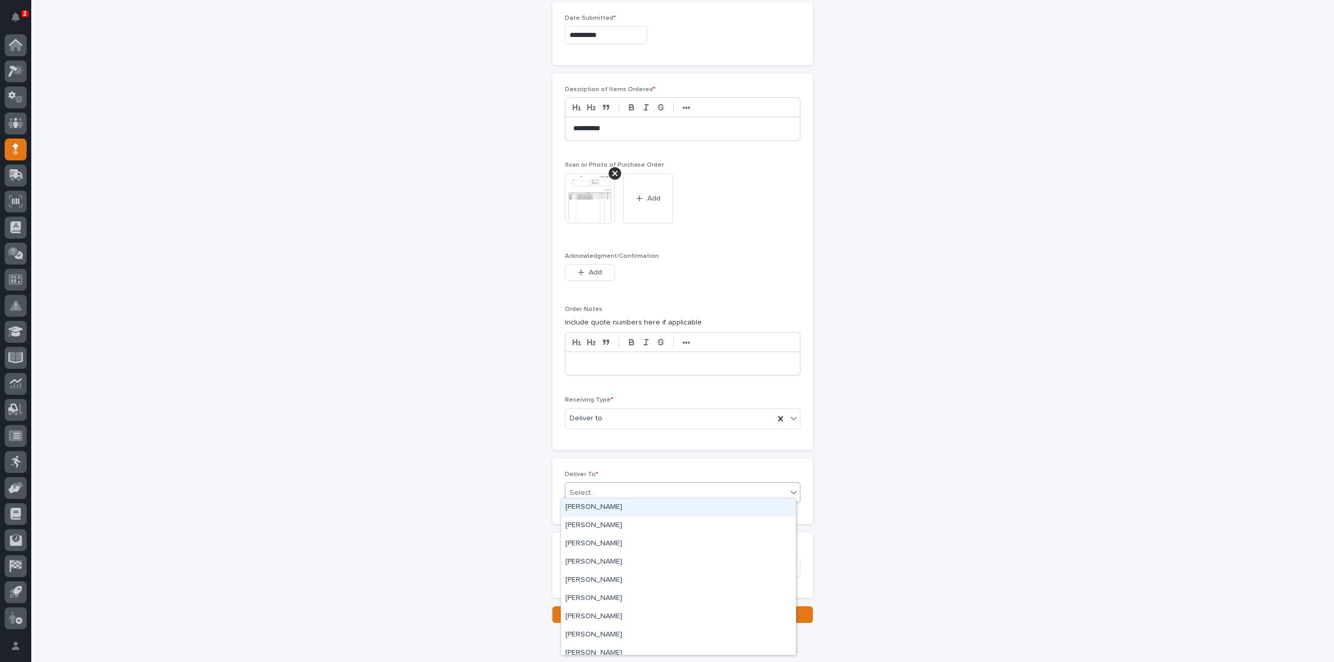
click at [581, 489] on div "Select..." at bounding box center [582, 493] width 26 height 11
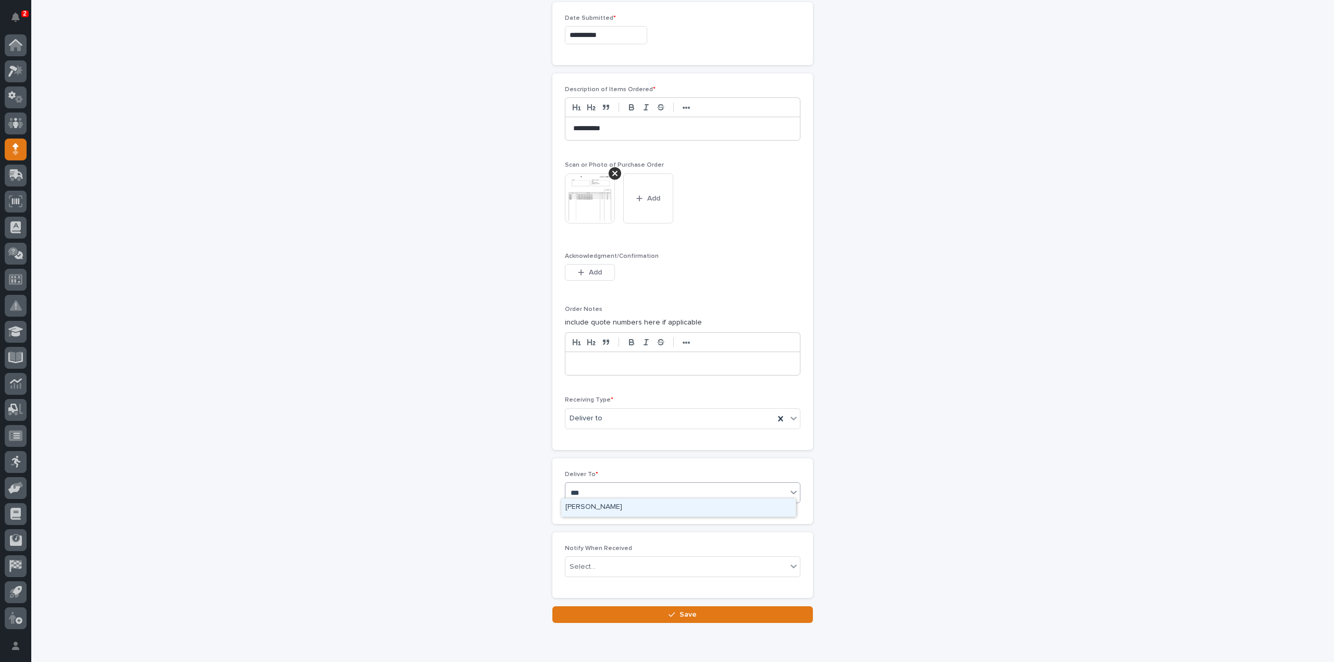
type input "****"
click at [581, 506] on div "Leon Miller" at bounding box center [678, 508] width 234 height 18
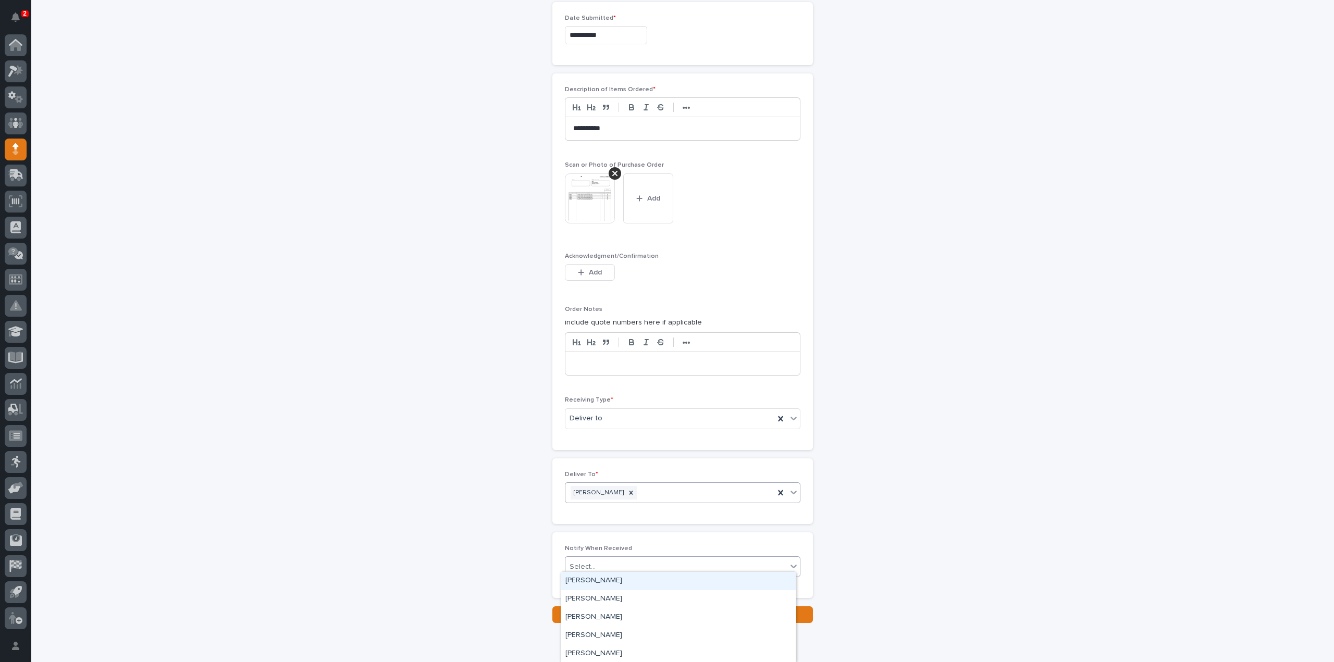
click at [578, 566] on div "Select..." at bounding box center [582, 567] width 26 height 11
type input "***"
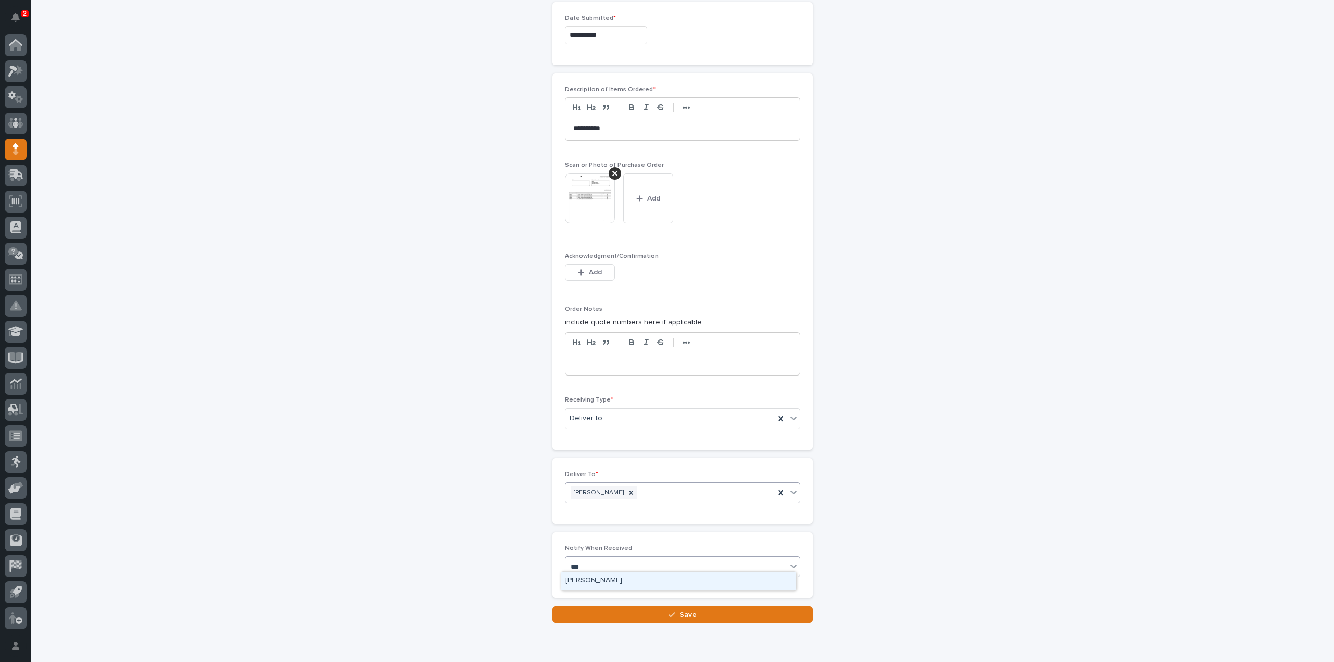
click at [579, 581] on div "Leon Miller" at bounding box center [678, 581] width 234 height 18
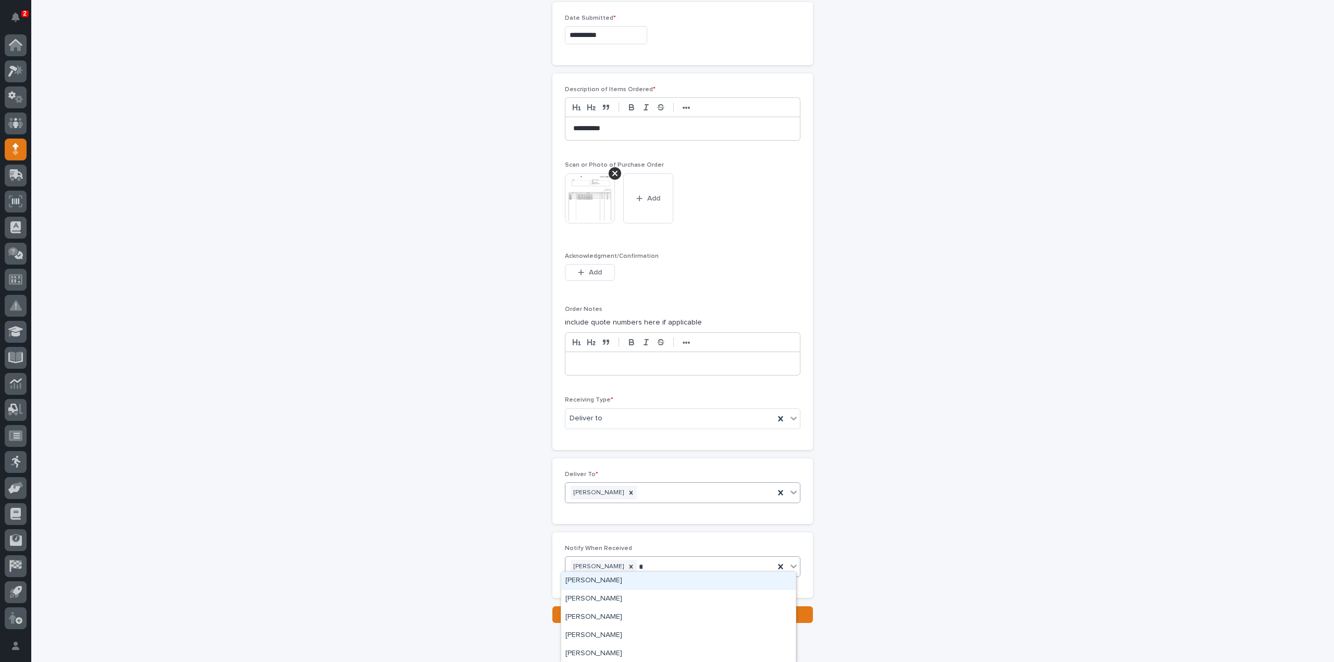
type input "***"
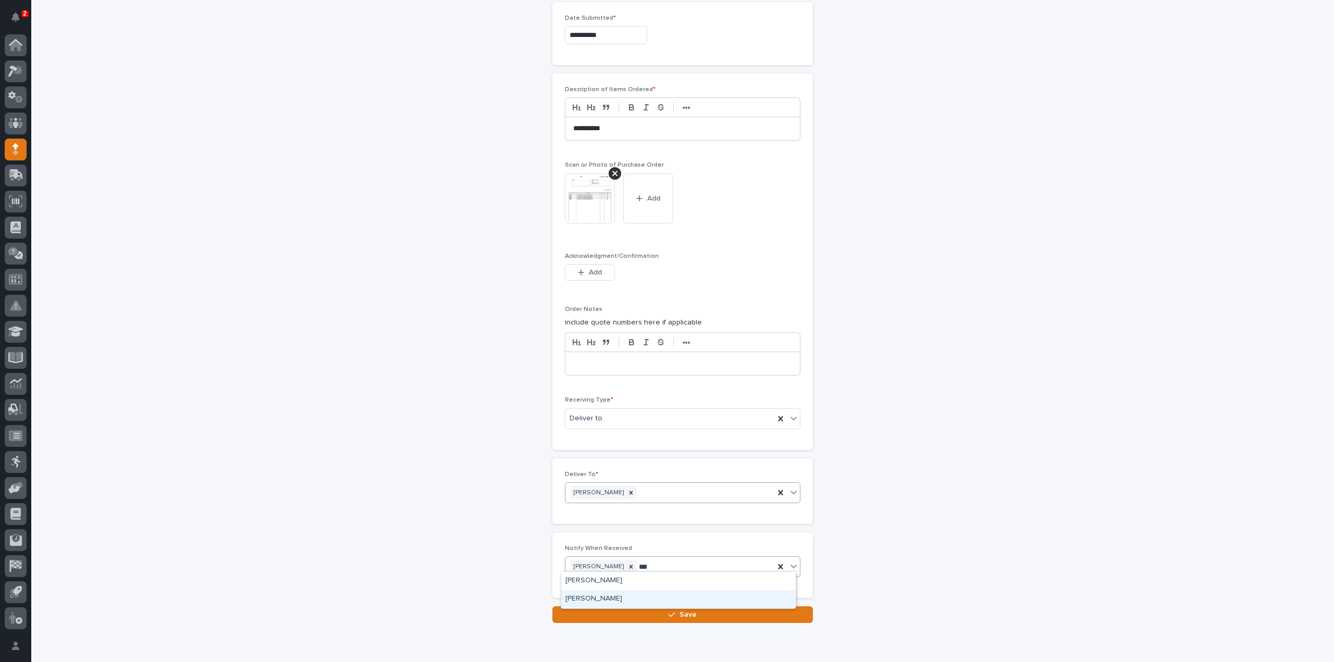
click at [613, 595] on div "Reinhart Burkholder" at bounding box center [678, 599] width 234 height 18
click at [615, 613] on button "Save" at bounding box center [682, 614] width 260 height 17
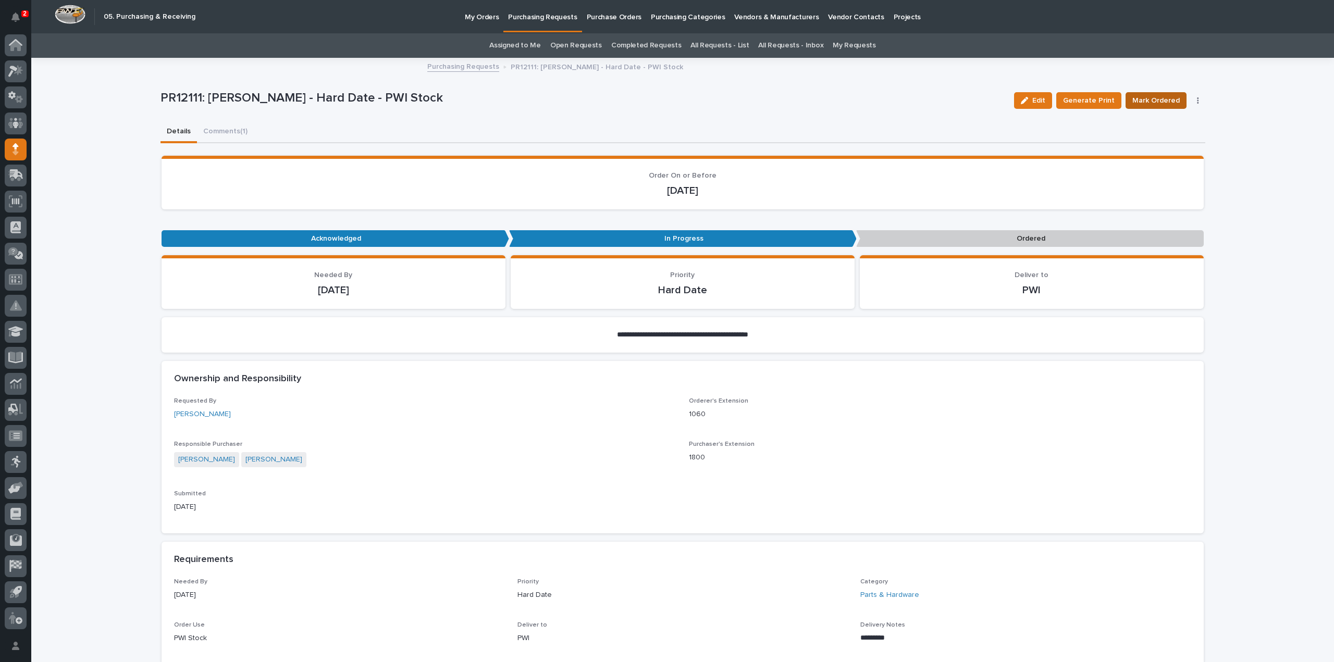
click at [1172, 98] on span "Mark Ordered" at bounding box center [1155, 100] width 47 height 13
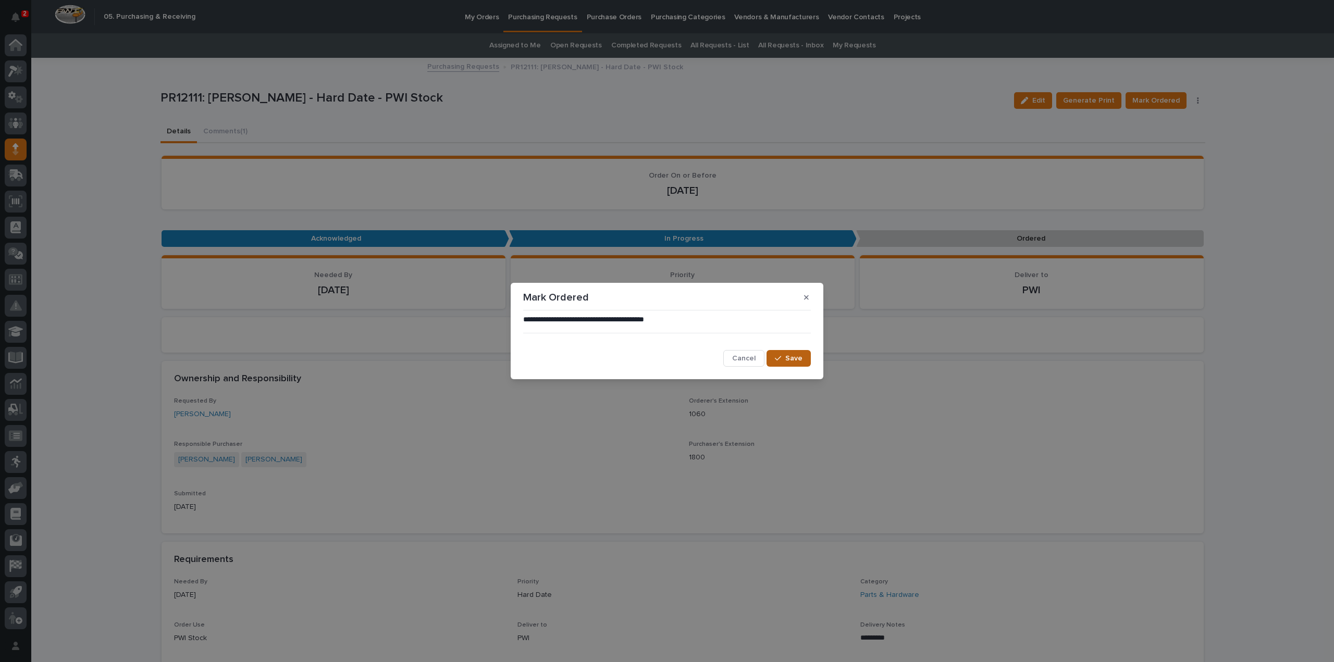
click at [789, 366] on button "Save" at bounding box center [788, 358] width 44 height 17
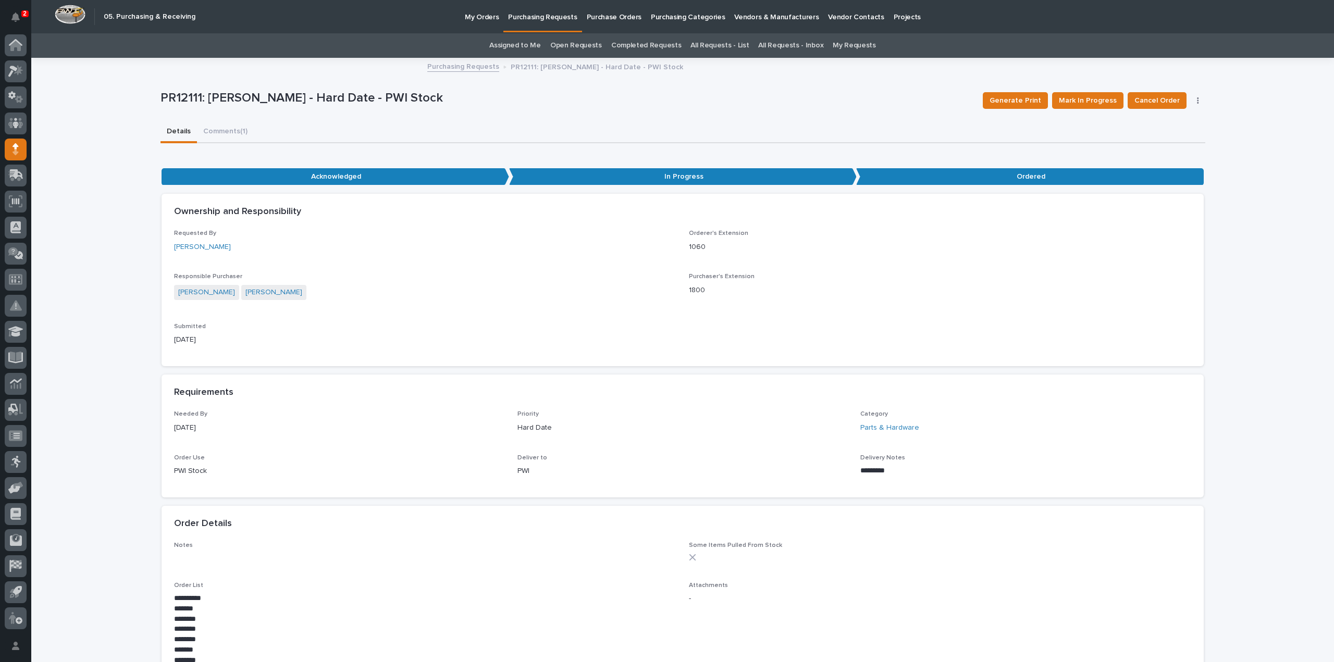
click at [530, 45] on link "Assigned to Me" at bounding box center [515, 45] width 52 height 24
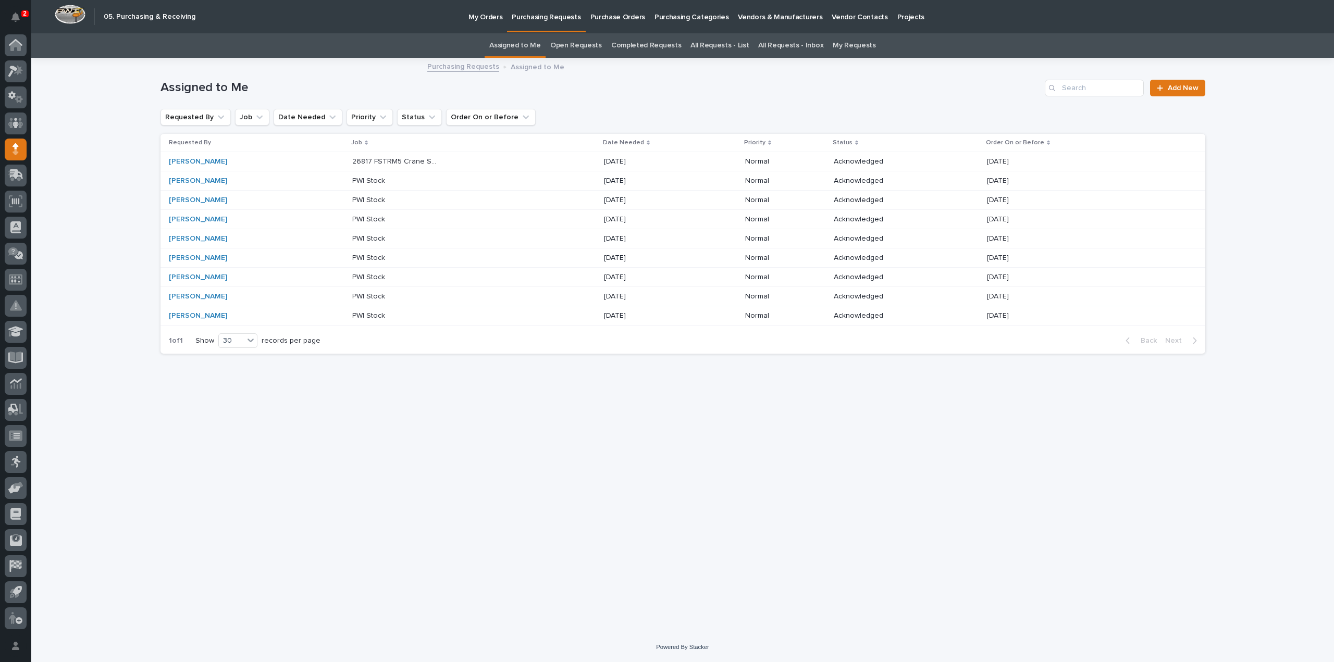
click at [406, 164] on p "26817 FSTRM5 Crane System" at bounding box center [396, 160] width 89 height 11
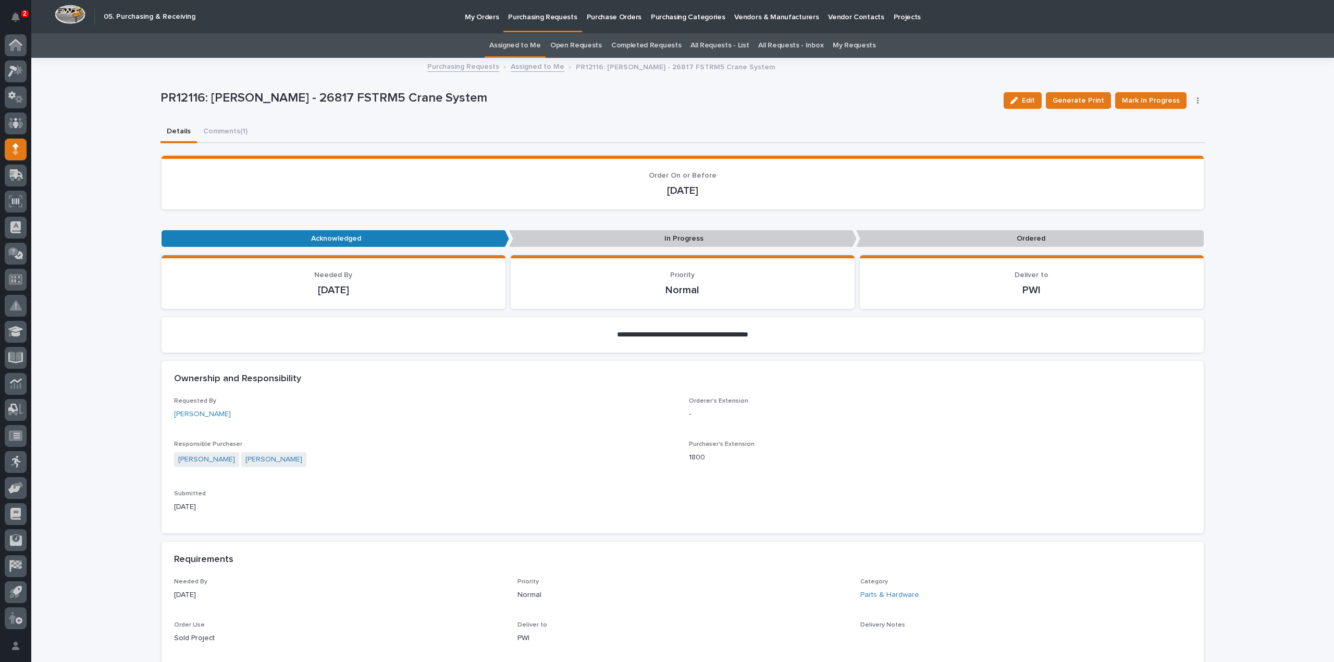
scroll to position [521, 0]
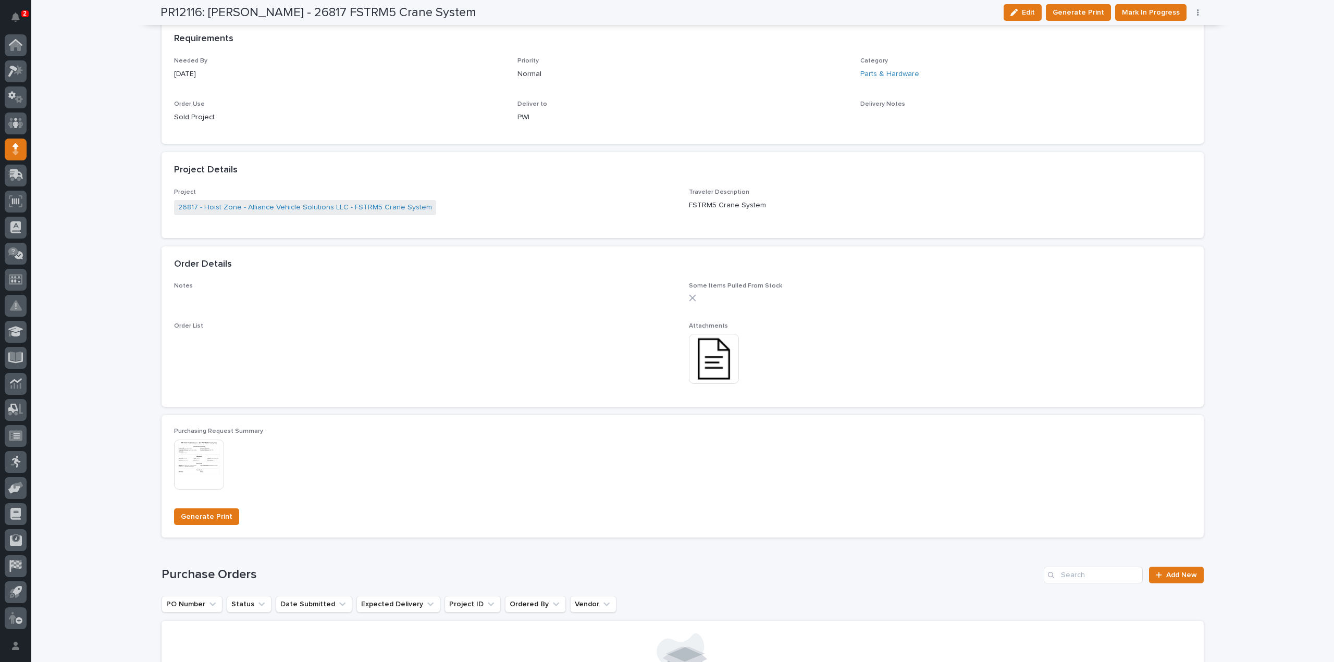
click at [723, 369] on img at bounding box center [714, 359] width 50 height 50
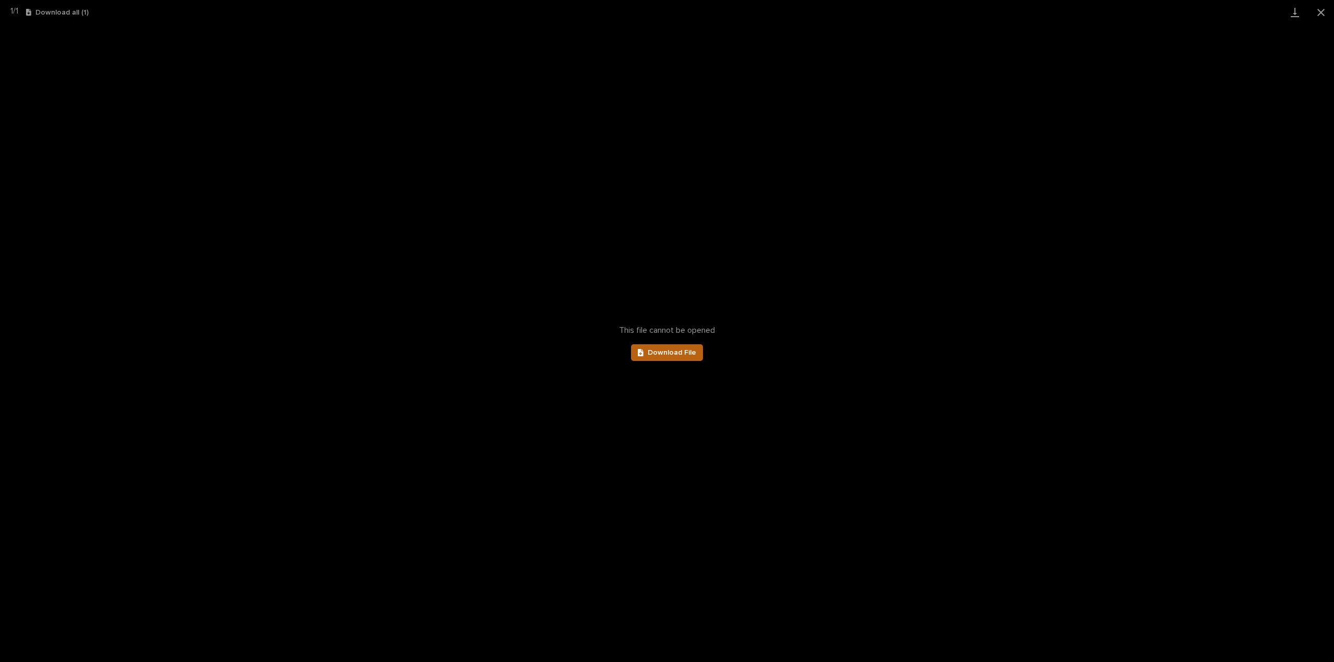
click at [670, 358] on link "Download File" at bounding box center [667, 352] width 72 height 17
click at [1316, 10] on button "Close gallery" at bounding box center [1321, 12] width 26 height 24
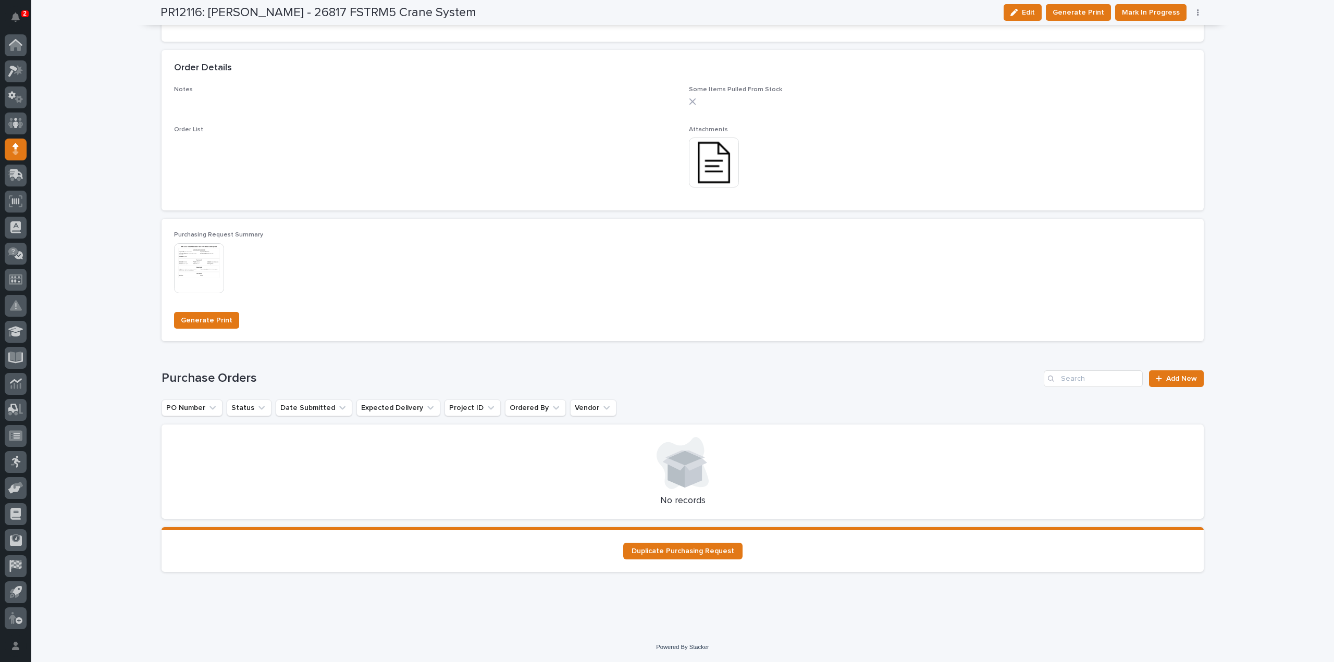
scroll to position [0, 0]
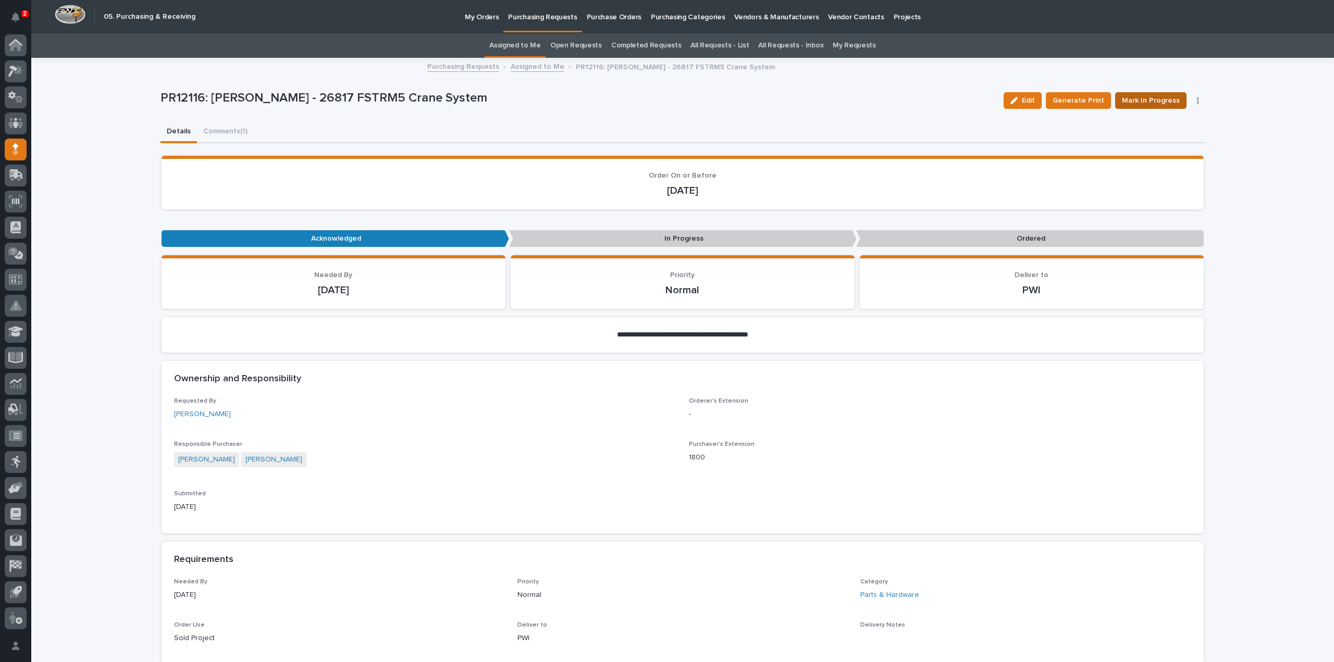
click at [1138, 104] on span "Mark In Progress" at bounding box center [1151, 100] width 58 height 13
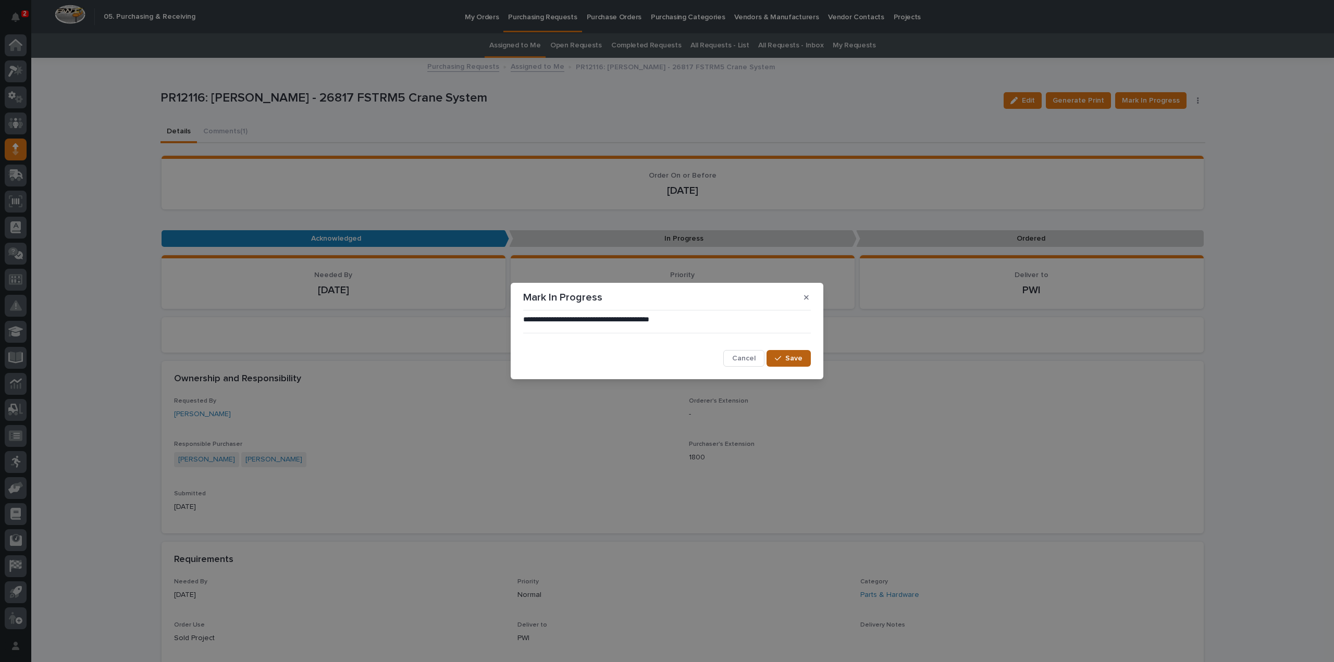
click at [795, 361] on span "Save" at bounding box center [793, 358] width 17 height 9
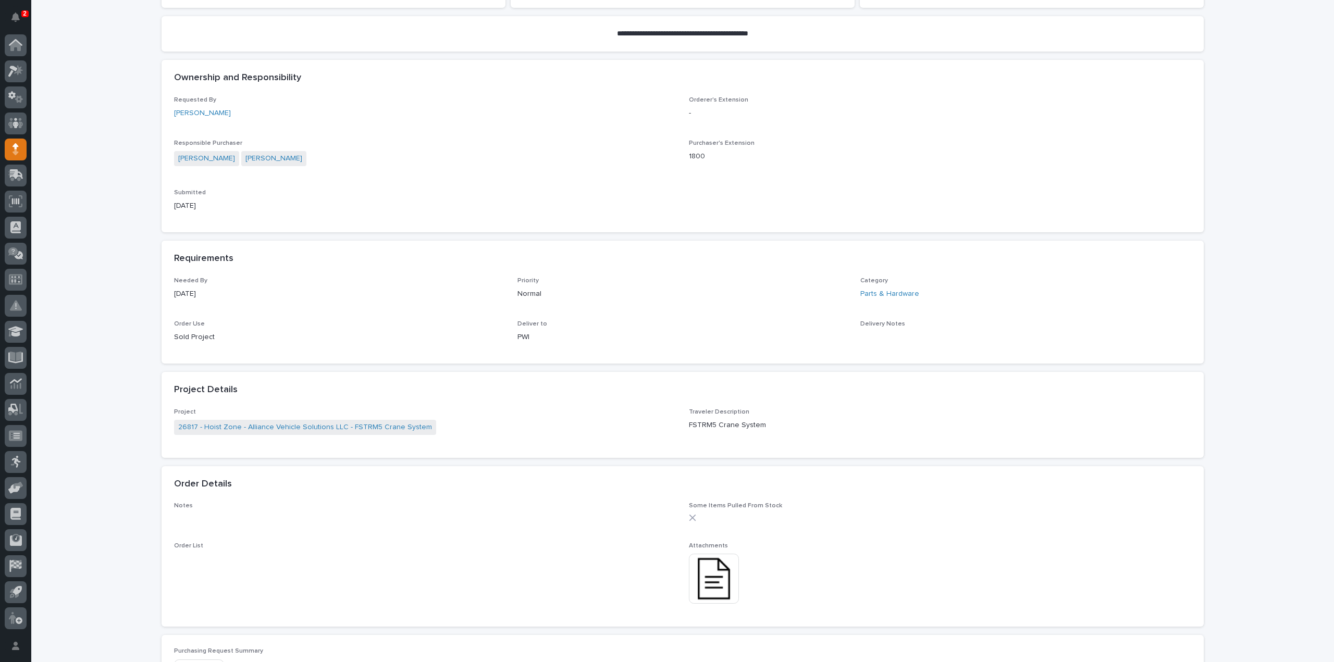
scroll to position [521, 0]
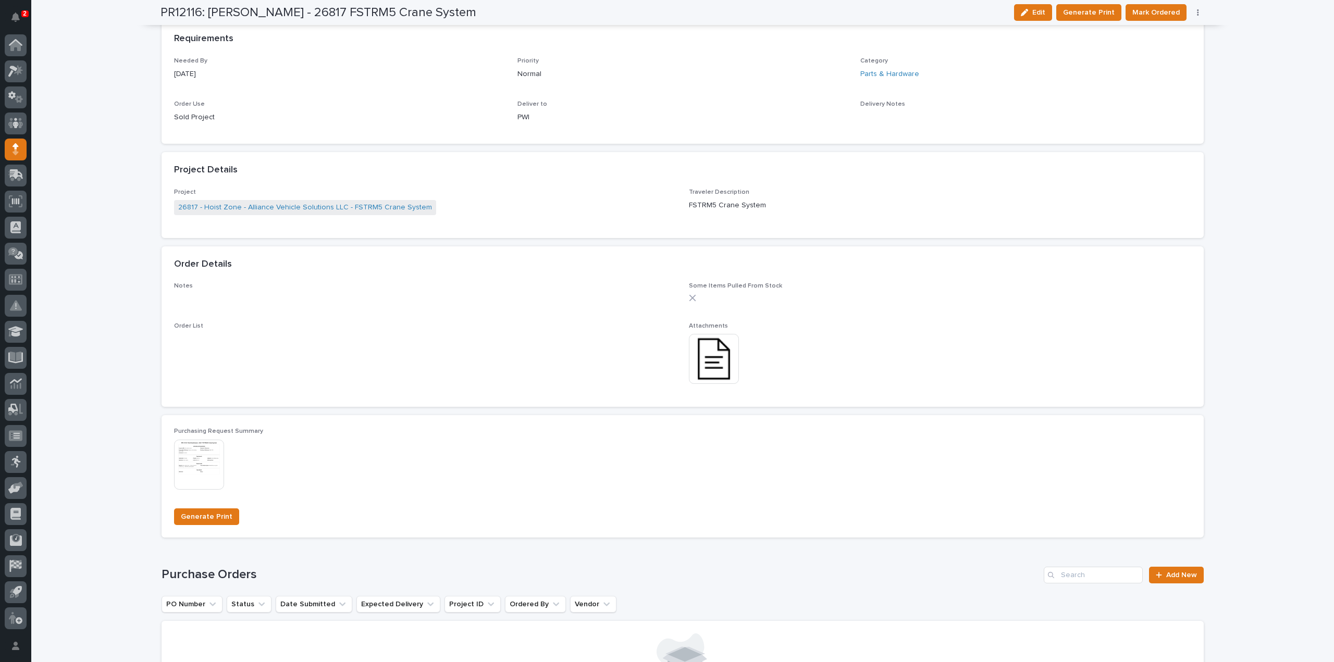
click at [711, 365] on img at bounding box center [714, 359] width 50 height 50
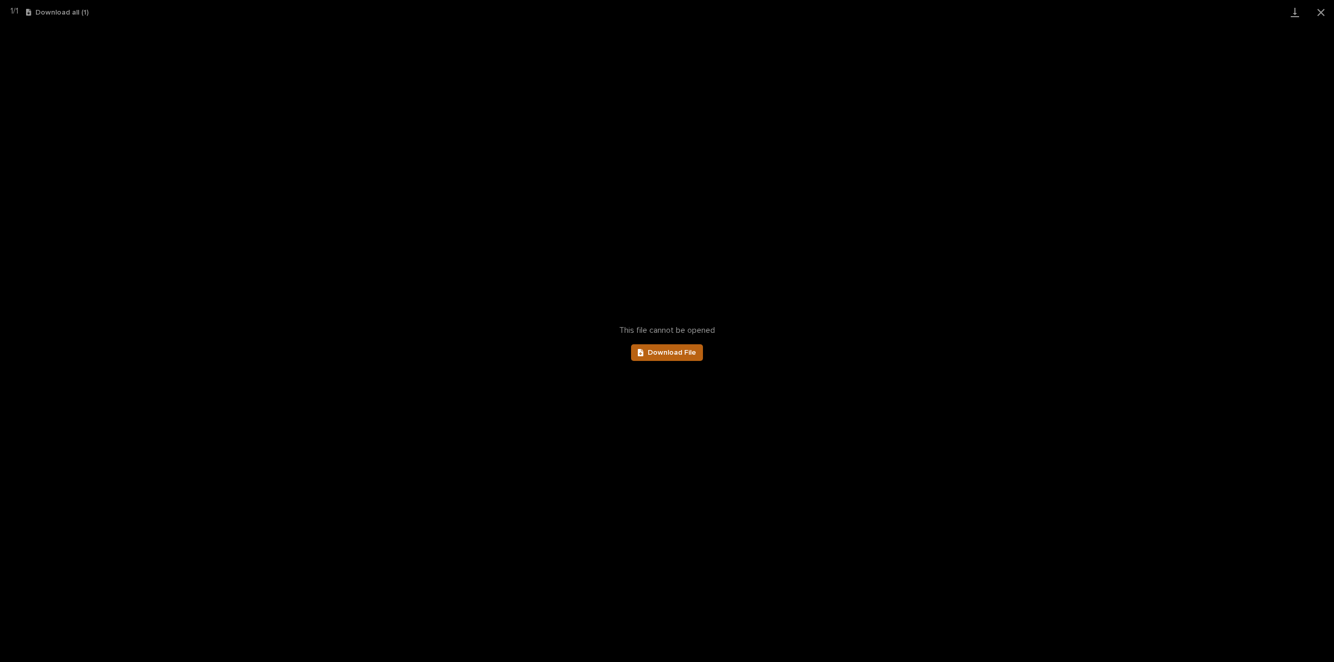
click at [677, 356] on span "Download File" at bounding box center [672, 352] width 48 height 7
click at [1321, 14] on button "Close gallery" at bounding box center [1321, 12] width 26 height 24
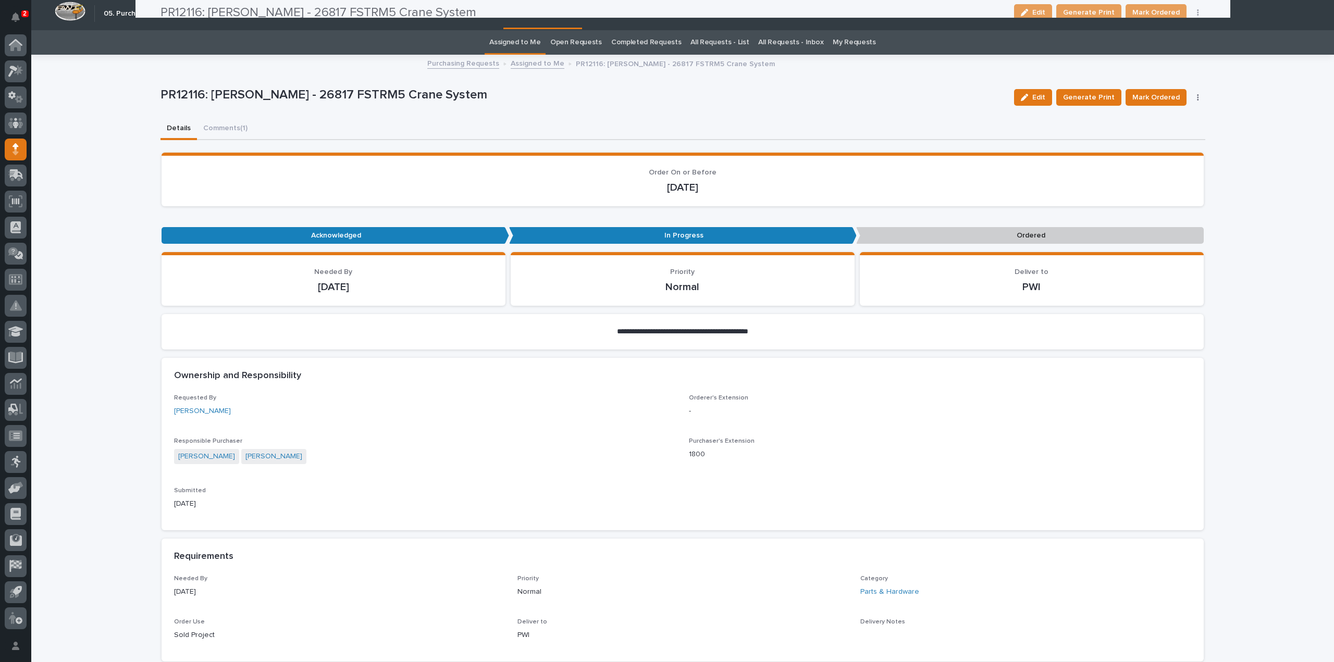
scroll to position [0, 0]
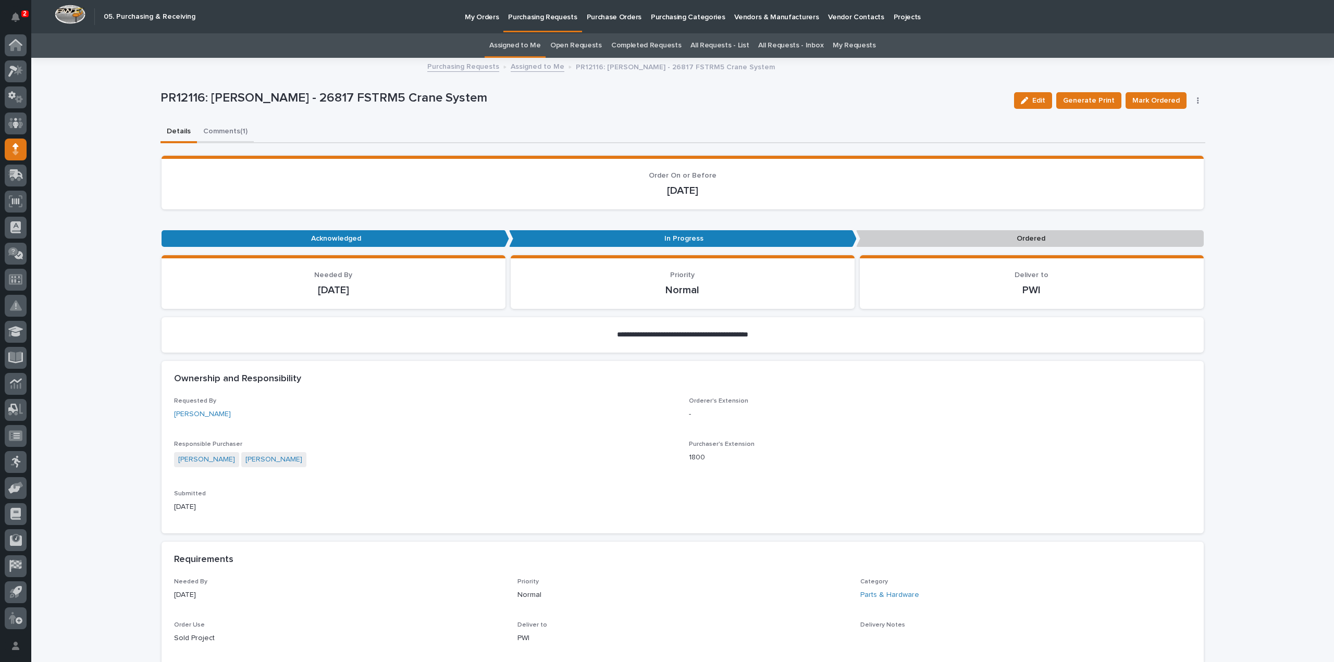
click at [223, 128] on button "Comments (1)" at bounding box center [225, 132] width 57 height 22
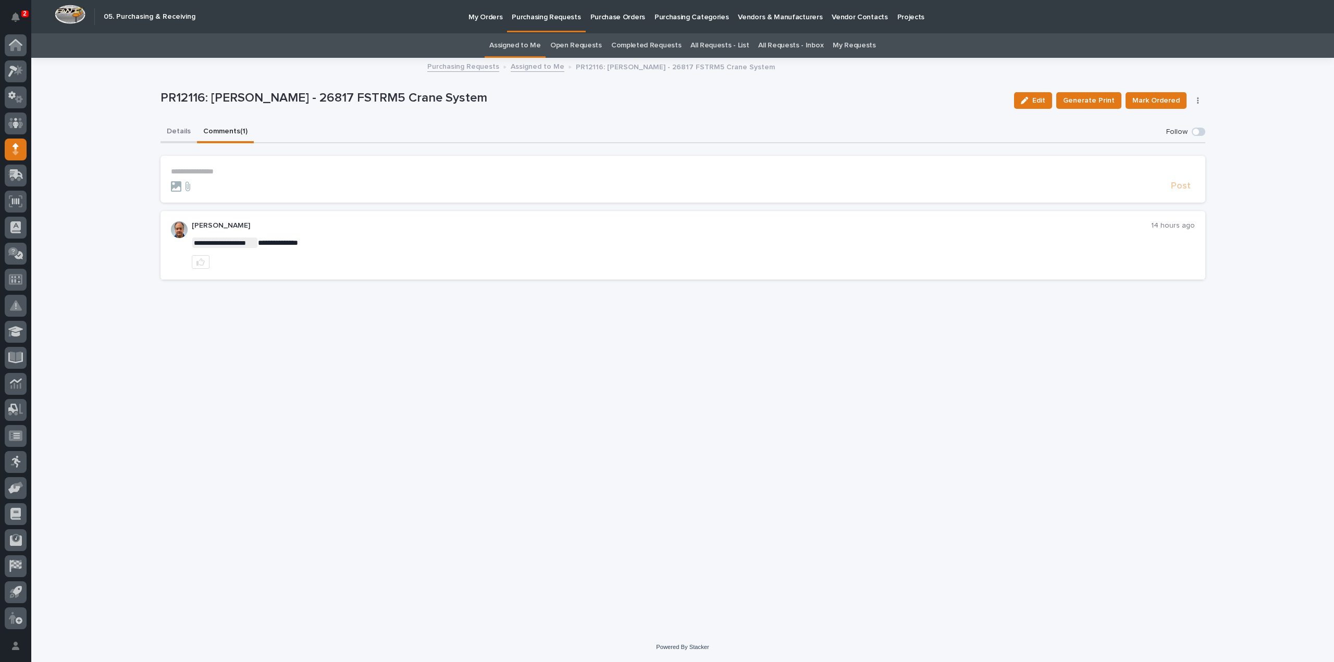
click at [177, 132] on button "Details" at bounding box center [178, 132] width 36 height 22
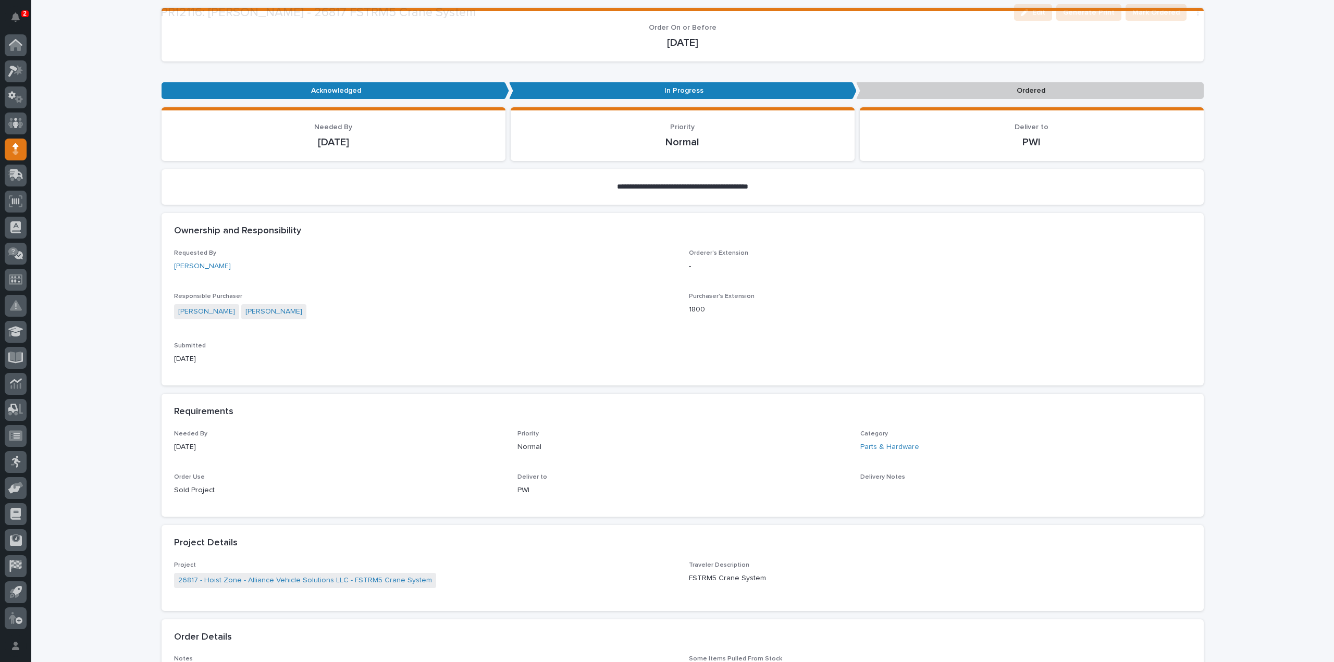
scroll to position [625, 0]
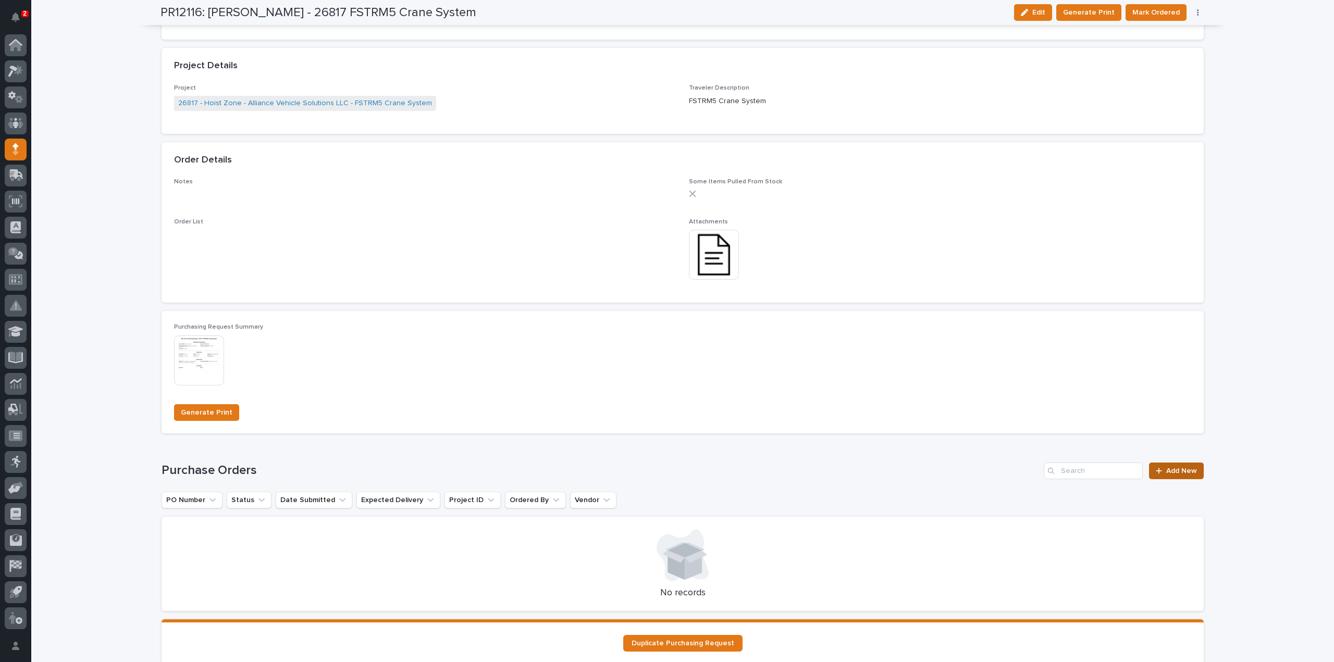
click at [1187, 474] on span "Add New" at bounding box center [1181, 470] width 31 height 7
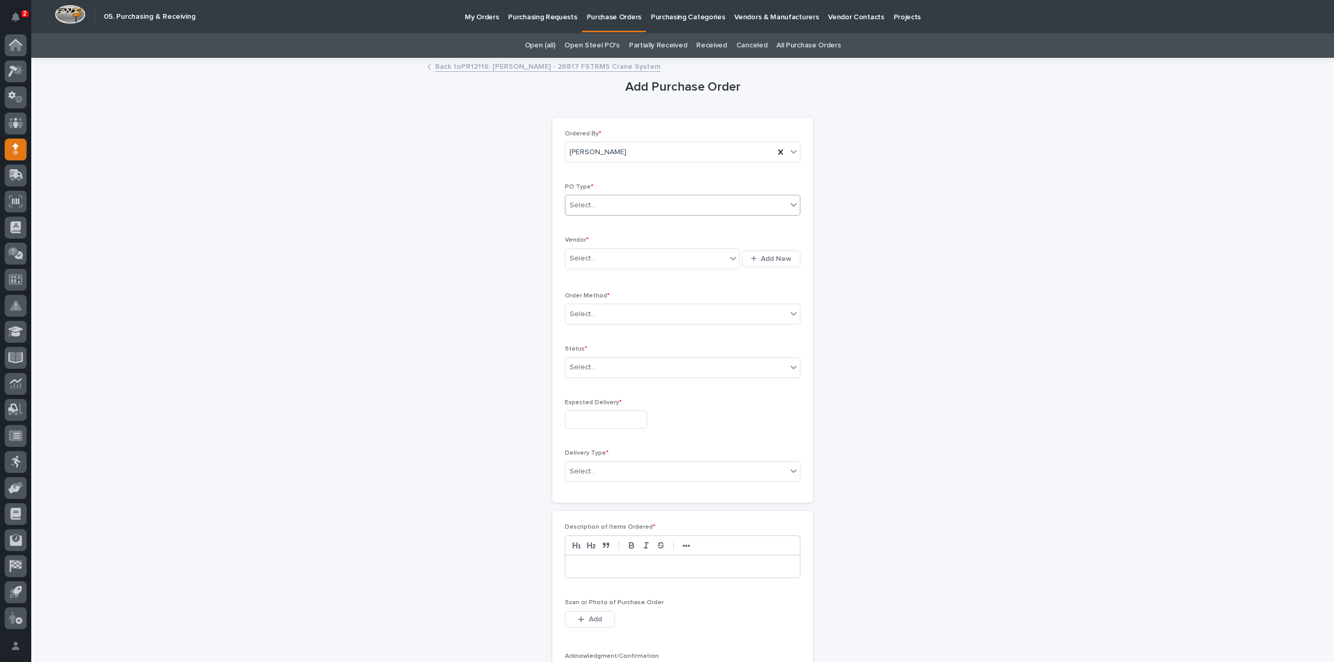
click at [613, 209] on div "Select..." at bounding box center [675, 205] width 221 height 17
click at [588, 242] on div "Paper" at bounding box center [678, 243] width 234 height 18
click at [590, 260] on div "Select..." at bounding box center [645, 258] width 161 height 17
type input "***"
click at [591, 280] on div "McMaster-Carr" at bounding box center [648, 277] width 175 height 18
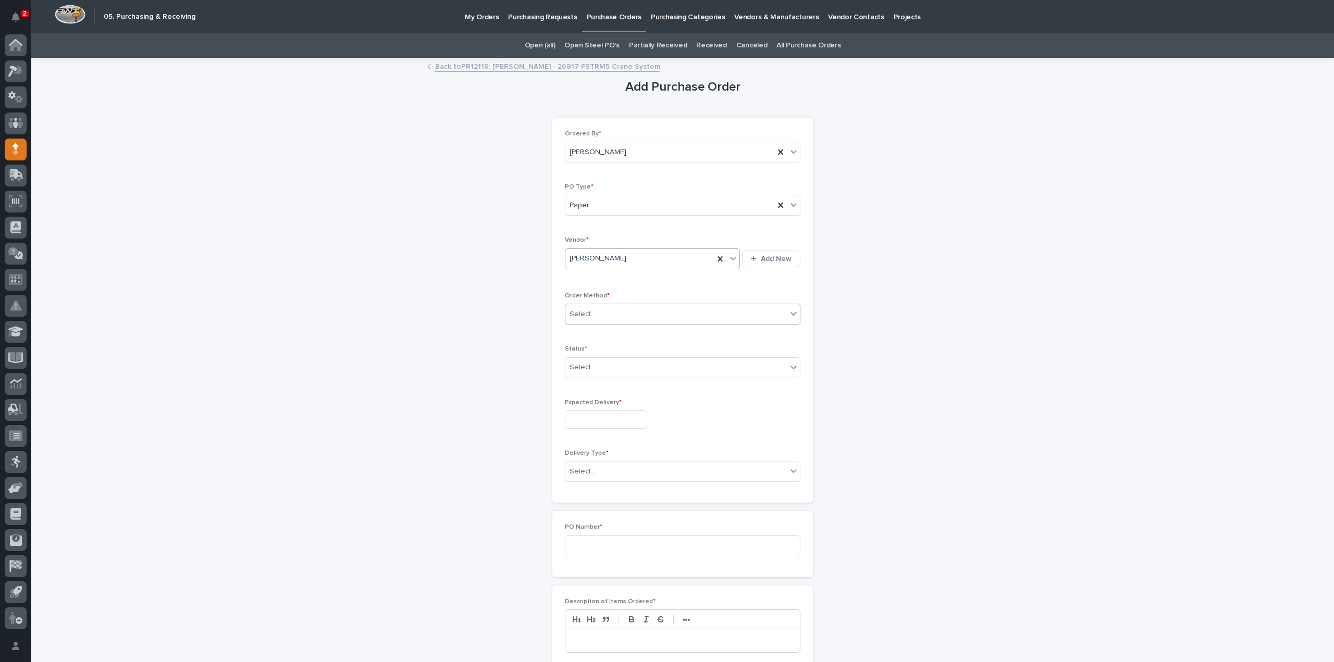
click at [587, 309] on div "Select..." at bounding box center [582, 314] width 26 height 11
click at [593, 331] on div "Online Order" at bounding box center [678, 333] width 234 height 18
click at [588, 366] on div "Select..." at bounding box center [582, 367] width 26 height 11
click at [592, 407] on div "Submitted" at bounding box center [678, 404] width 234 height 18
click at [591, 411] on input "text" at bounding box center [606, 420] width 82 height 18
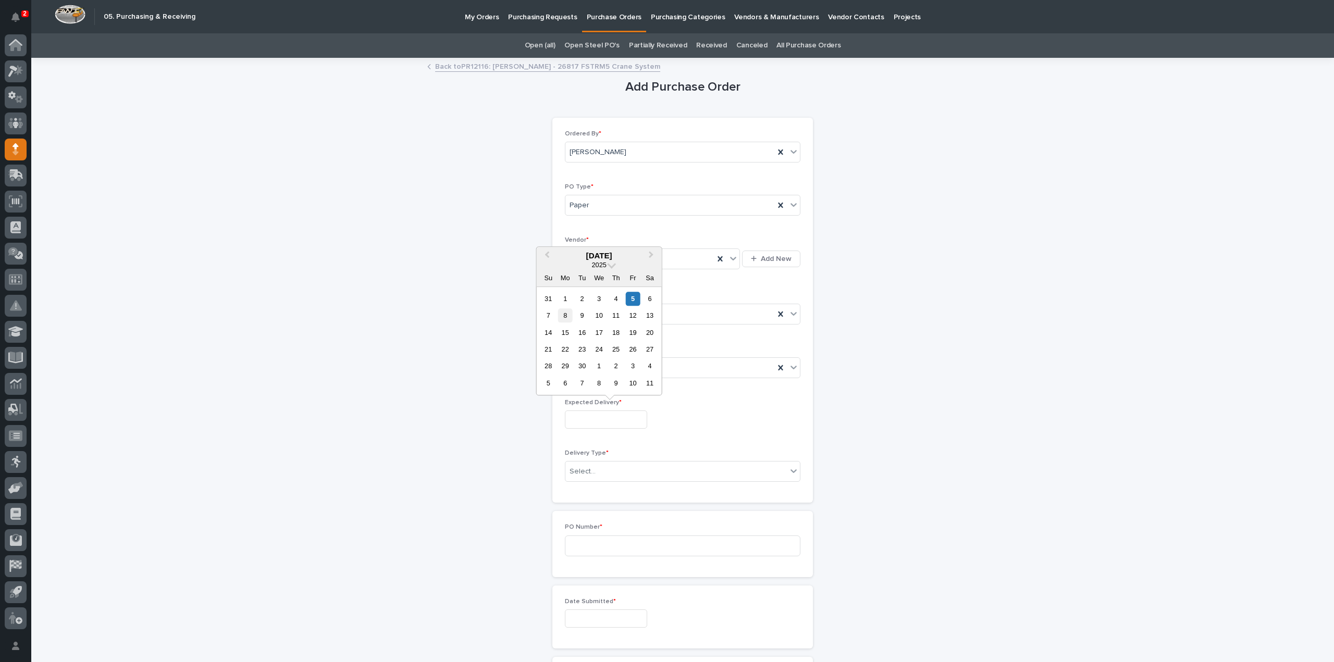
click at [565, 317] on div "8" at bounding box center [565, 315] width 14 height 14
type input "**********"
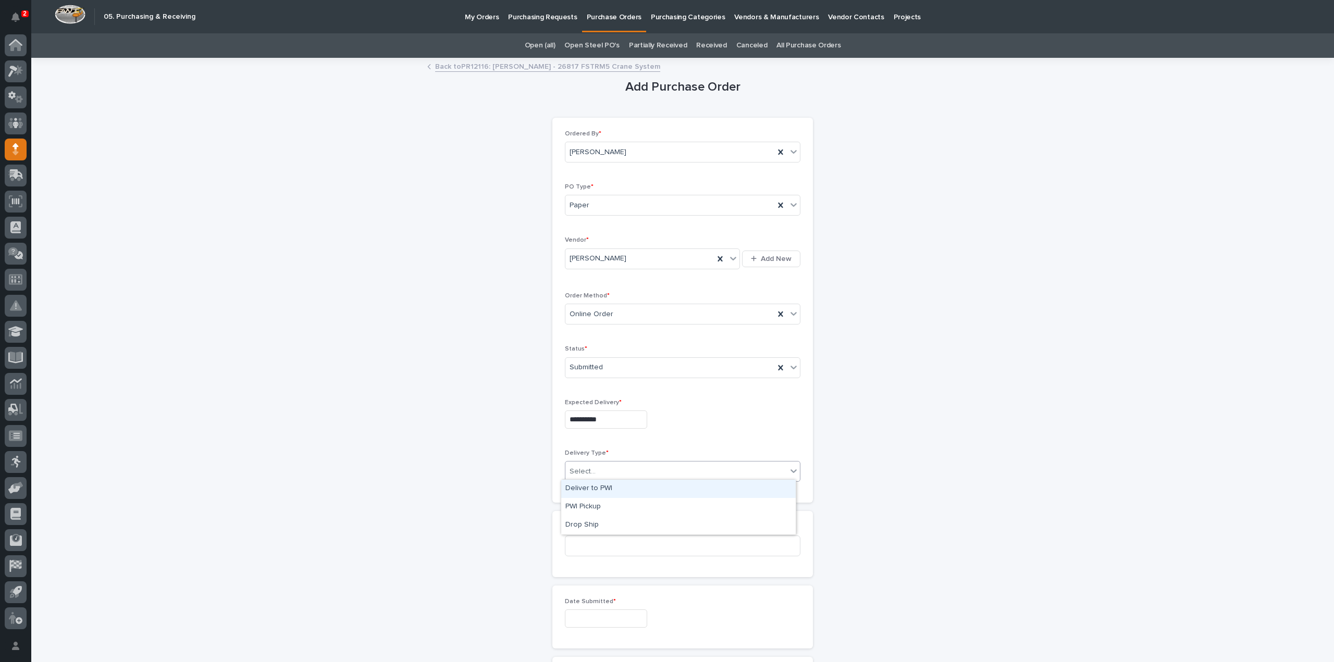
drag, startPoint x: 574, startPoint y: 459, endPoint x: 575, endPoint y: 467, distance: 8.4
click at [574, 467] on div "Select..." at bounding box center [682, 471] width 235 height 21
click at [598, 490] on div "Deliver to PWI" at bounding box center [678, 489] width 234 height 18
click at [603, 546] on input at bounding box center [682, 546] width 235 height 21
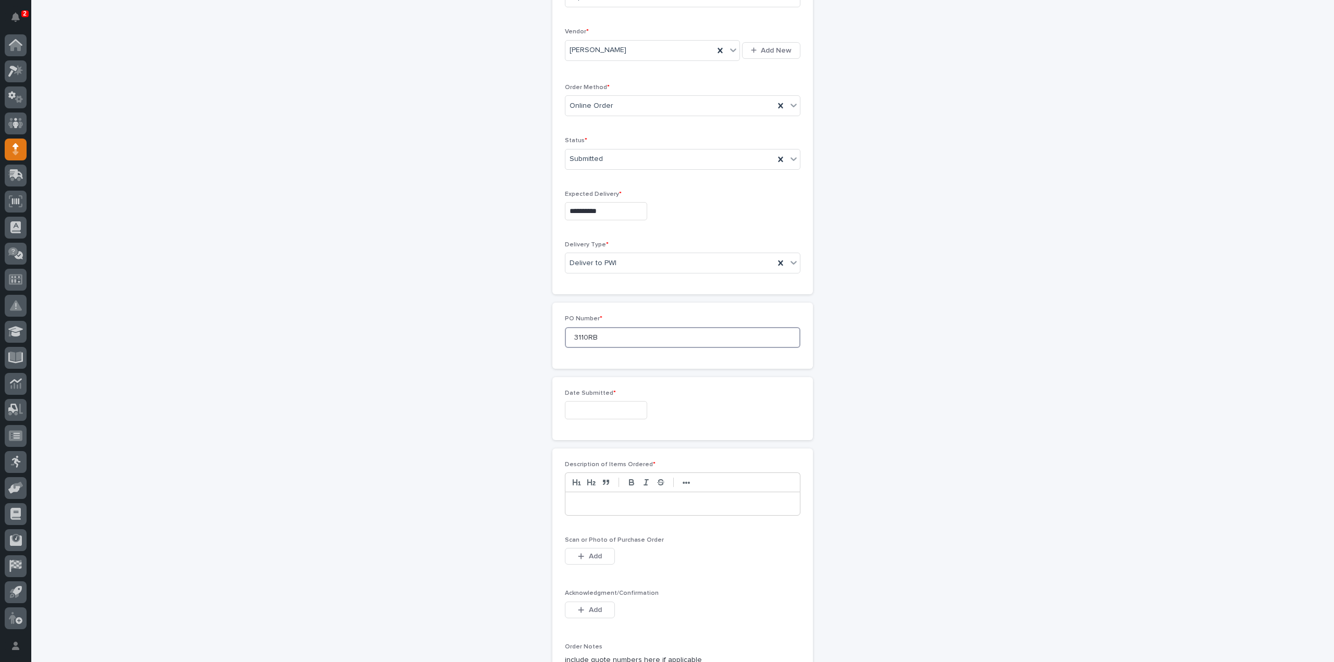
type input "3110RB"
click at [620, 406] on input "text" at bounding box center [606, 410] width 82 height 18
click at [632, 283] on div "5" at bounding box center [633, 289] width 14 height 14
type input "**********"
click at [591, 500] on p at bounding box center [682, 504] width 219 height 10
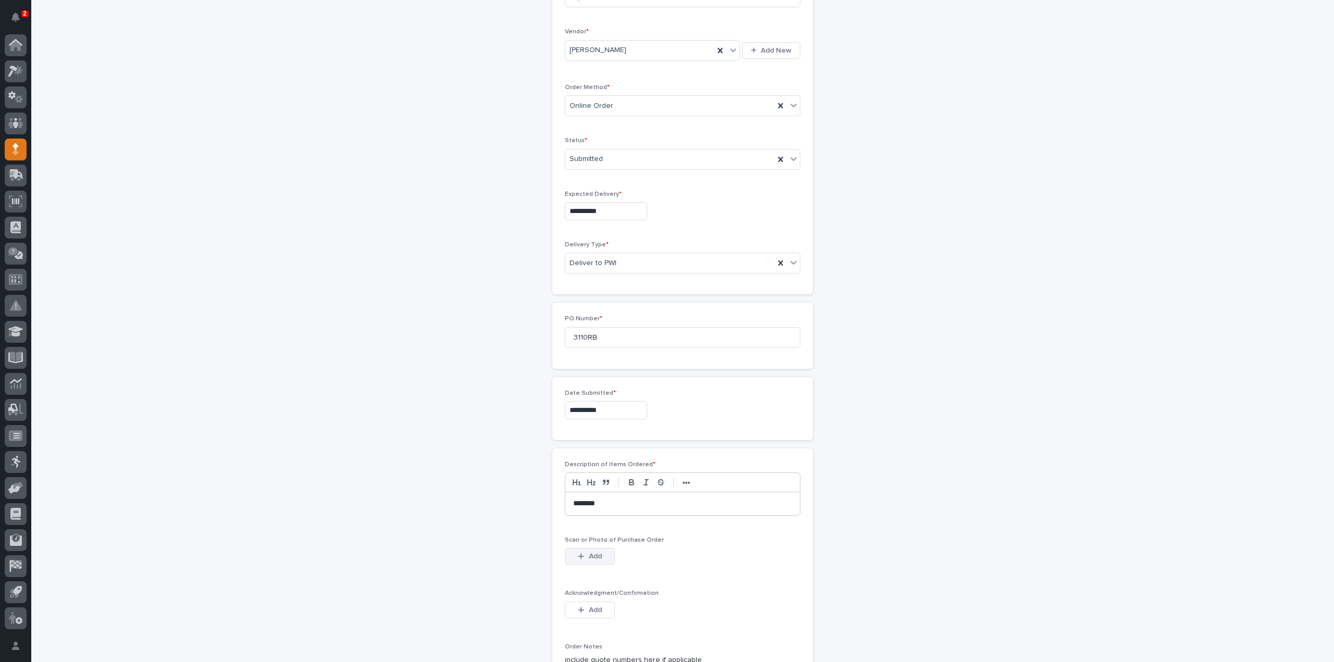
click at [590, 554] on span "Add" at bounding box center [595, 556] width 13 height 9
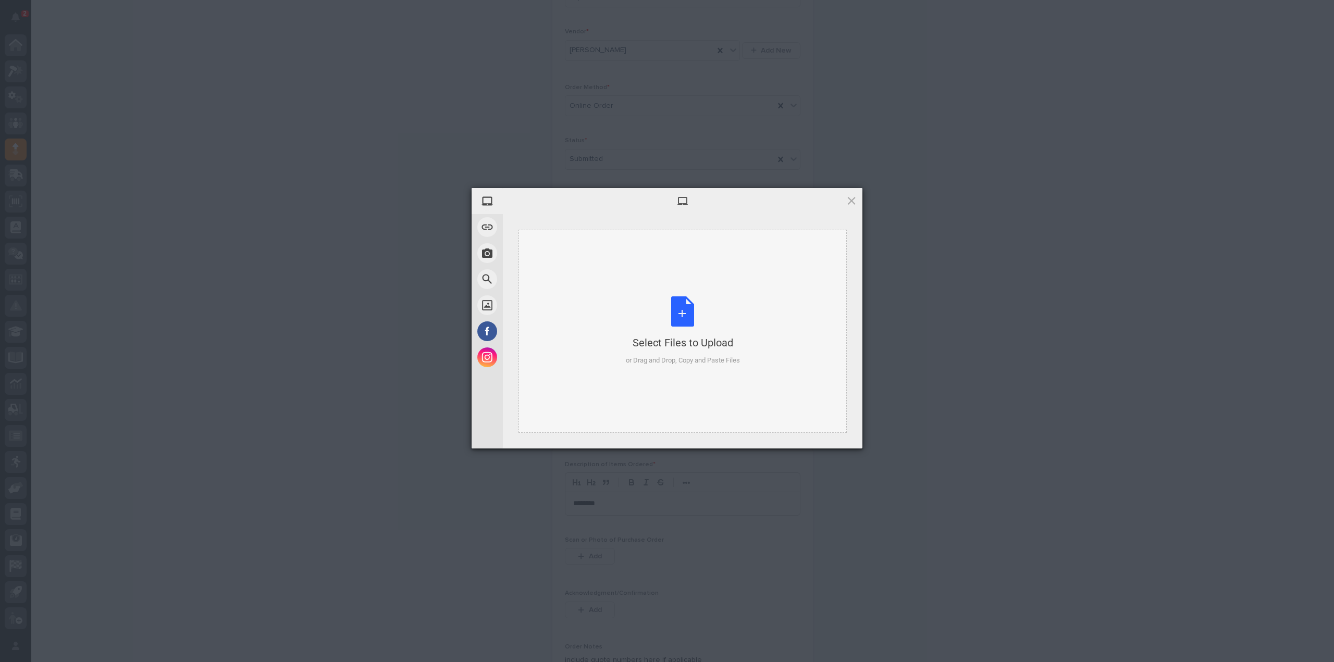
click at [676, 321] on div "Select Files to Upload or Drag and Drop, Copy and Paste Files" at bounding box center [683, 330] width 114 height 69
click at [832, 436] on span "Upload 1" at bounding box center [830, 435] width 20 height 8
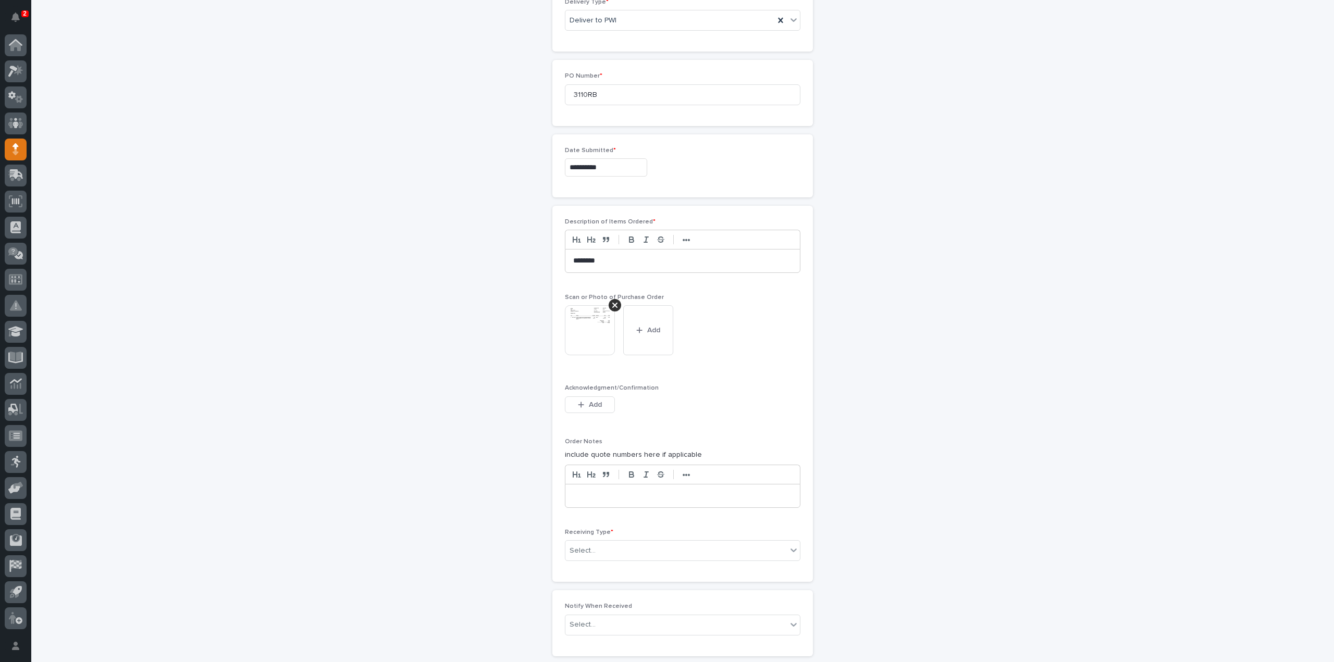
scroll to position [540, 0]
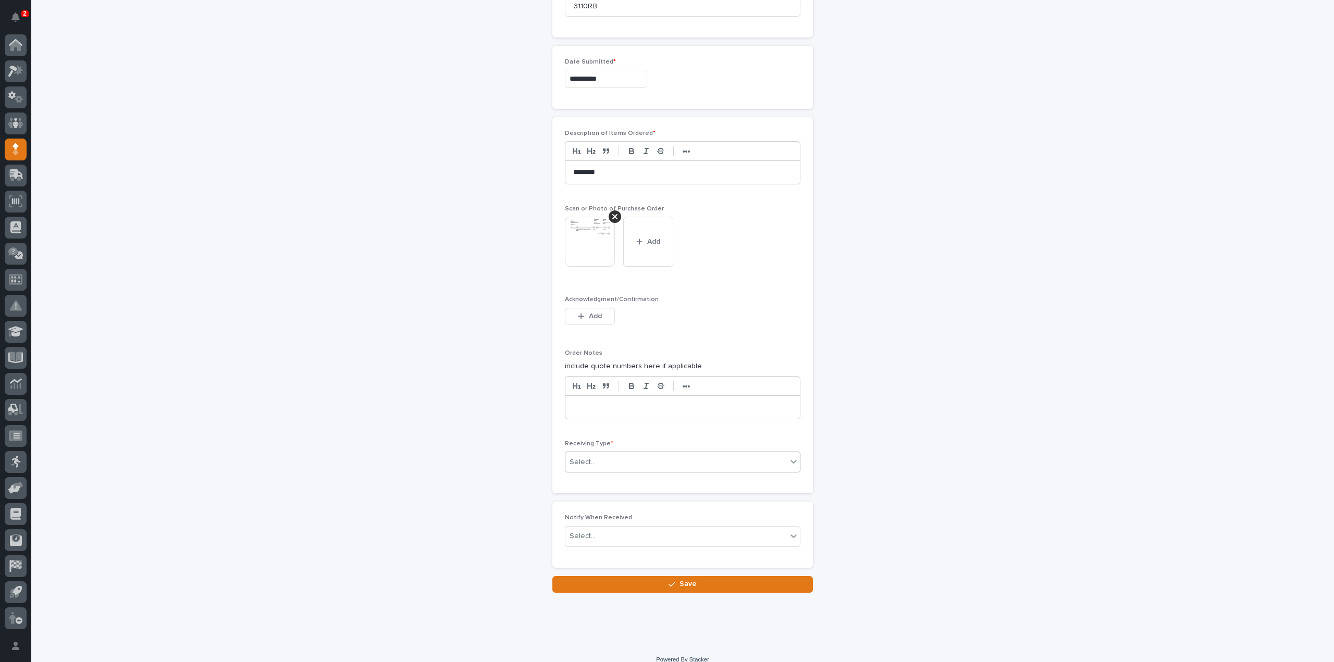
click at [593, 460] on div "Select..." at bounding box center [675, 462] width 221 height 17
click at [601, 533] on div "Deliver to" at bounding box center [678, 533] width 234 height 18
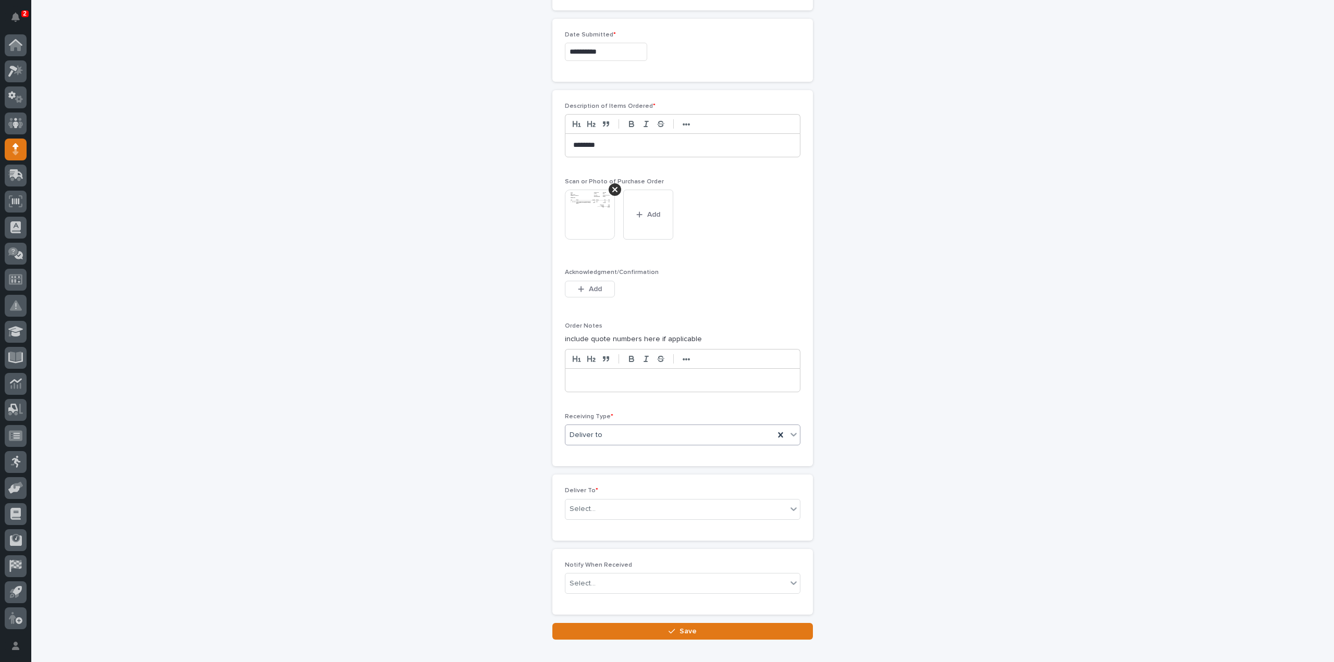
scroll to position [577, 0]
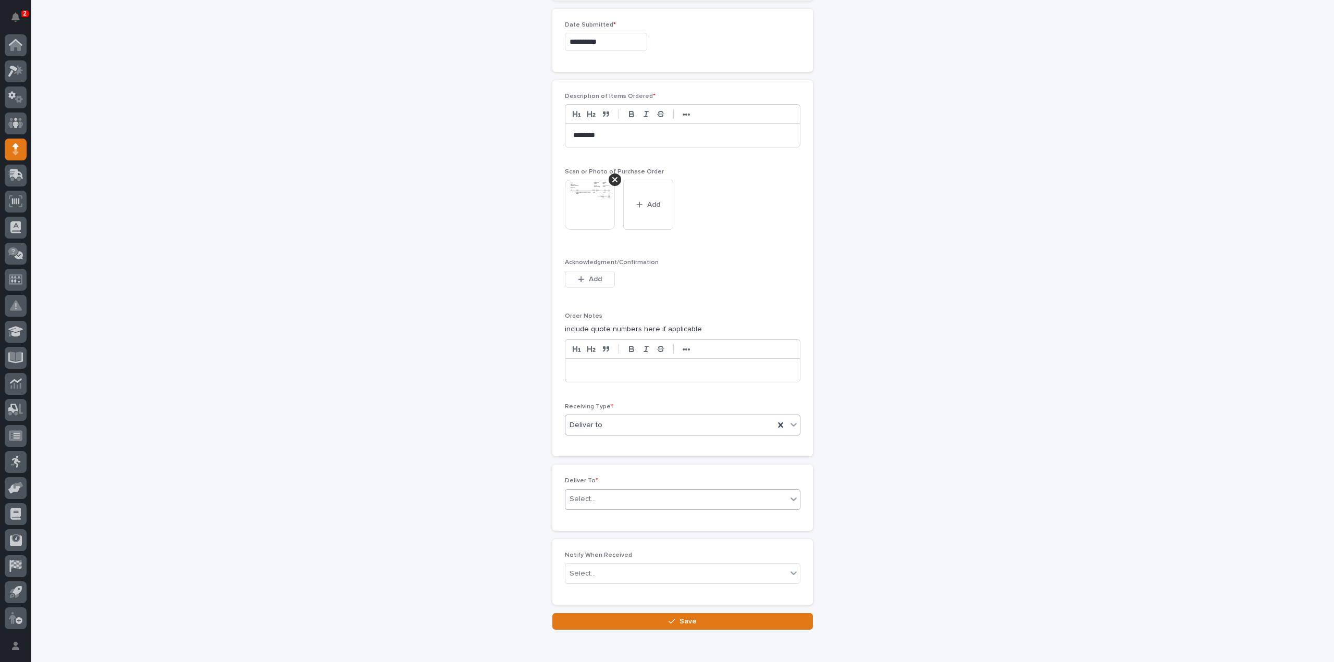
click at [588, 495] on div "Select..." at bounding box center [582, 499] width 26 height 11
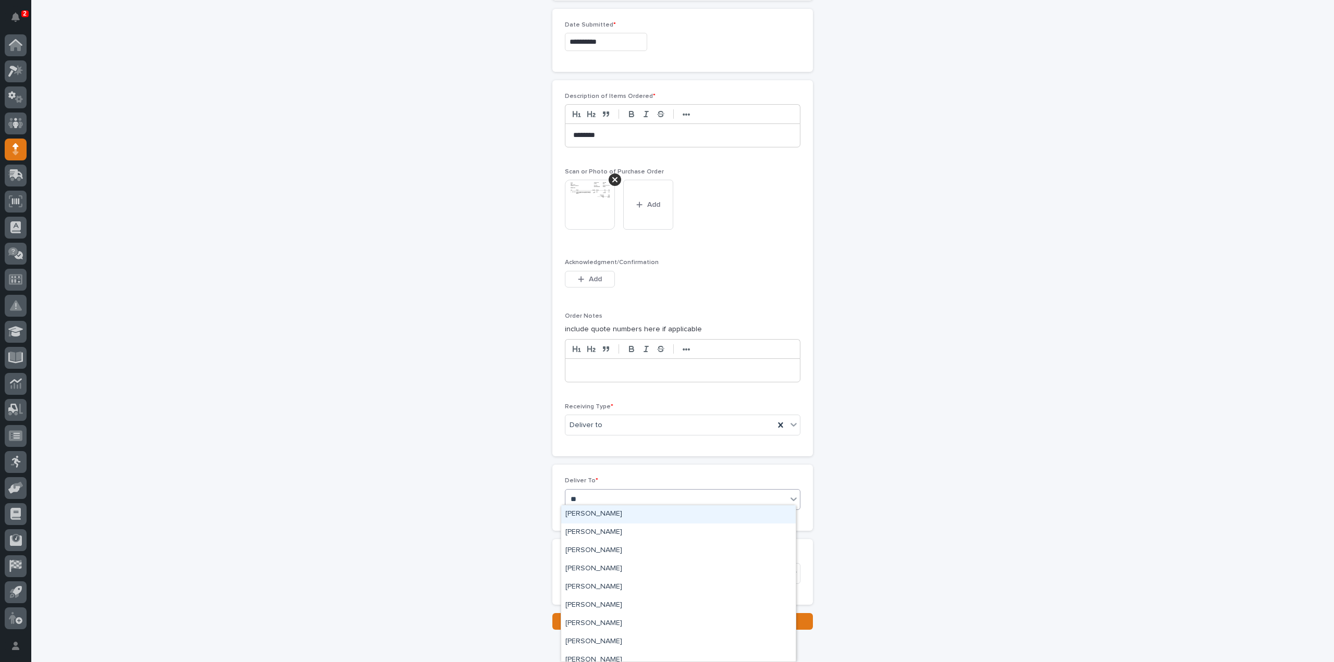
type input "***"
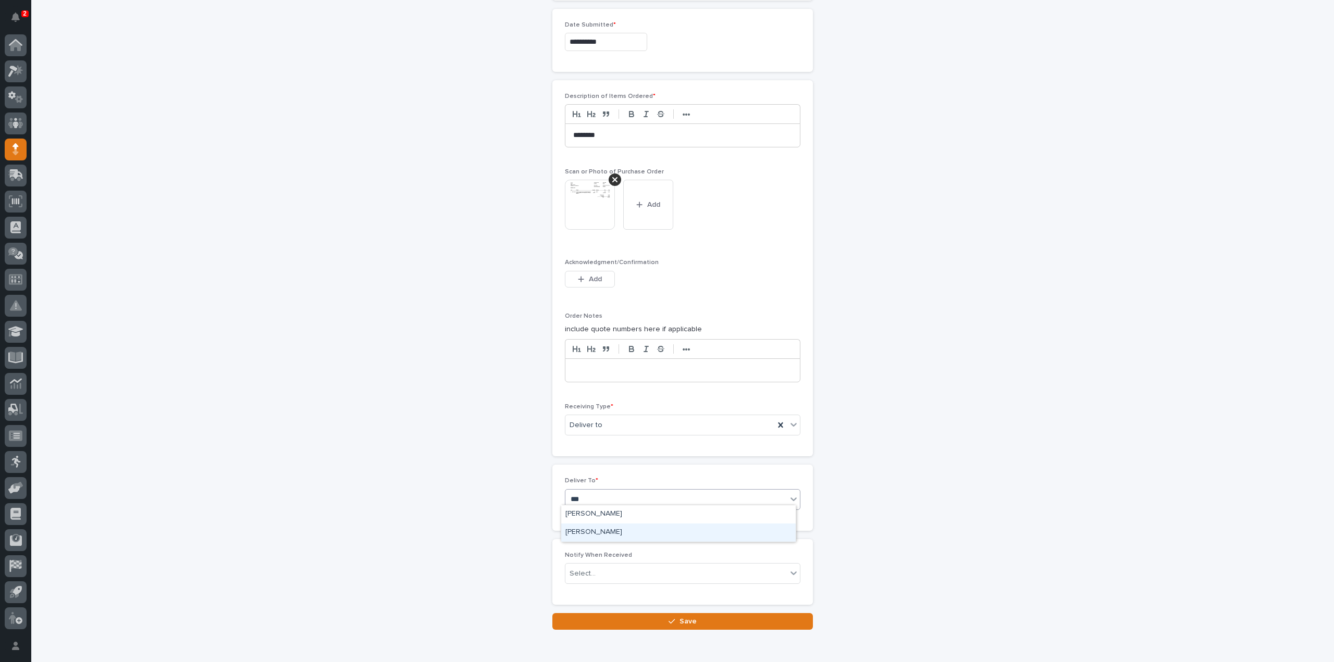
click at [582, 529] on div "[PERSON_NAME]" at bounding box center [678, 533] width 234 height 18
click at [588, 570] on div "Select..." at bounding box center [582, 573] width 26 height 11
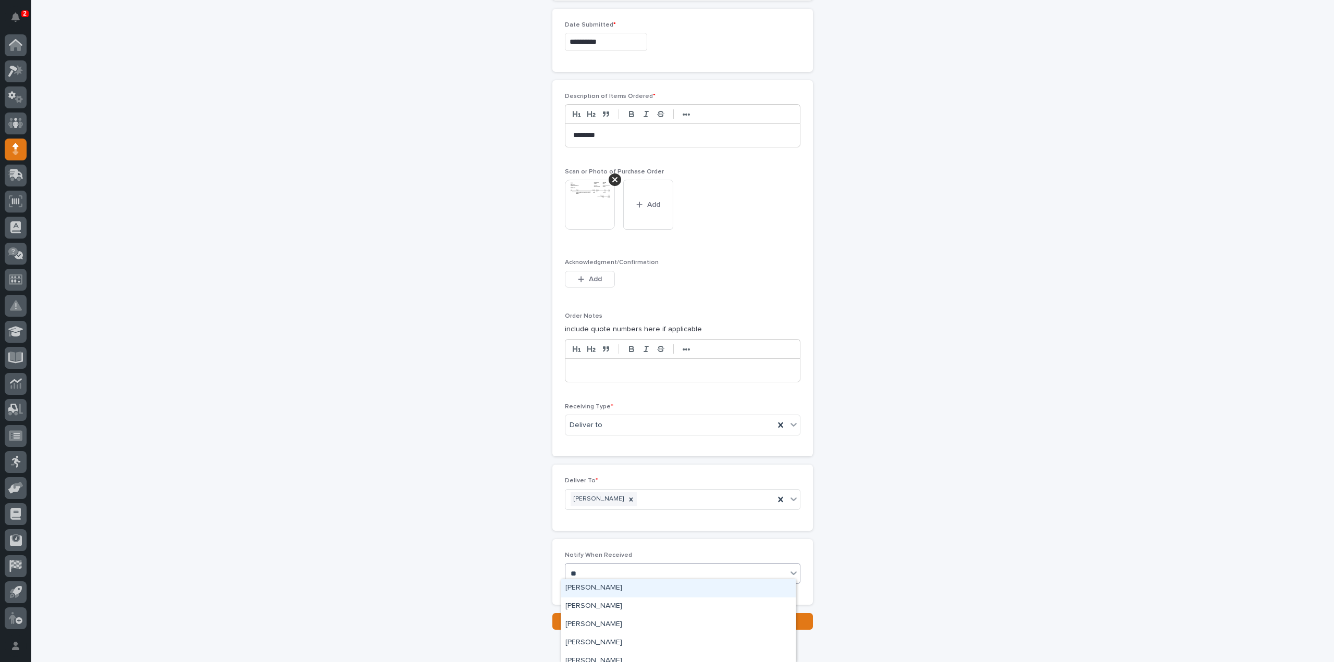
type input "***"
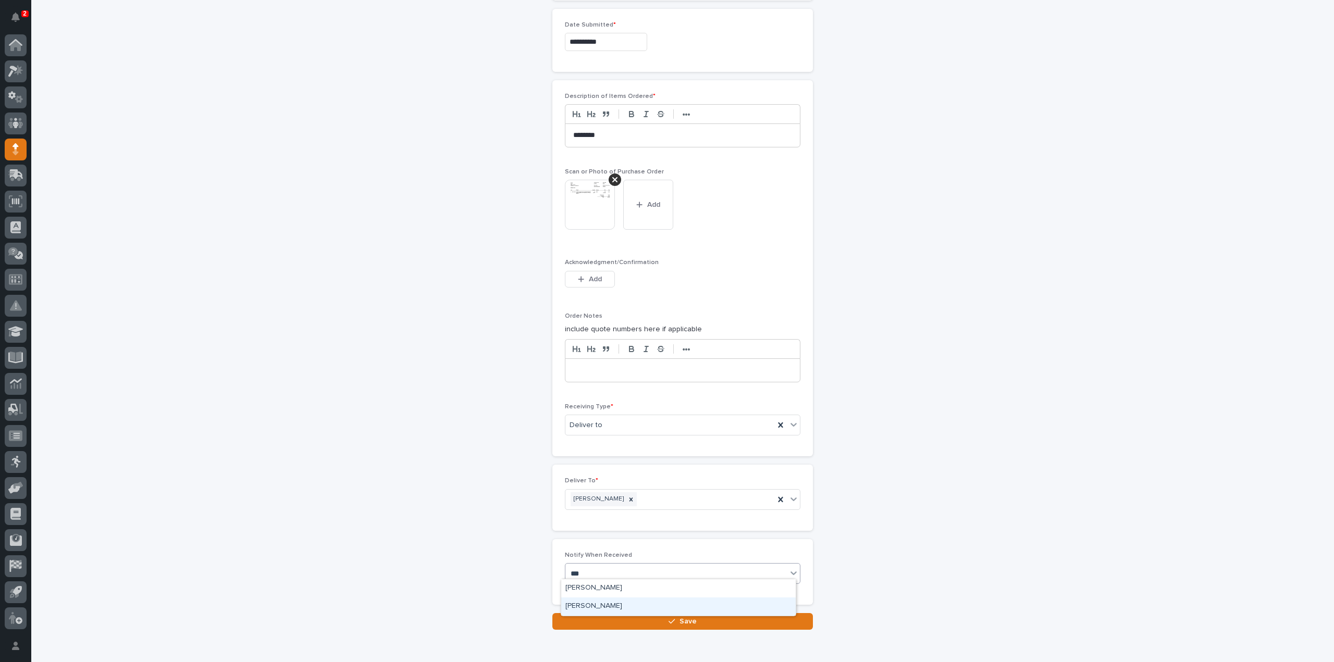
click at [590, 607] on div "[PERSON_NAME]" at bounding box center [678, 607] width 234 height 18
click at [590, 619] on button "Save" at bounding box center [682, 621] width 260 height 17
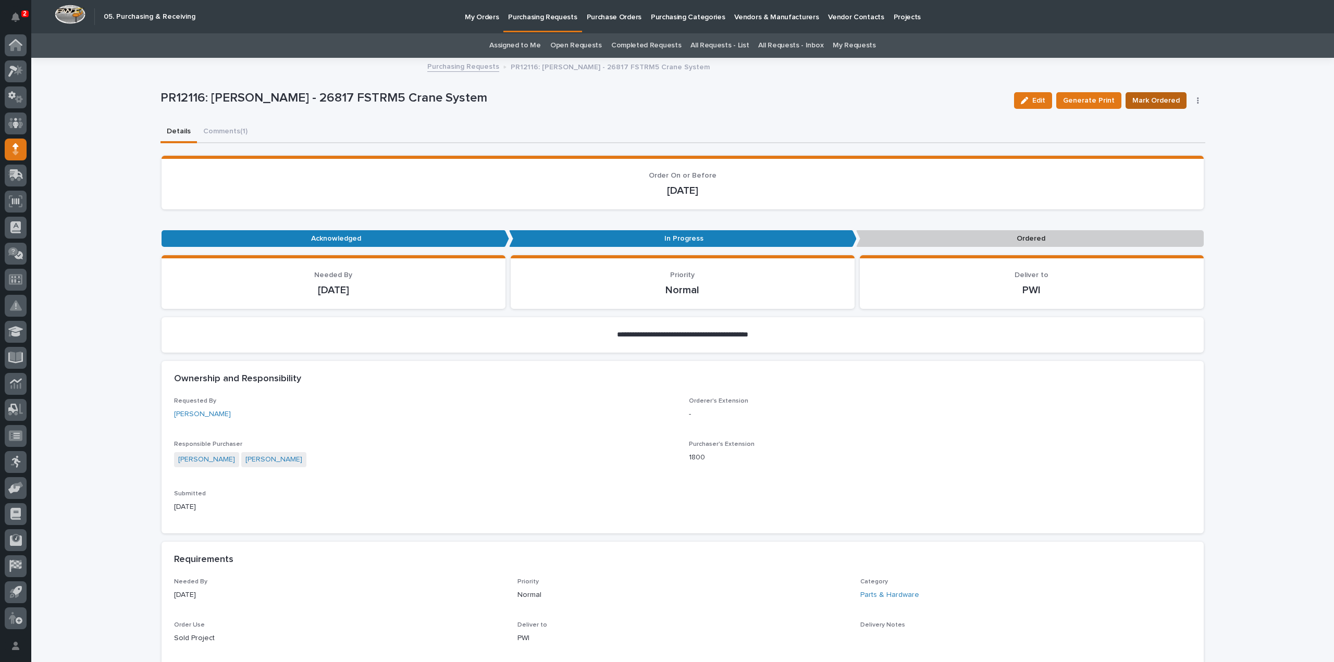
click at [1132, 96] on span "Mark Ordered" at bounding box center [1155, 100] width 47 height 13
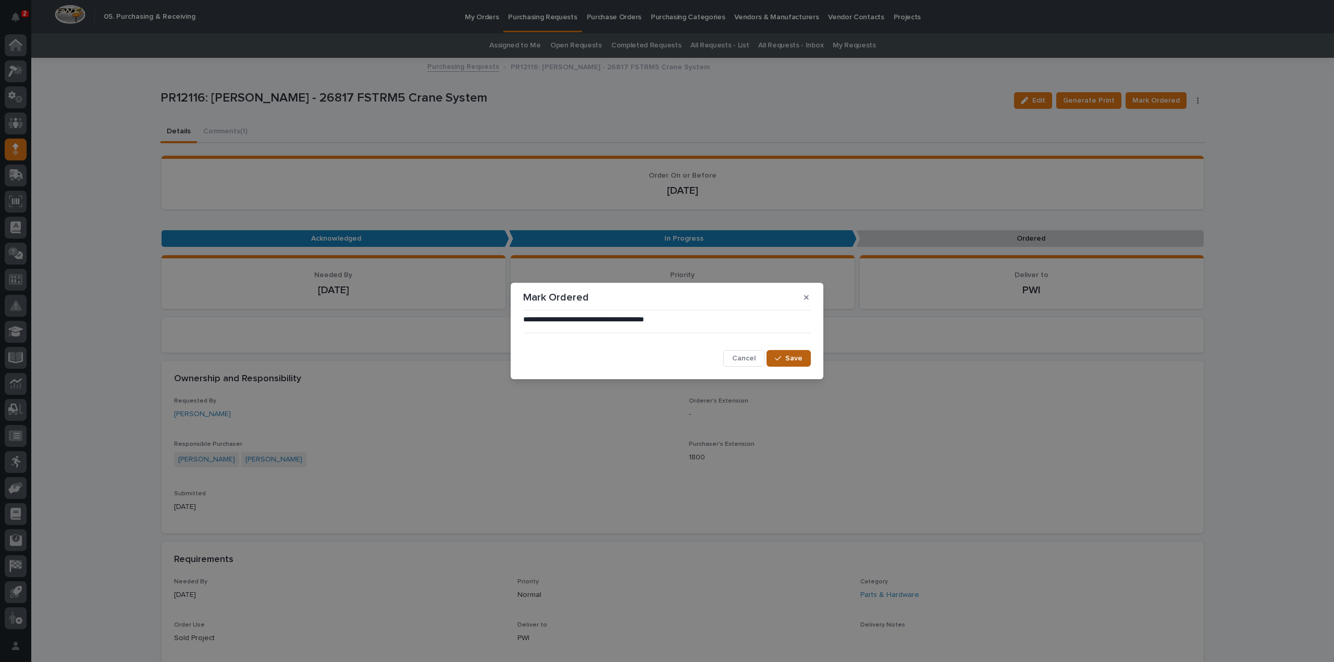
click at [805, 355] on button "Save" at bounding box center [788, 358] width 44 height 17
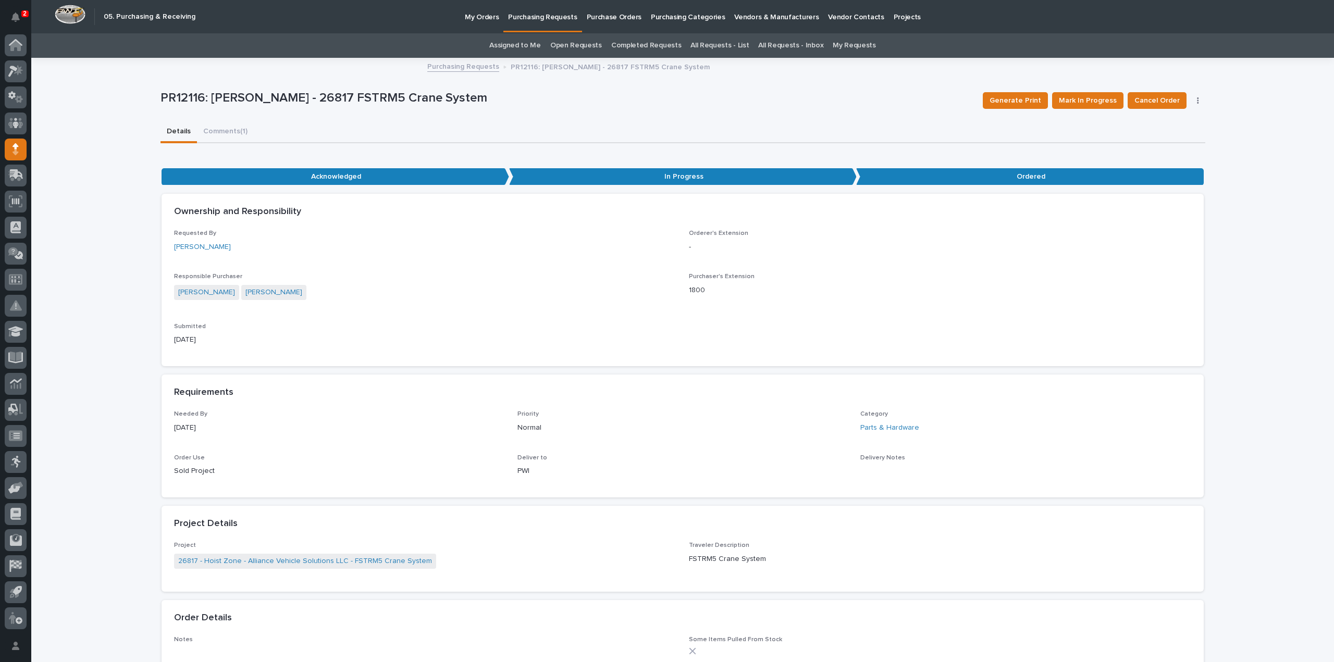
click at [515, 46] on link "Assigned to Me" at bounding box center [515, 45] width 52 height 24
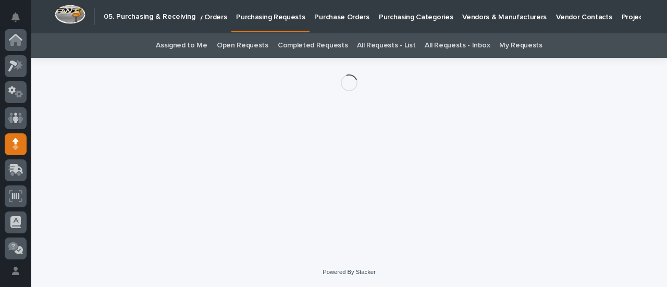
scroll to position [104, 0]
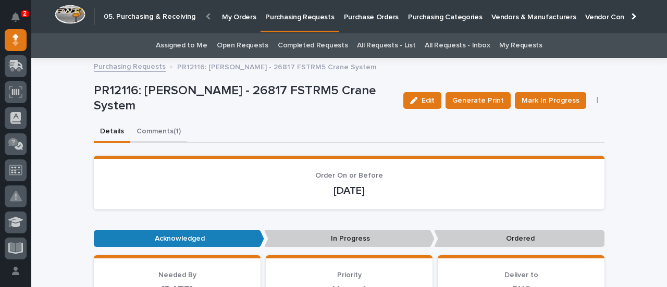
click at [154, 132] on button "Comments (1)" at bounding box center [158, 132] width 57 height 22
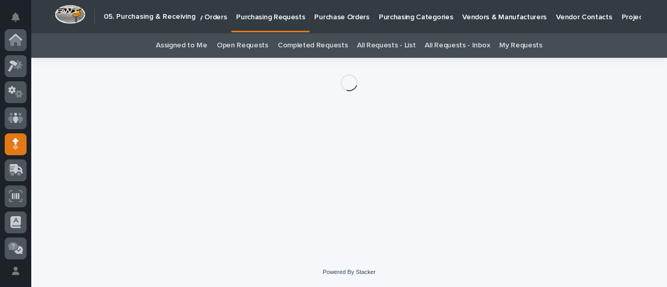
scroll to position [104, 0]
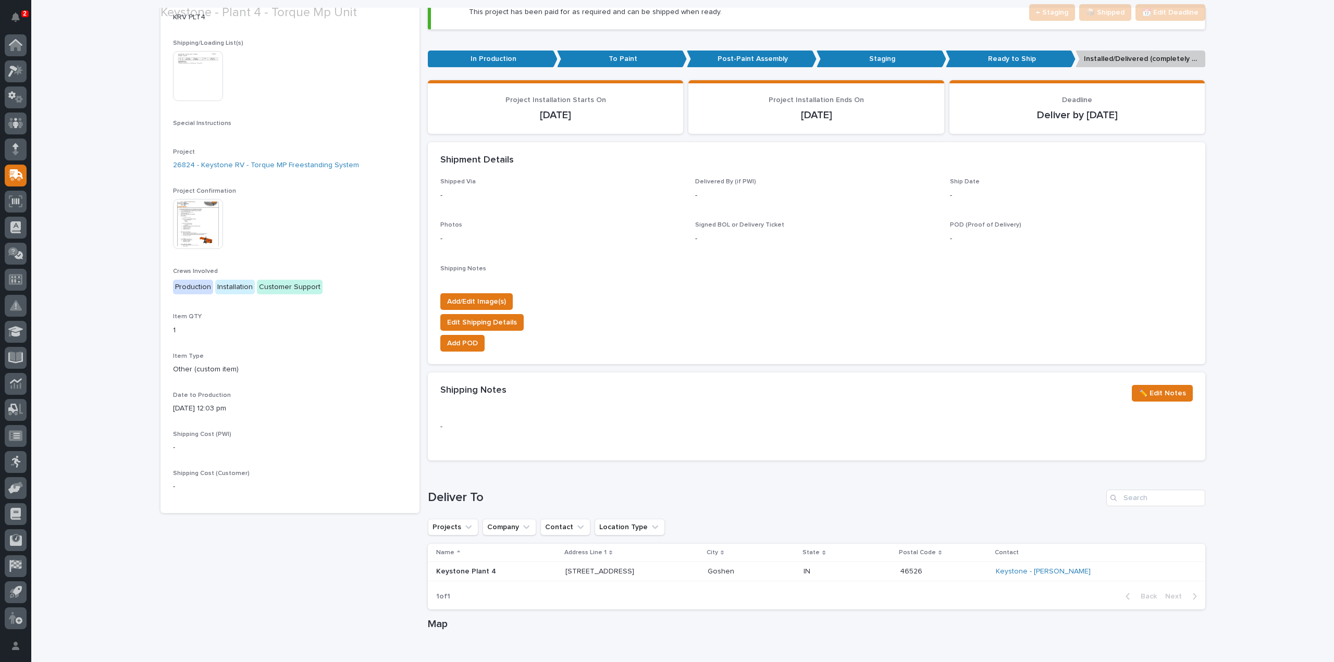
scroll to position [208, 0]
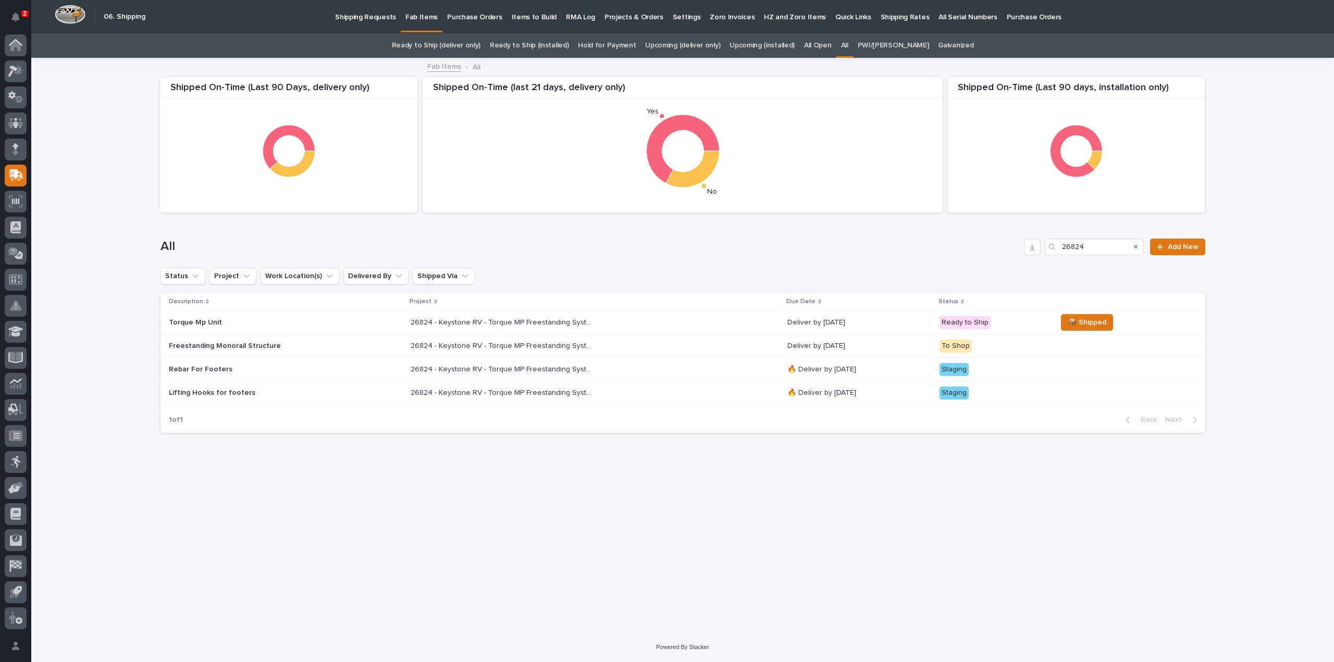
click at [649, 325] on div "26824 - Keystone RV - Torque MP Freestanding System 26824 - Keystone RV - Torqu…" at bounding box center [595, 322] width 368 height 17
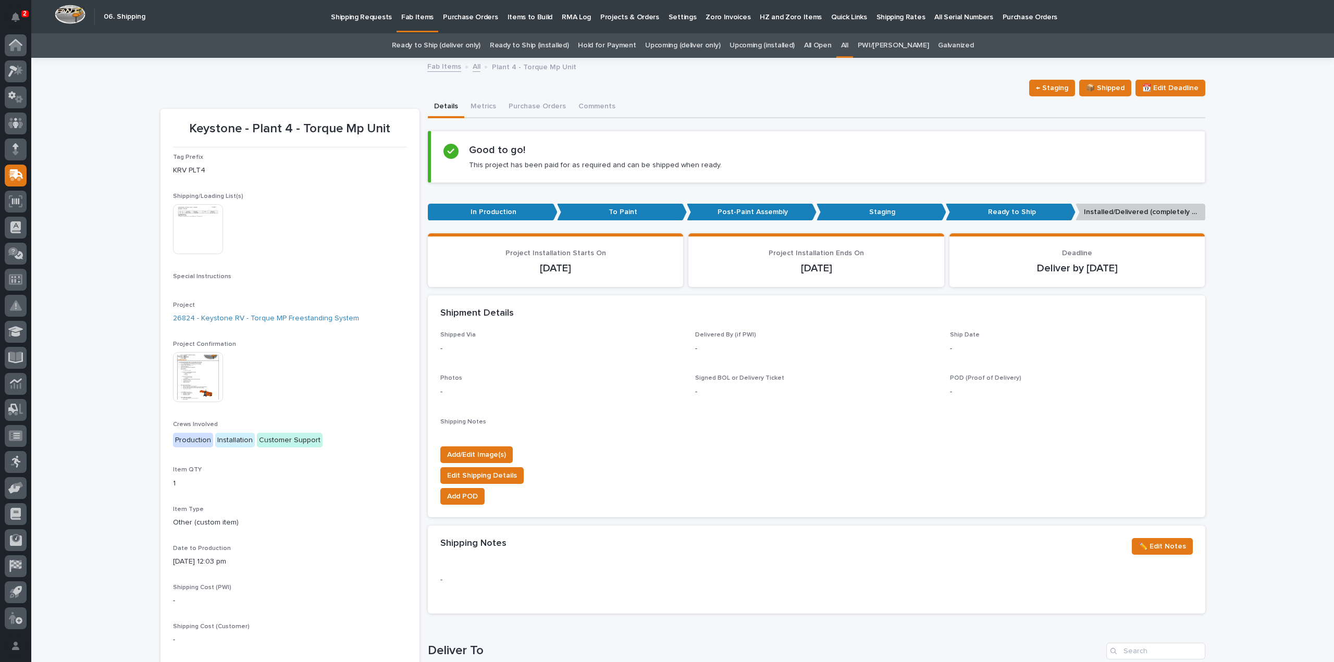
scroll to position [33, 0]
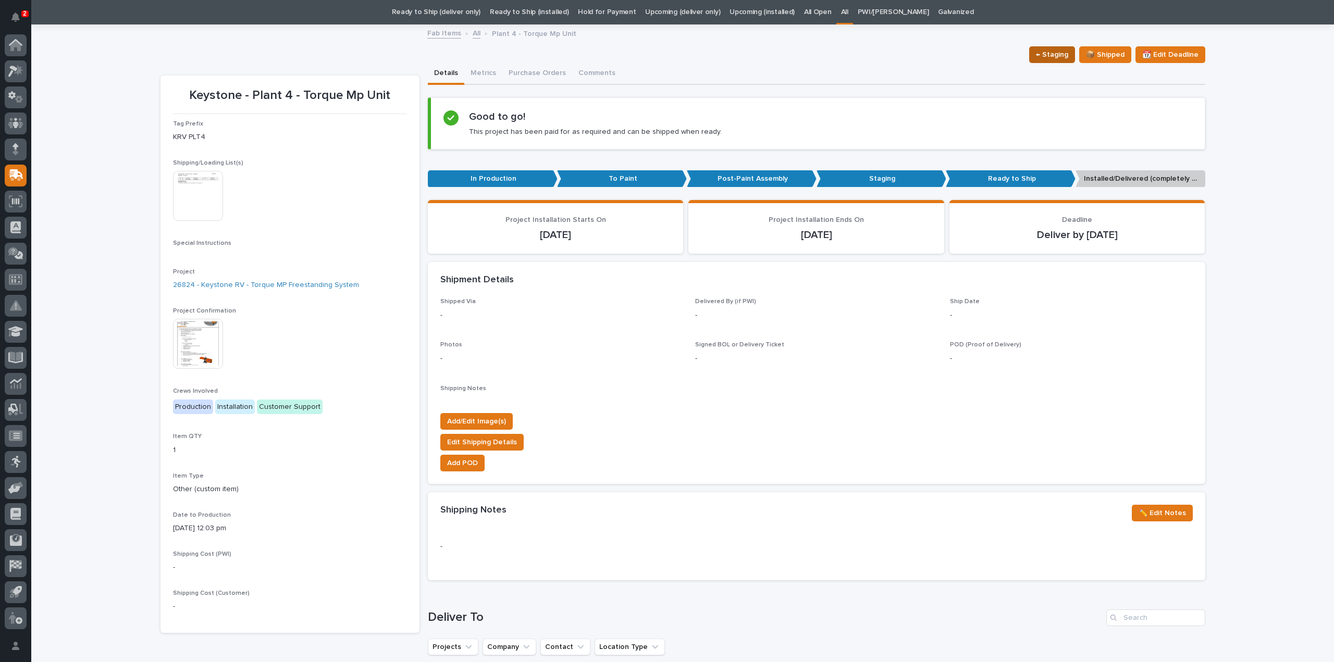
click at [1037, 58] on span "← Staging" at bounding box center [1052, 54] width 32 height 13
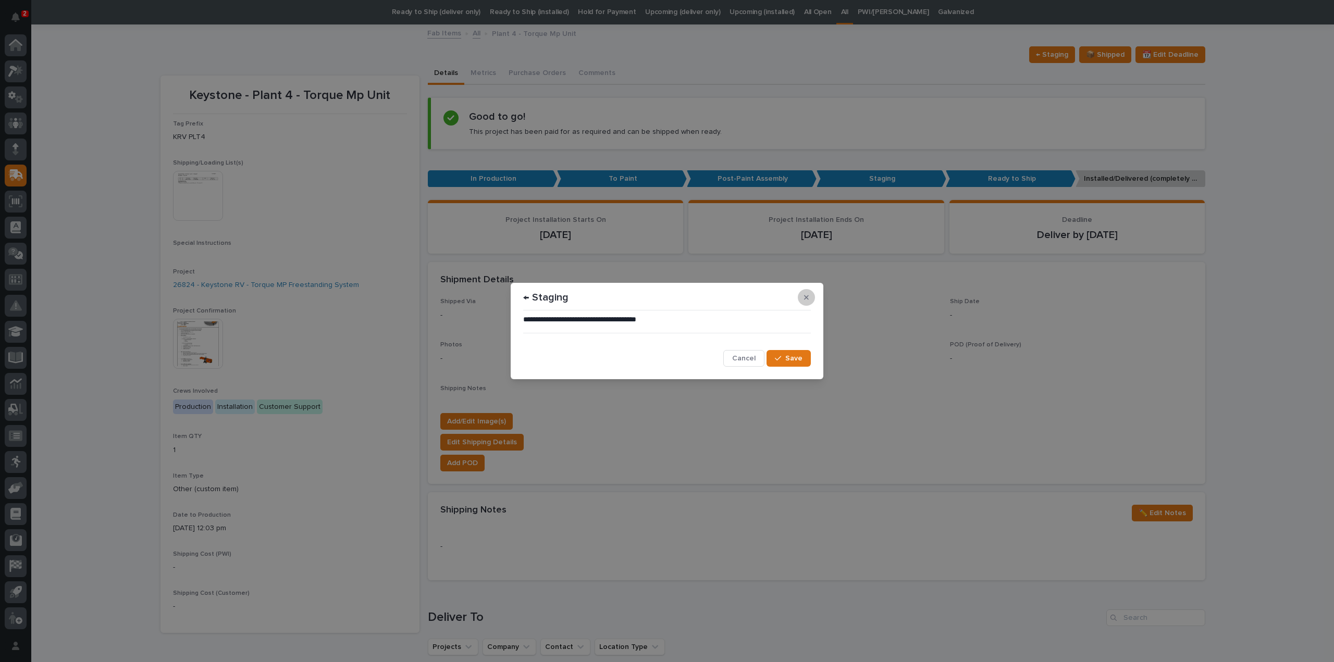
click at [807, 297] on icon "button" at bounding box center [806, 297] width 5 height 7
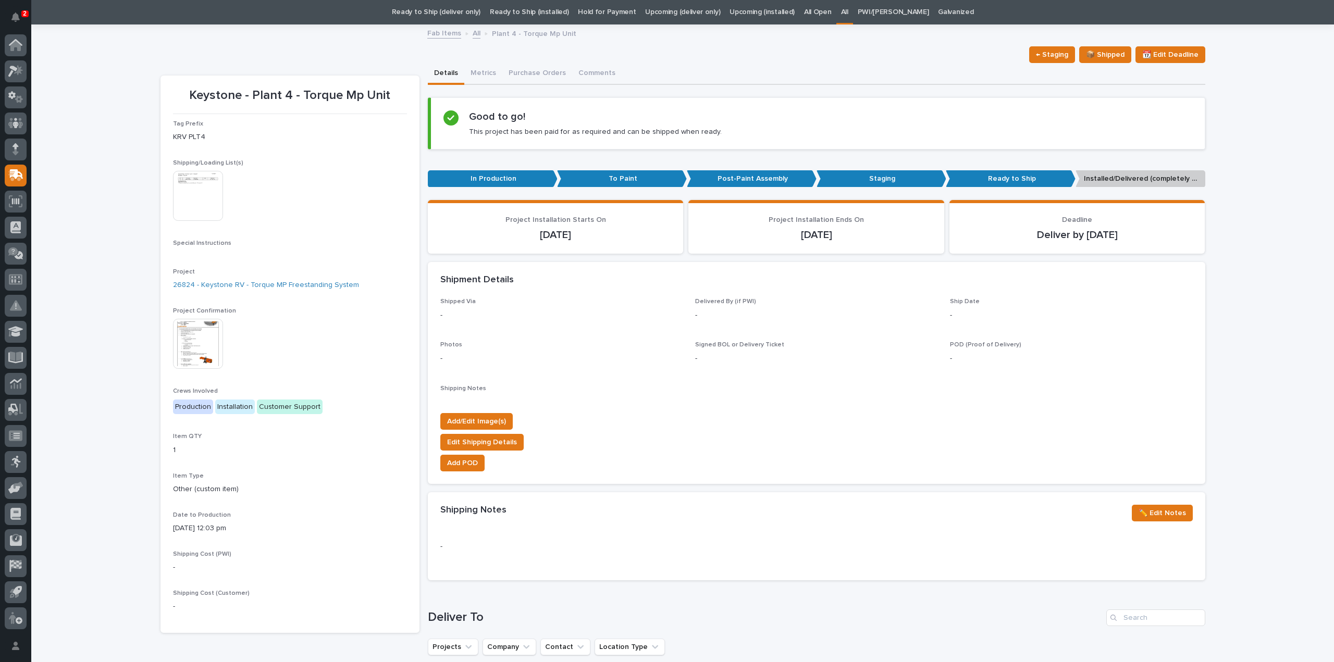
click at [191, 185] on img at bounding box center [198, 196] width 50 height 50
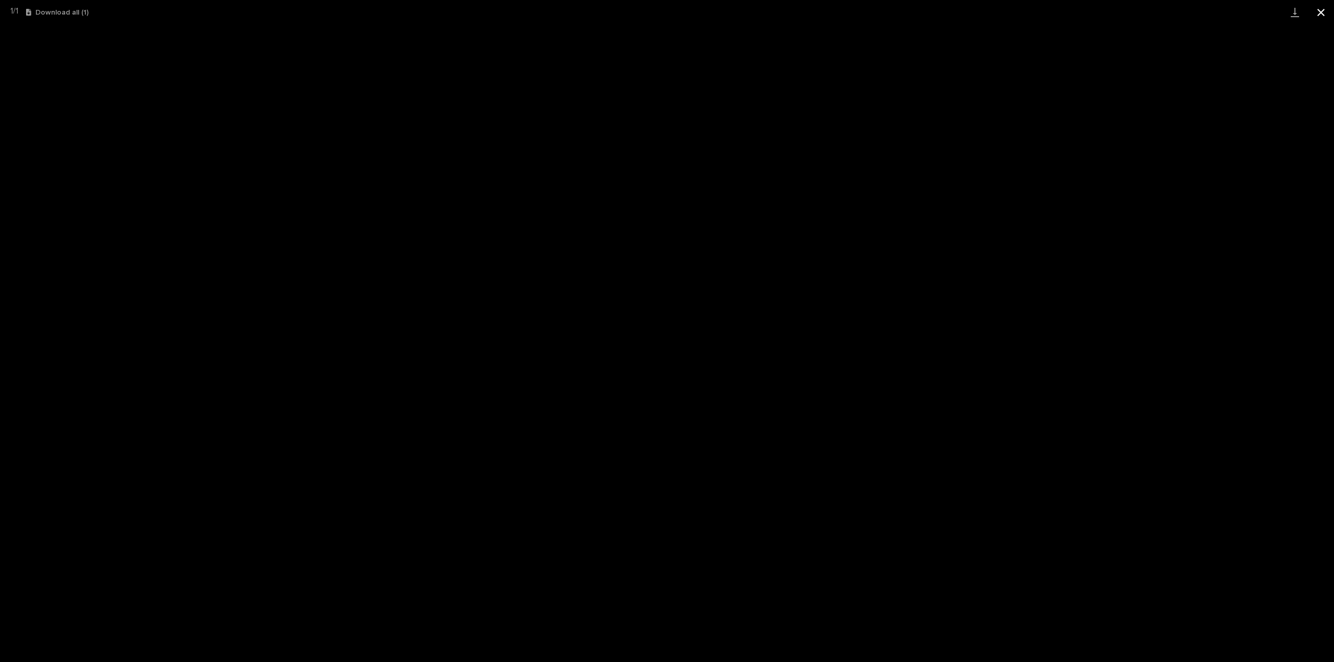
click at [1322, 13] on button "Close gallery" at bounding box center [1321, 12] width 26 height 24
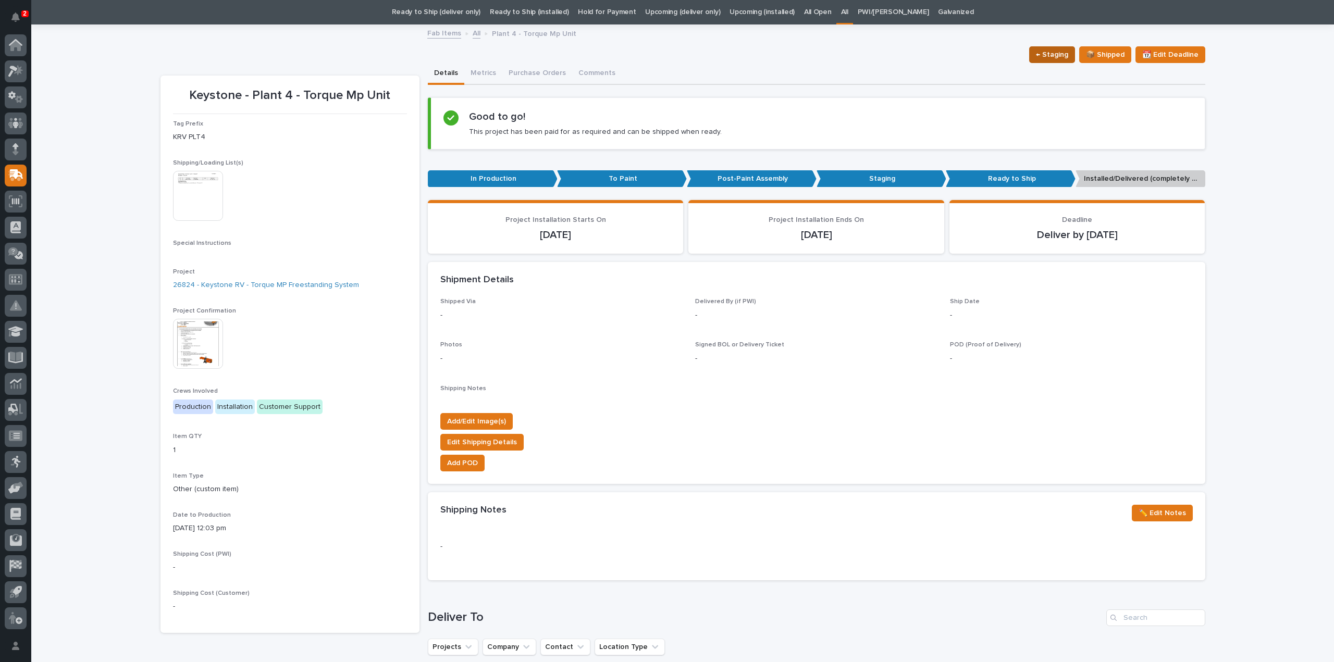
click at [1055, 57] on span "← Staging" at bounding box center [1052, 54] width 32 height 13
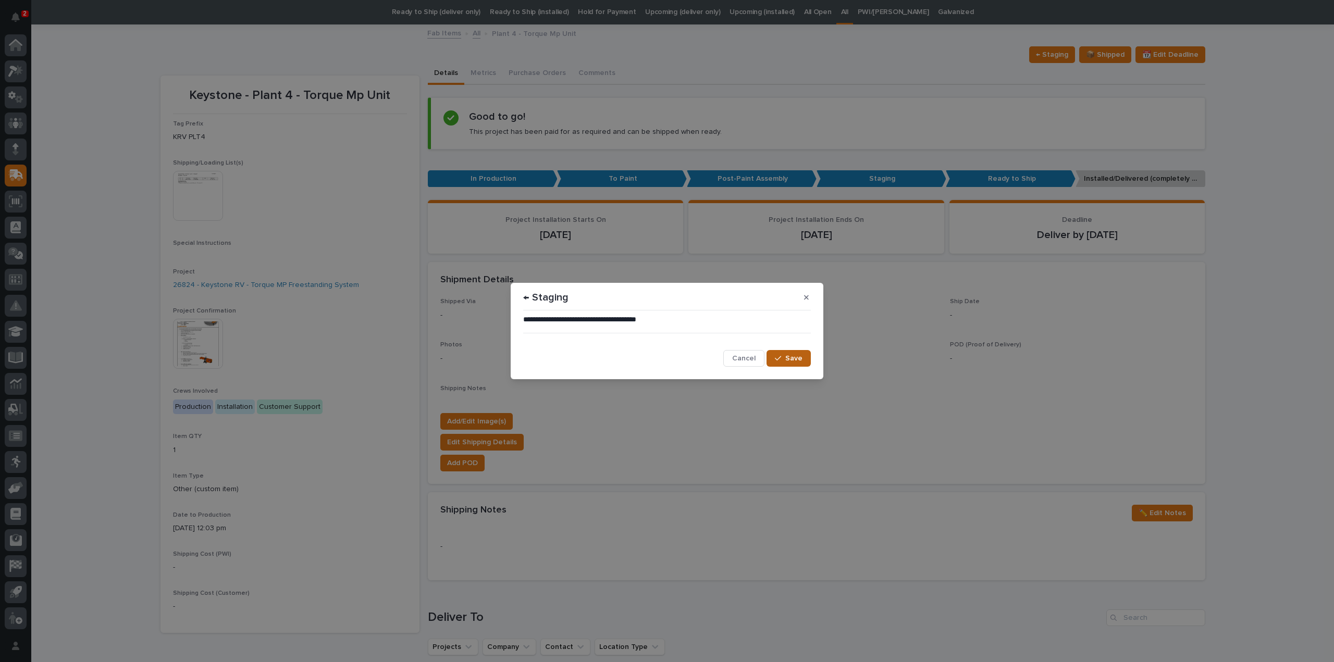
click at [778, 359] on icon "button" at bounding box center [778, 358] width 6 height 7
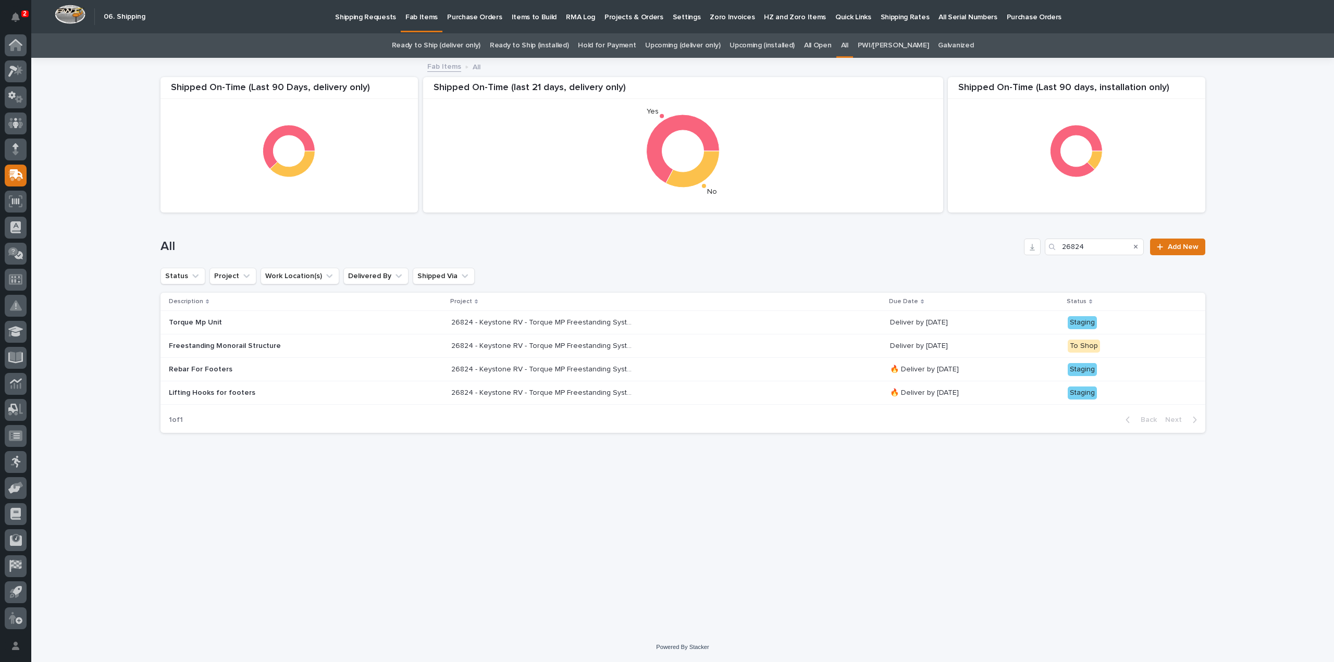
click at [534, 392] on p "26824 - Keystone RV - Torque MP Freestanding System" at bounding box center [543, 392] width 184 height 11
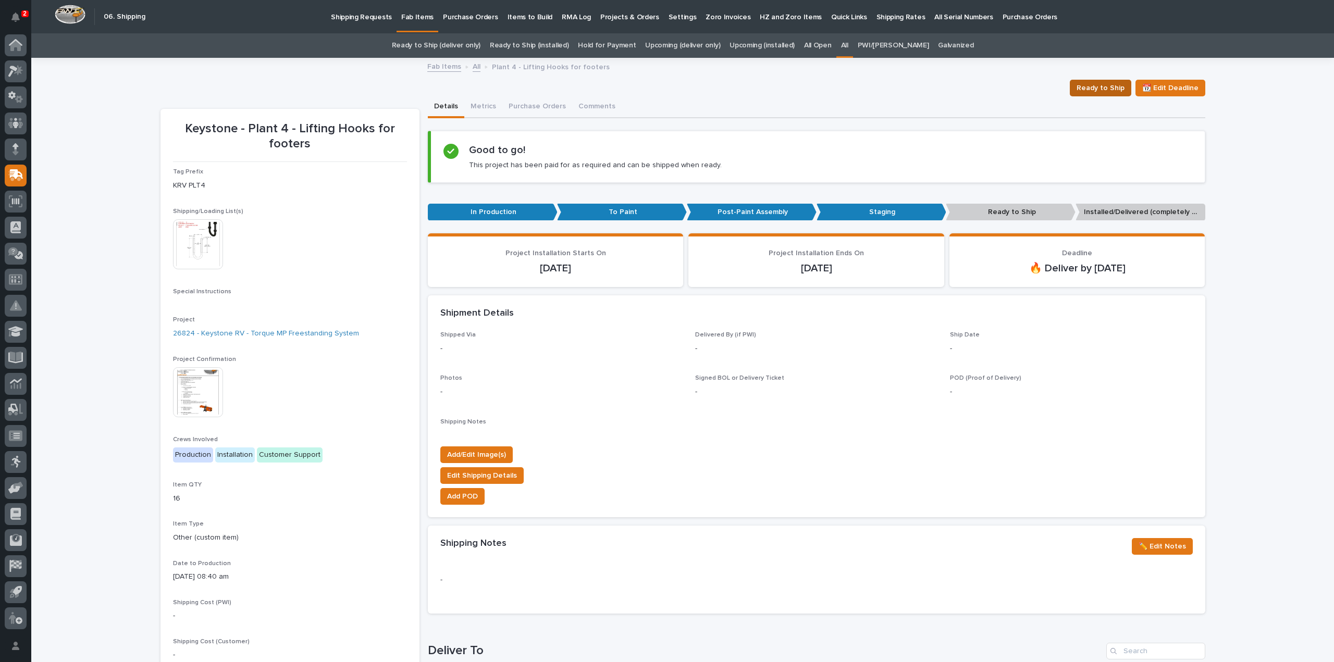
click at [1087, 86] on span "Ready to Ship" at bounding box center [1100, 88] width 48 height 13
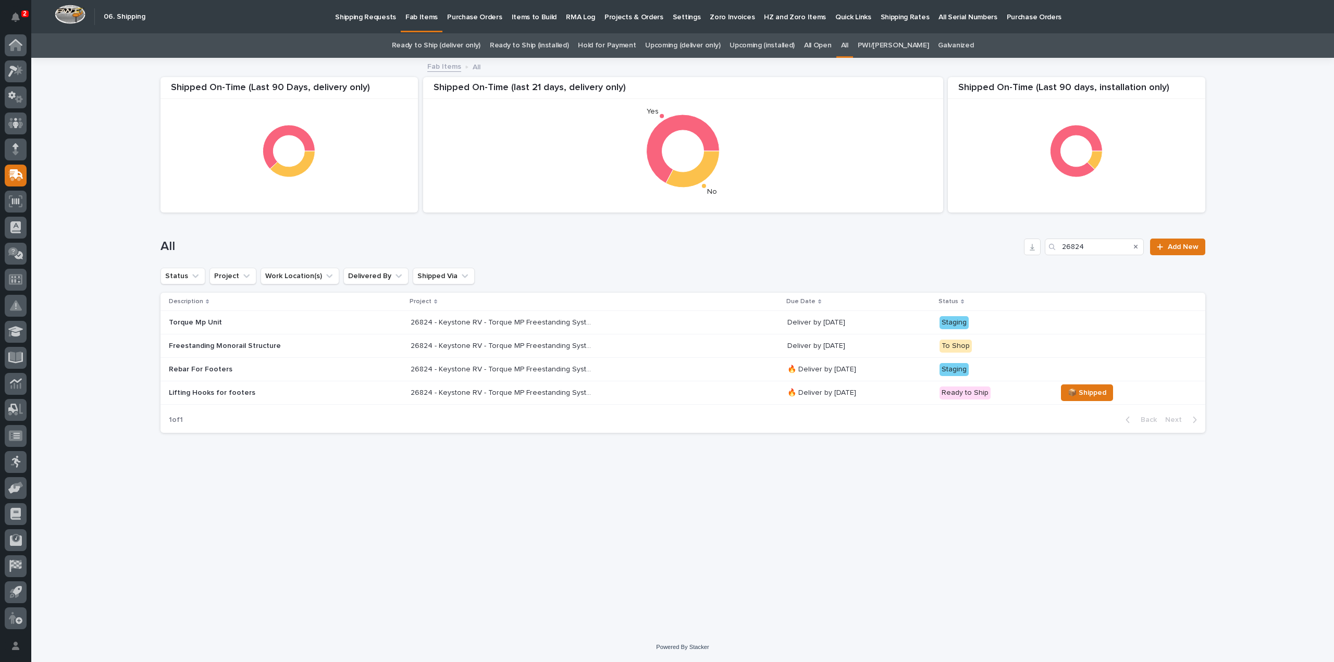
click at [799, 371] on p "🔥 Deliver by 9/5/25" at bounding box center [859, 369] width 144 height 9
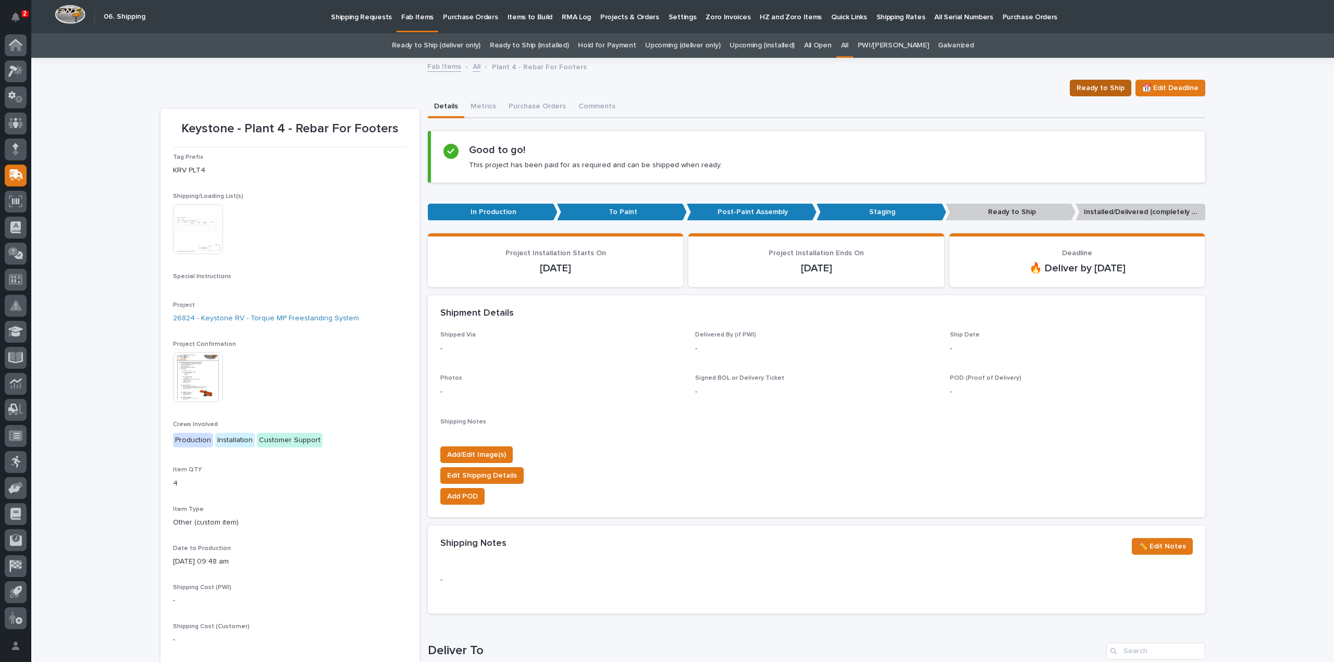
click at [1102, 89] on span "Ready to Ship" at bounding box center [1100, 88] width 48 height 13
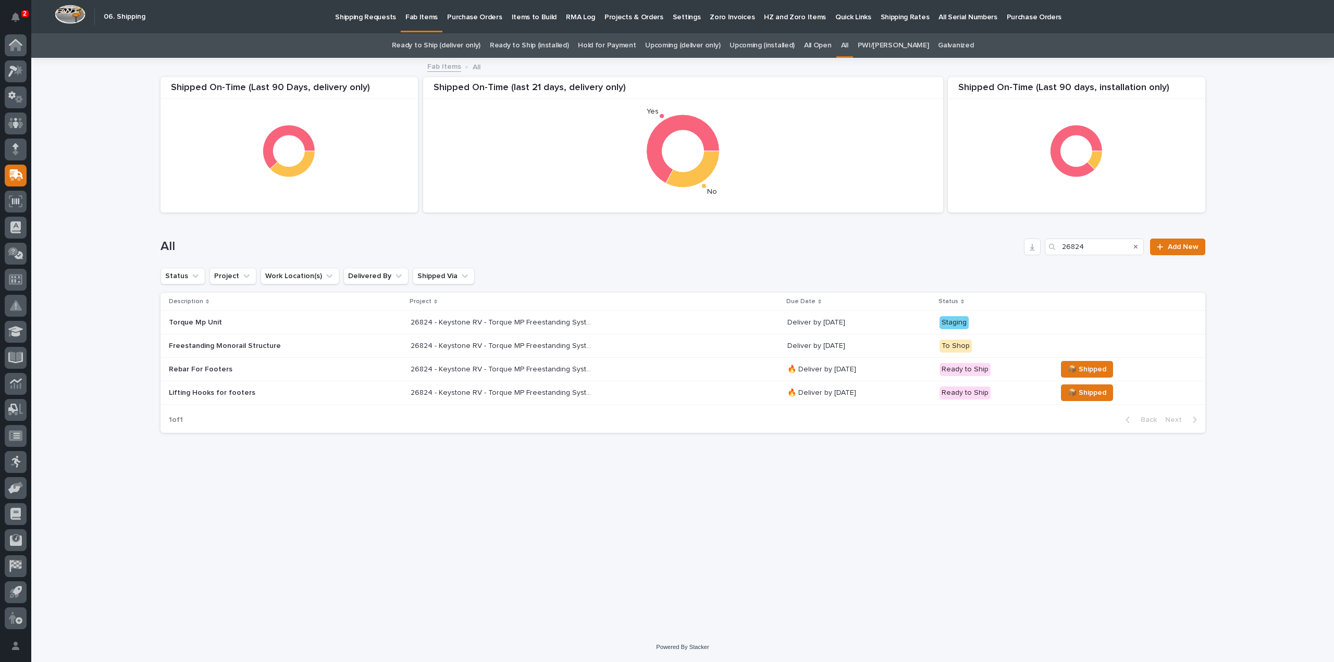
click at [561, 322] on p "26824 - Keystone RV - Torque MP Freestanding System" at bounding box center [503, 321] width 184 height 11
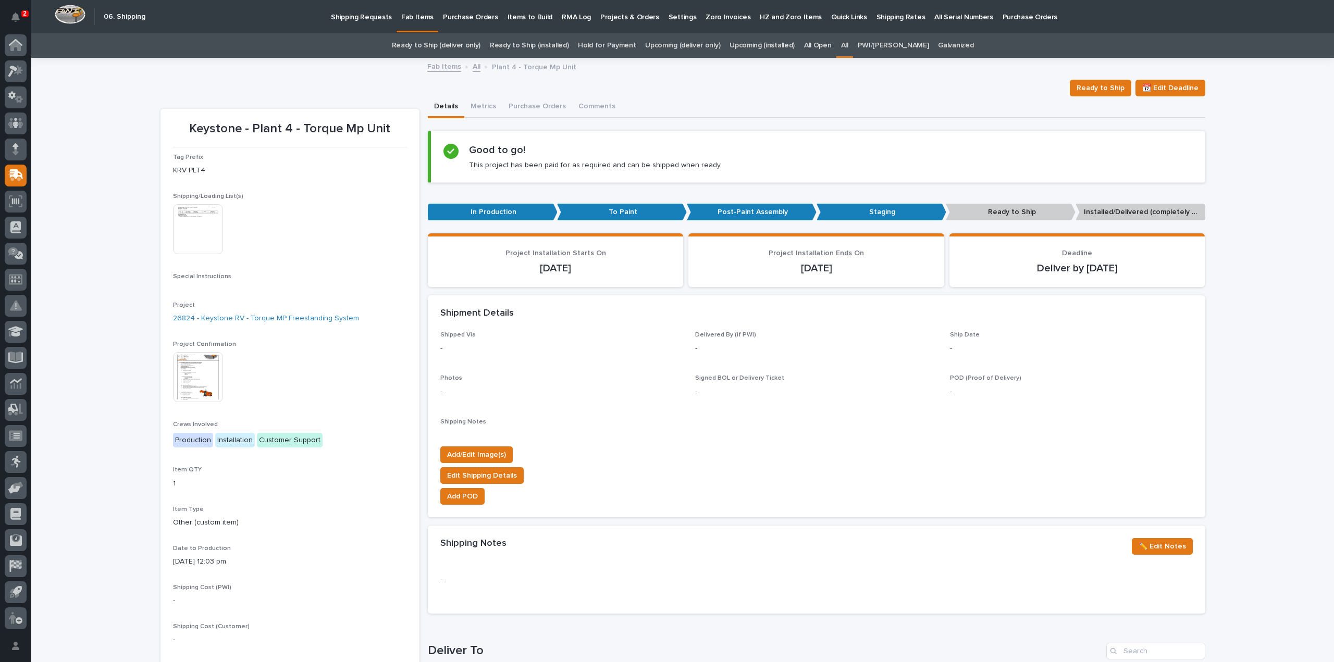
scroll to position [33, 0]
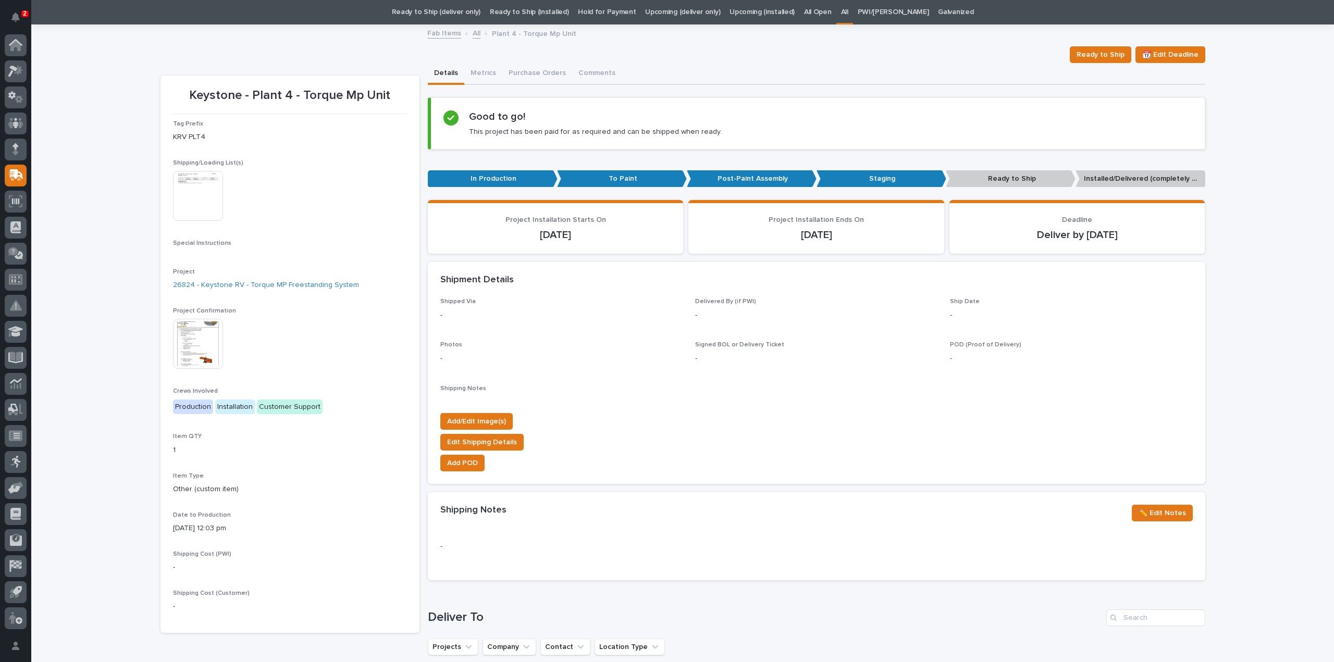
click at [205, 210] on img at bounding box center [198, 196] width 50 height 50
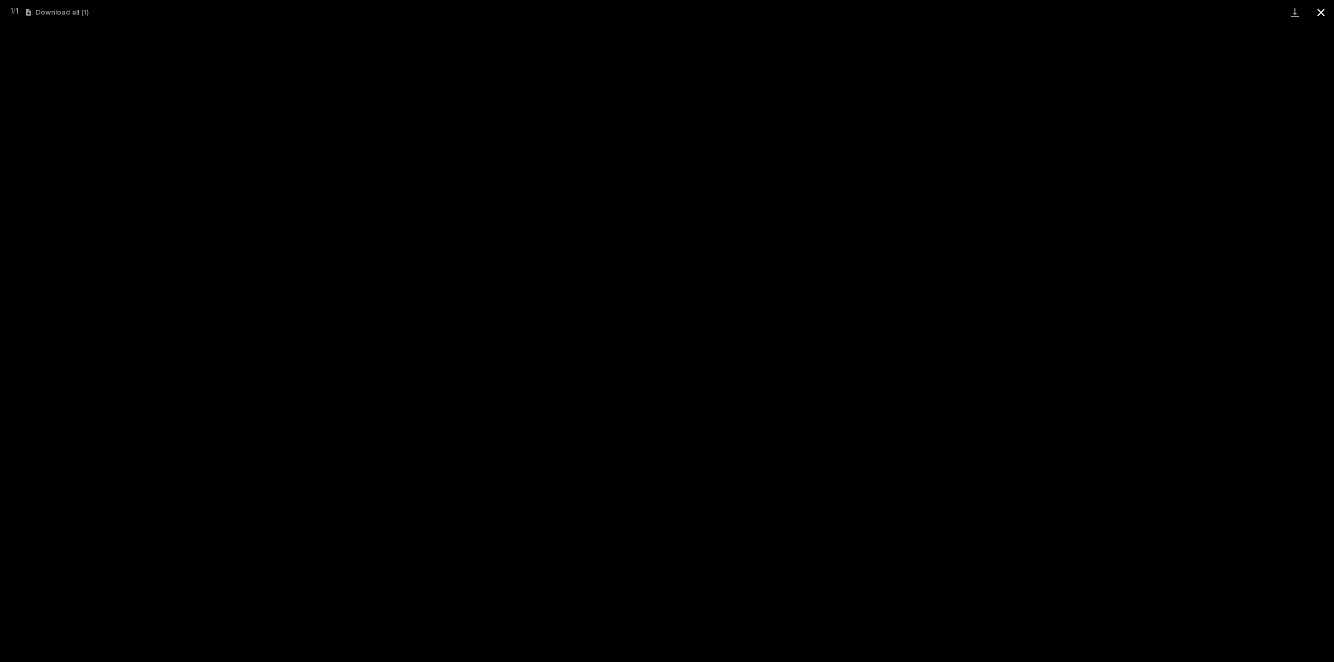
click at [1323, 12] on button "Close gallery" at bounding box center [1321, 12] width 26 height 24
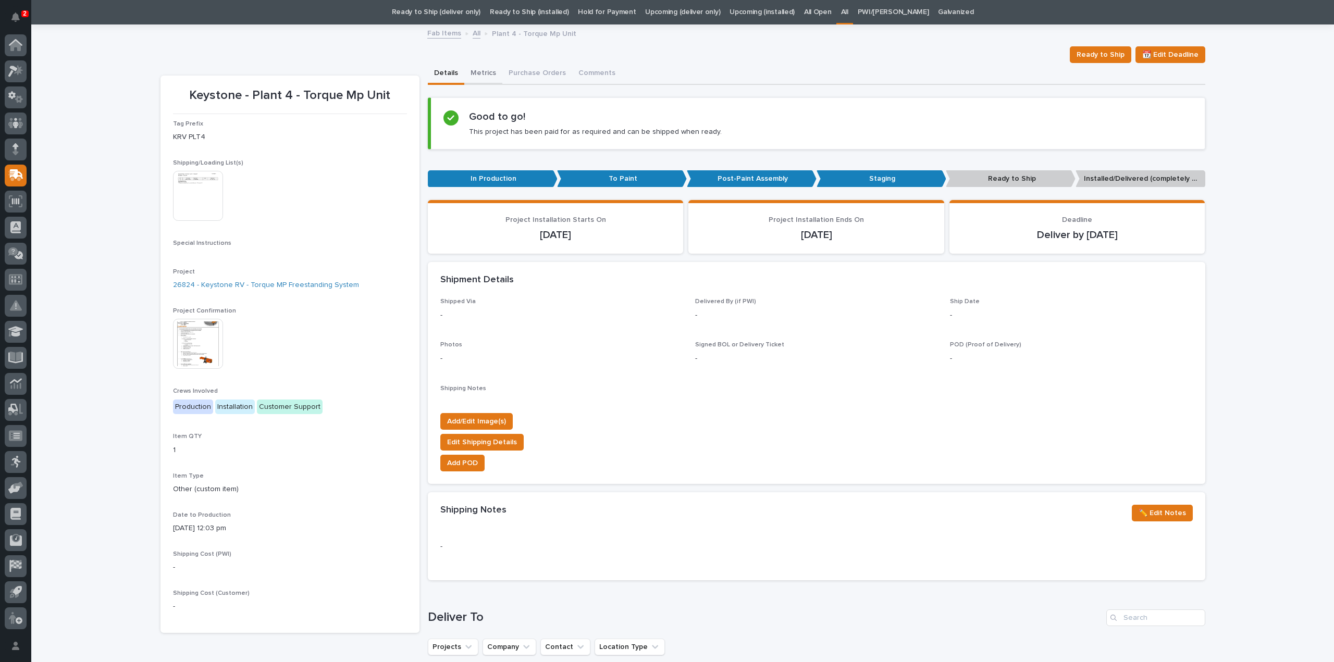
click at [483, 74] on button "Metrics" at bounding box center [483, 74] width 38 height 22
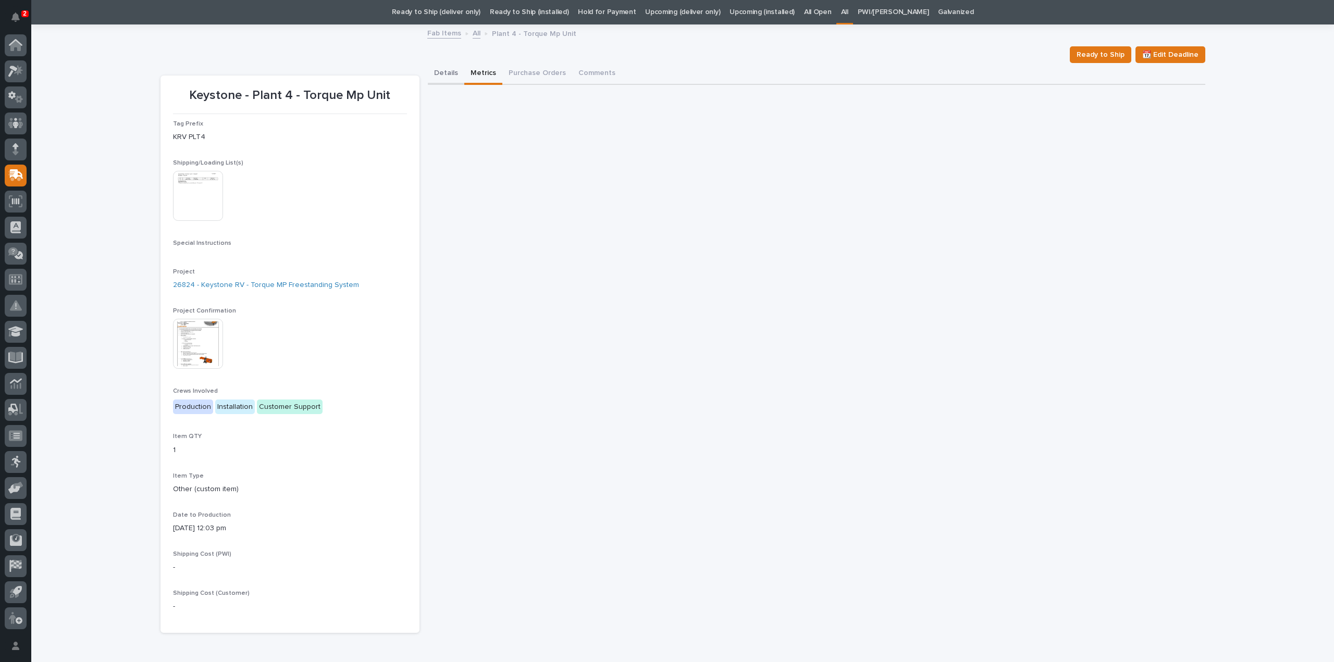
click at [438, 73] on button "Details" at bounding box center [446, 74] width 36 height 22
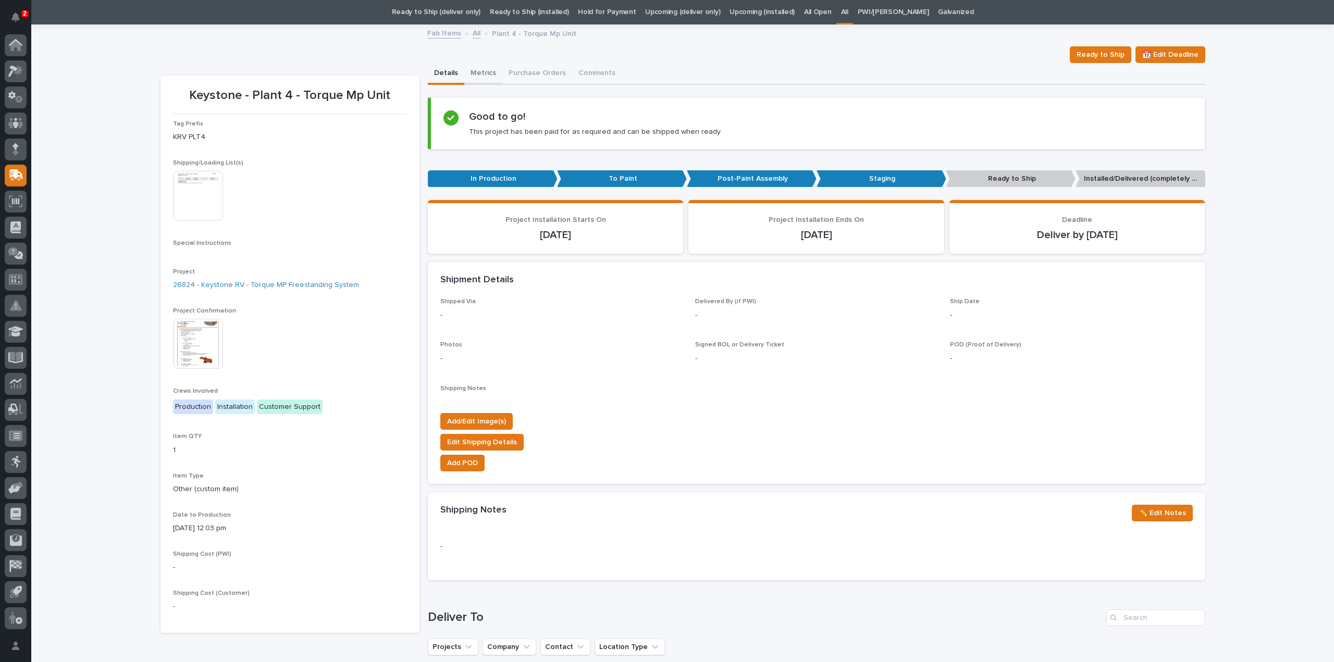
click at [477, 72] on button "Metrics" at bounding box center [483, 74] width 38 height 22
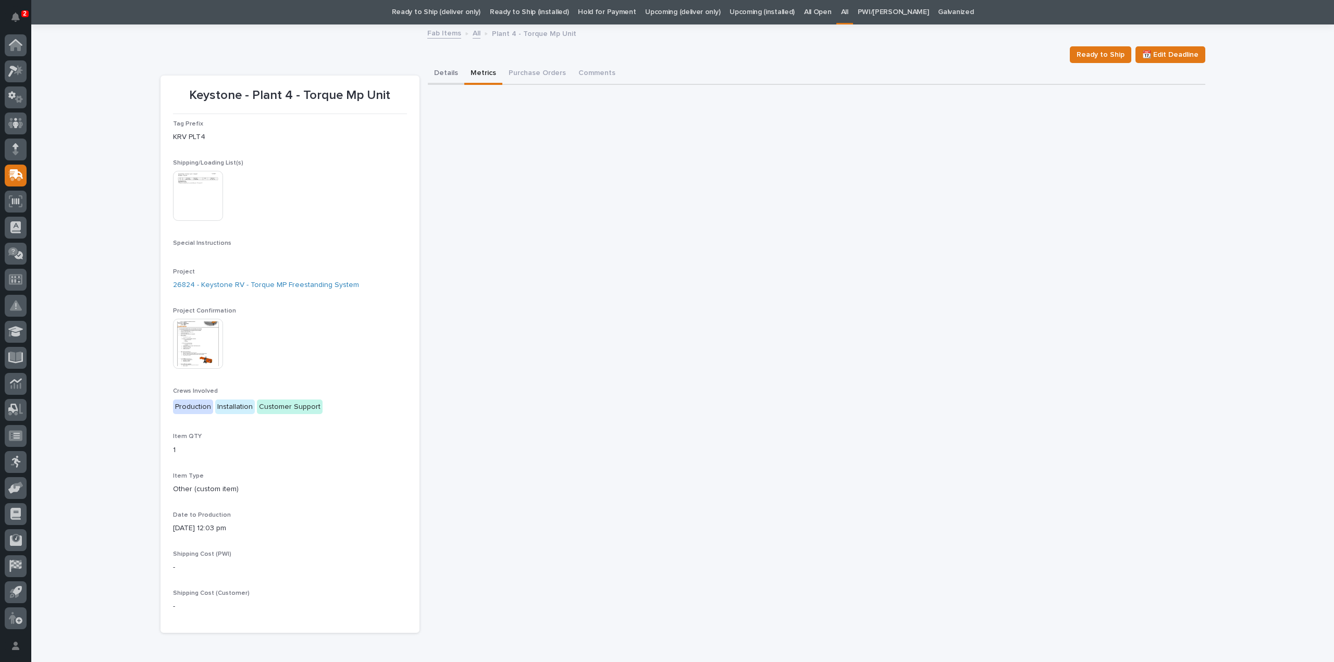
click at [443, 74] on button "Details" at bounding box center [446, 74] width 36 height 22
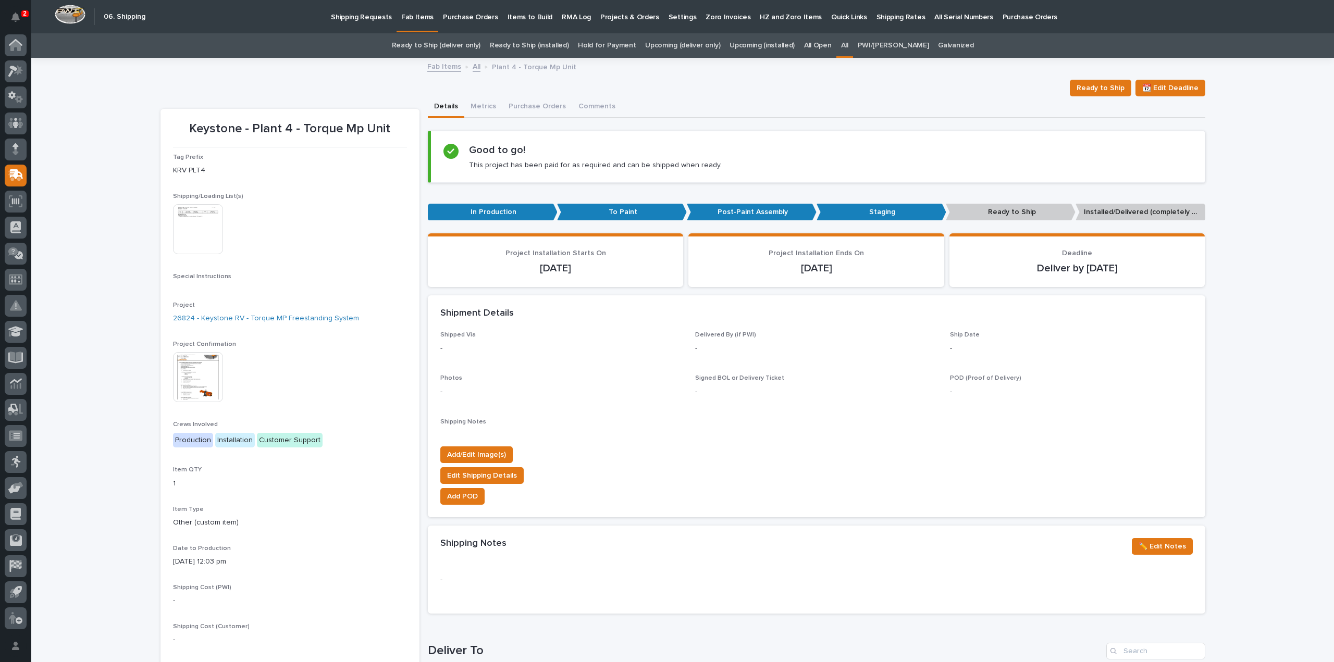
click at [848, 46] on link "All" at bounding box center [844, 45] width 7 height 24
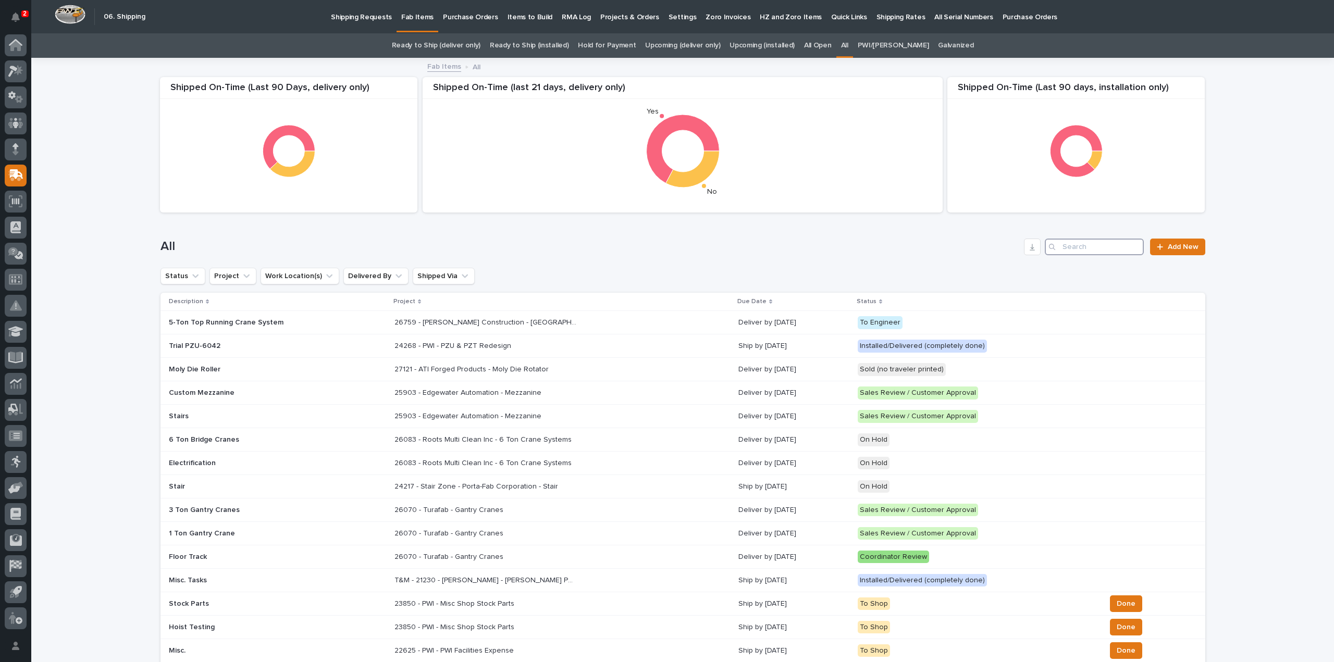
click at [1090, 249] on input "Search" at bounding box center [1093, 247] width 99 height 17
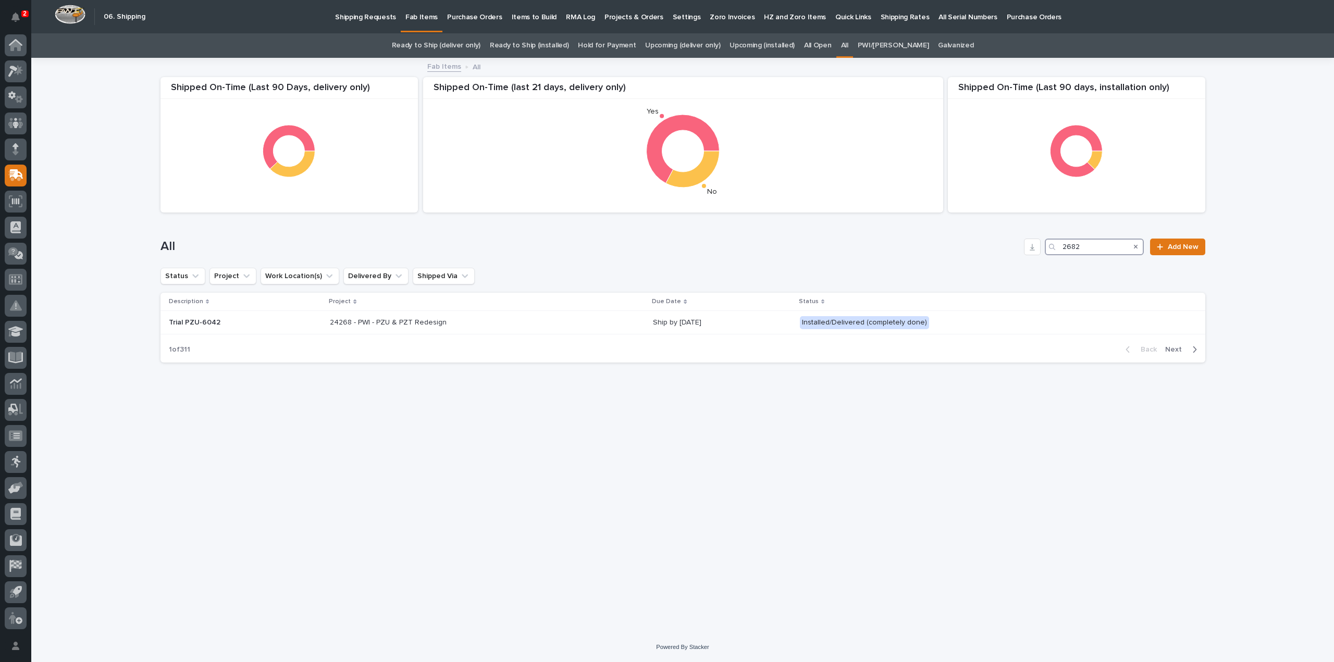
type input "26824"
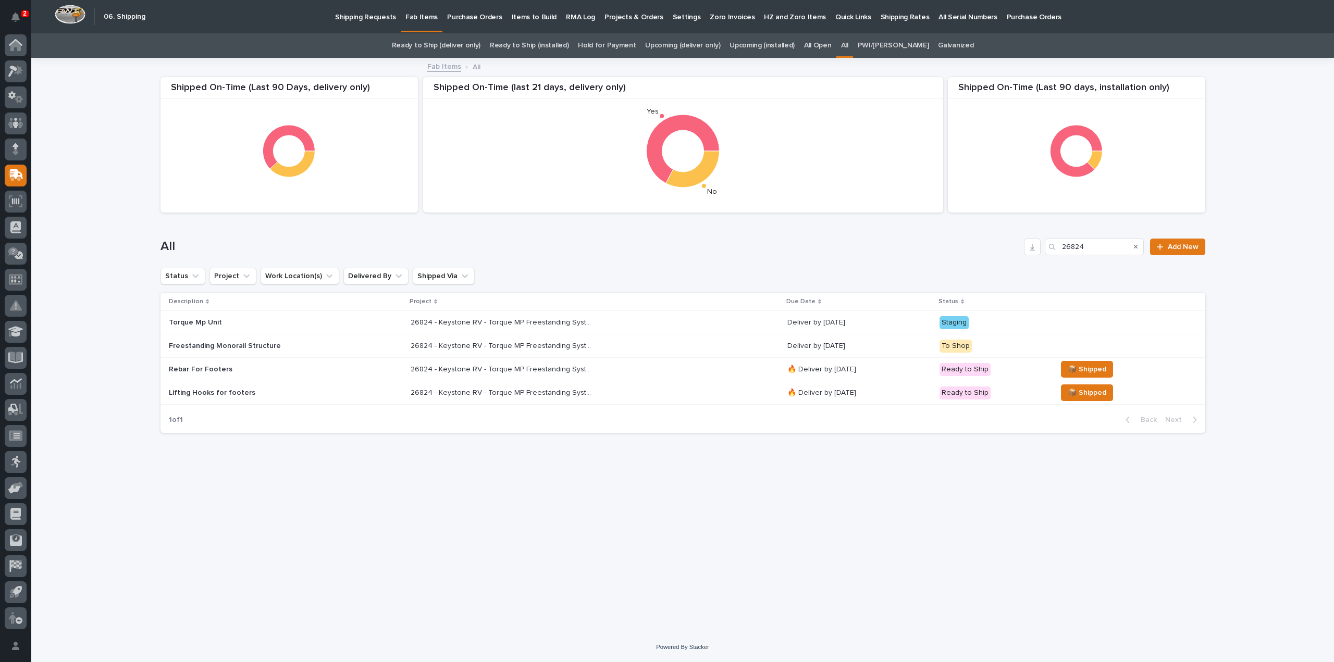
click at [528, 326] on p "26824 - Keystone RV - Torque MP Freestanding System" at bounding box center [503, 321] width 184 height 11
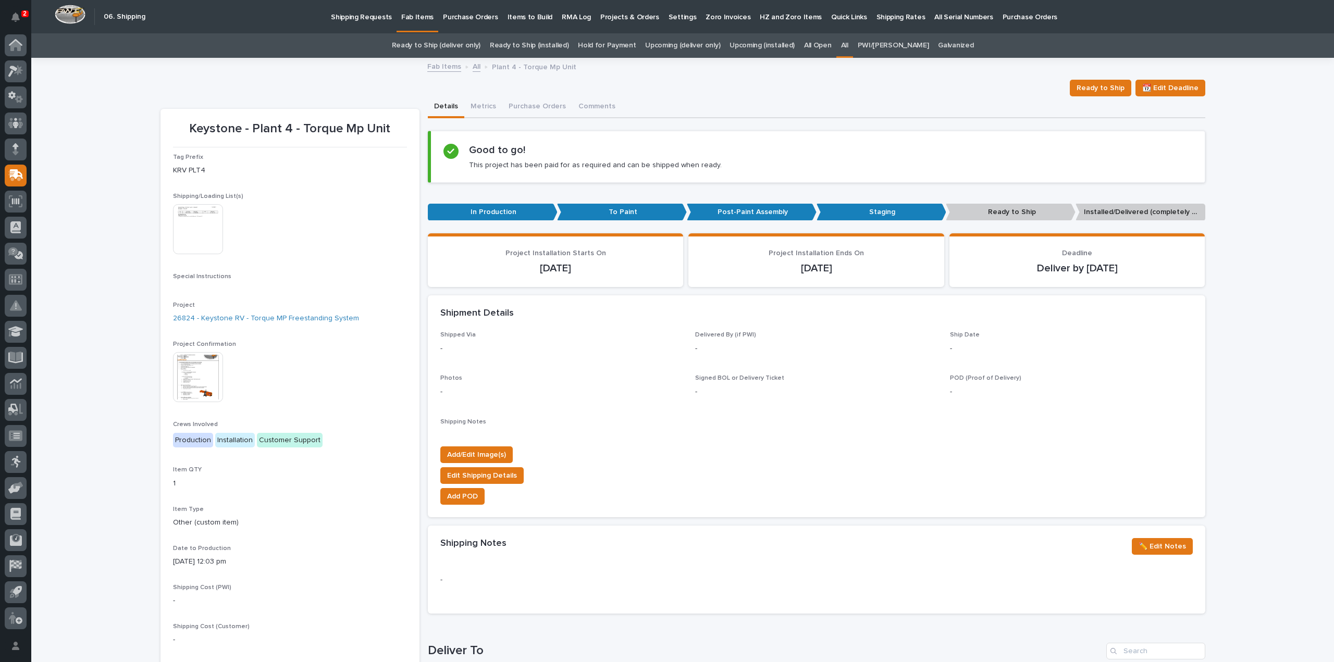
scroll to position [33, 0]
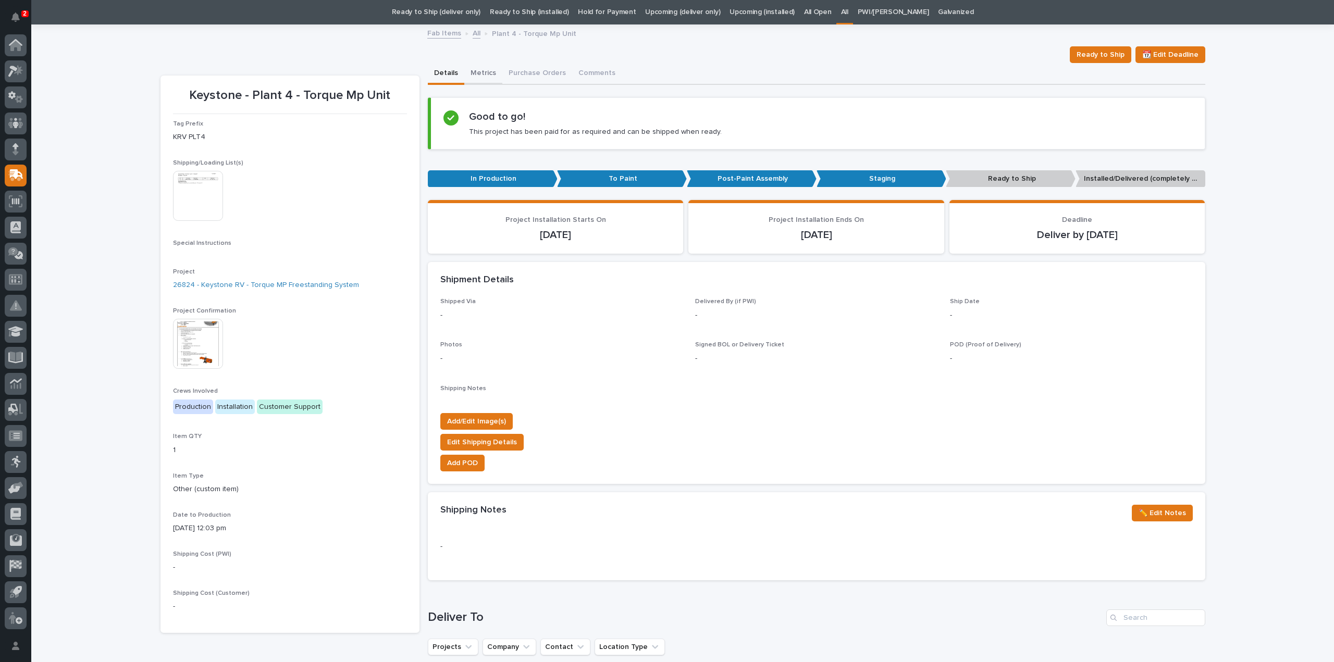
click at [480, 72] on button "Metrics" at bounding box center [483, 74] width 38 height 22
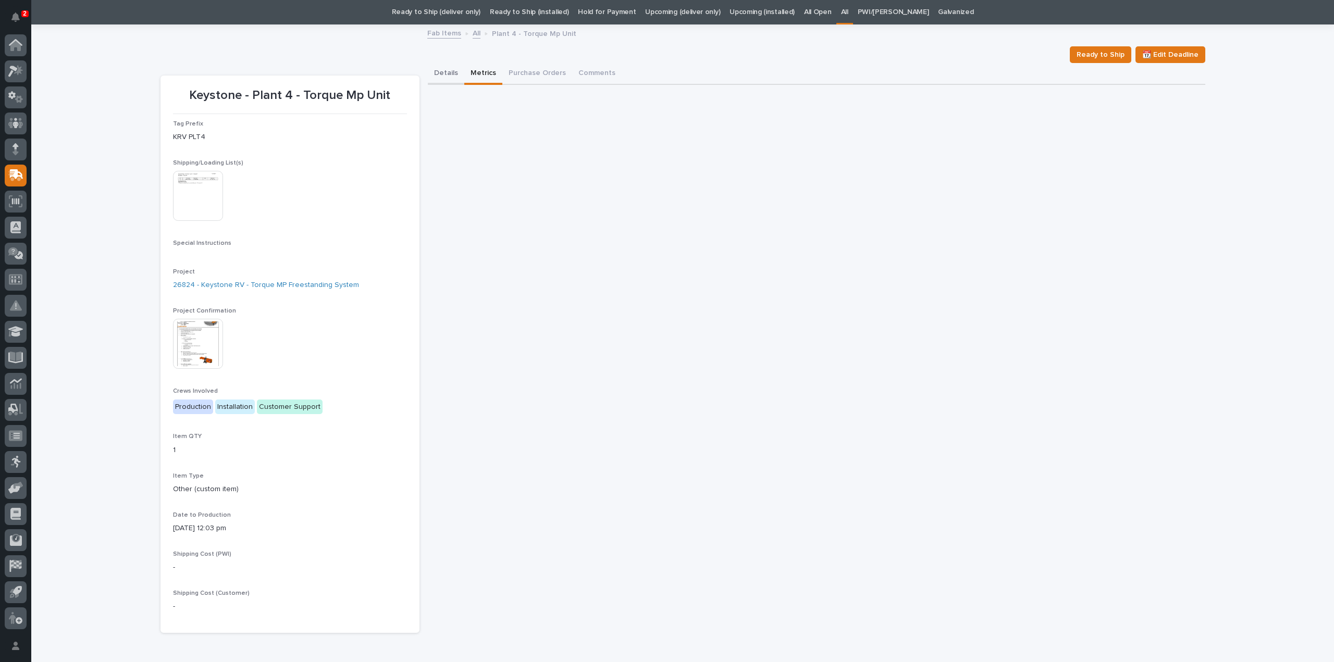
click at [445, 74] on button "Details" at bounding box center [446, 74] width 36 height 22
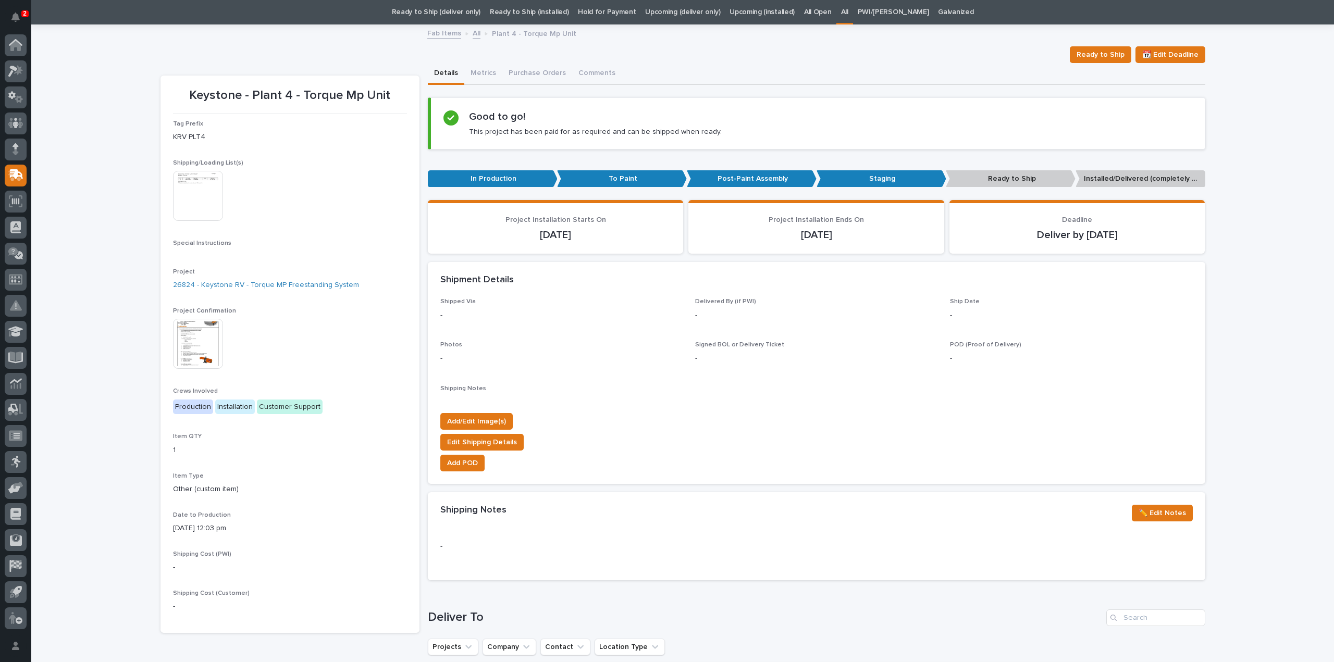
click at [848, 12] on link "All" at bounding box center [844, 12] width 7 height 24
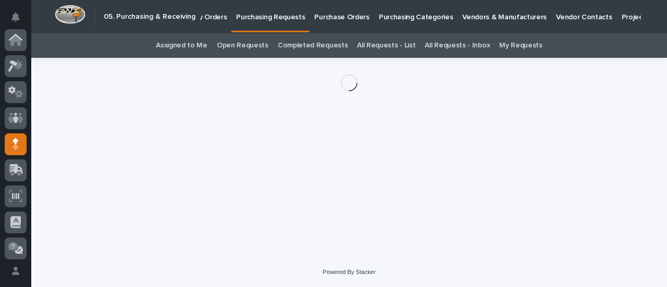
scroll to position [104, 0]
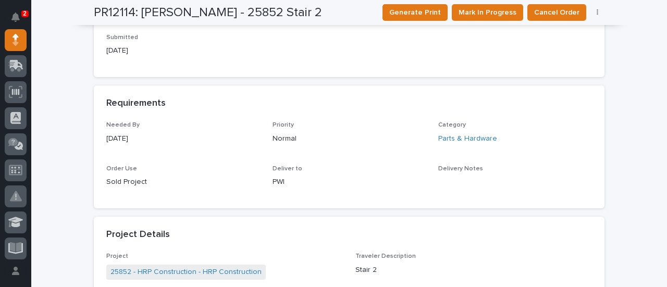
scroll to position [313, 0]
